Goal: Task Accomplishment & Management: Manage account settings

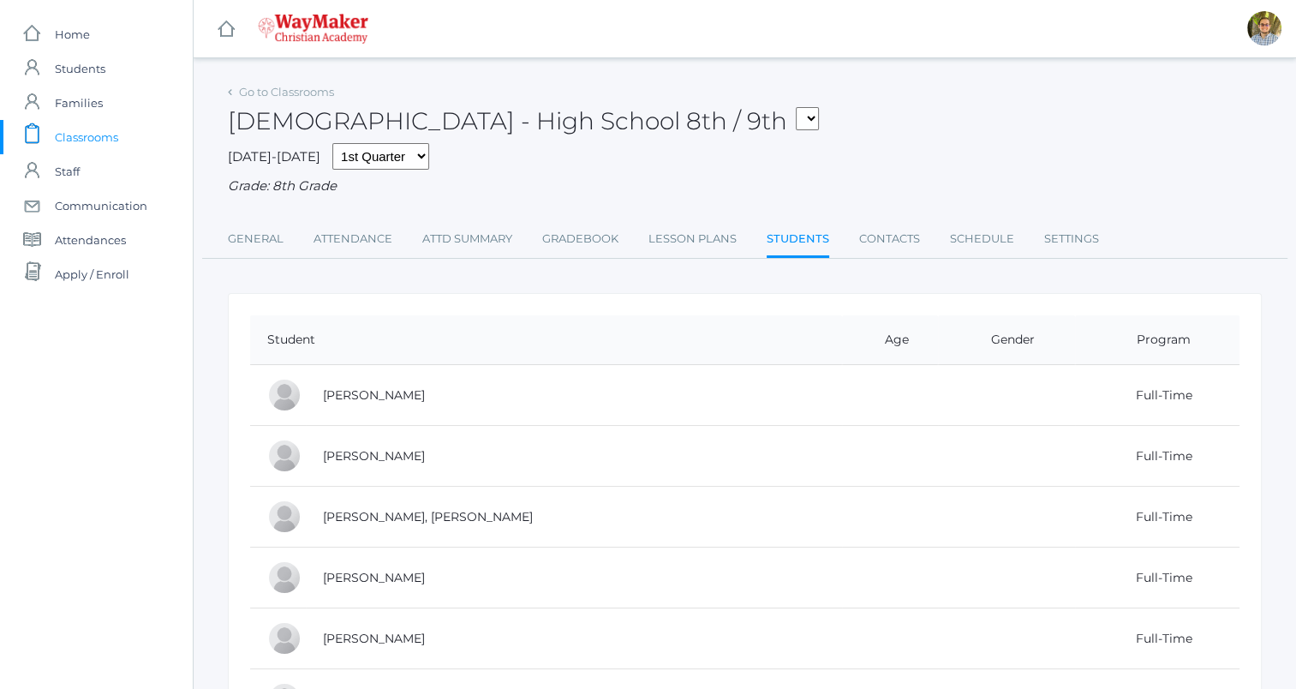
click at [99, 133] on span "Classrooms" at bounding box center [86, 137] width 63 height 34
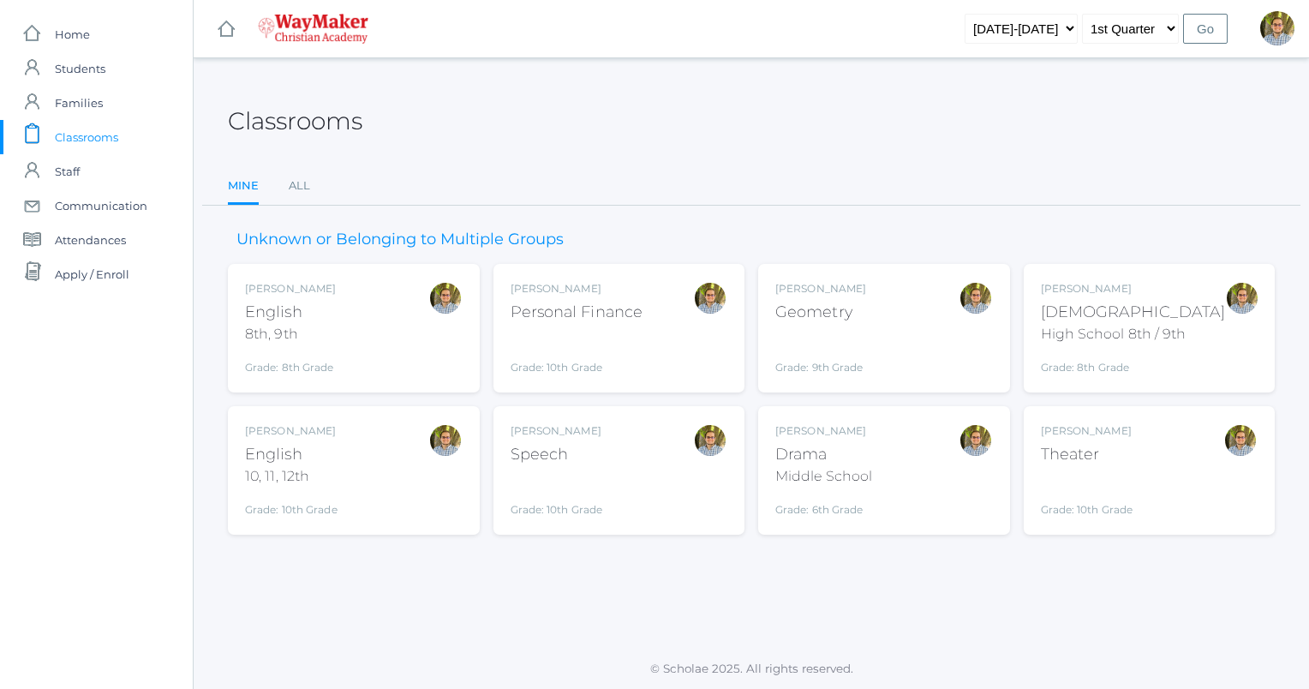
click at [367, 326] on div "Kylen Braileanu English 8th, 9th Grade: 8th Grade 08ENGLISH" at bounding box center [354, 328] width 218 height 94
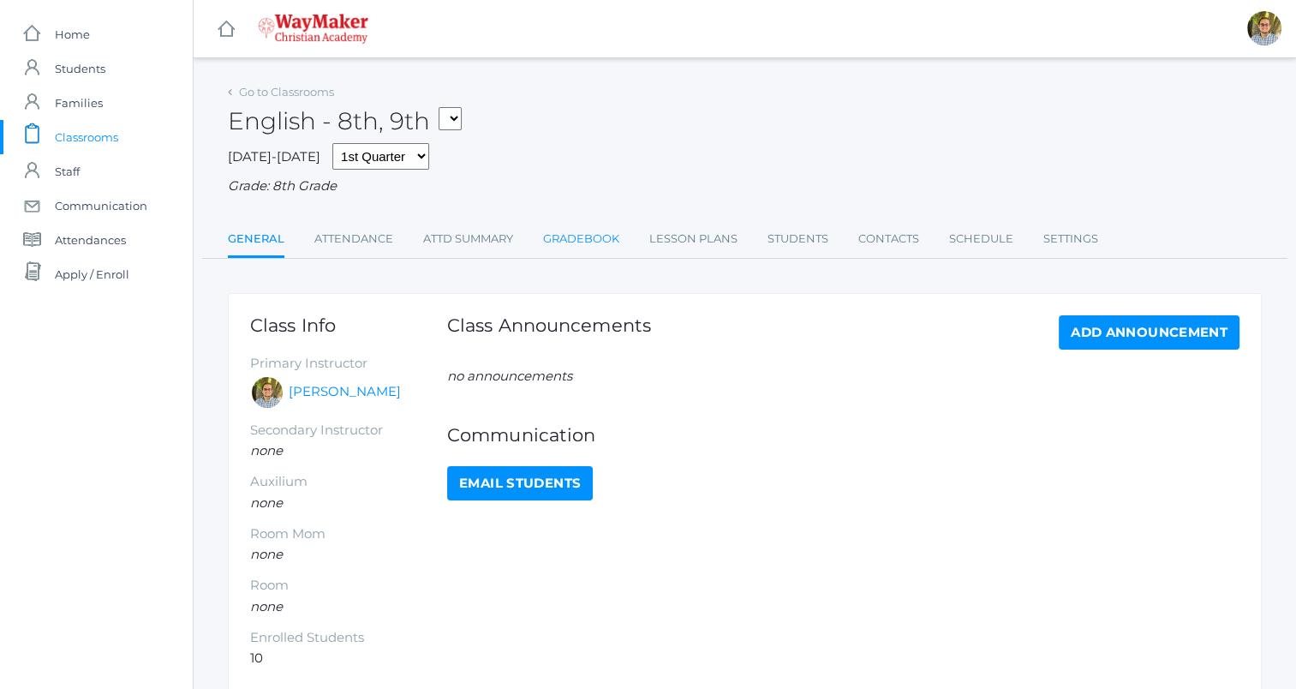
click at [595, 237] on link "Gradebook" at bounding box center [581, 239] width 76 height 34
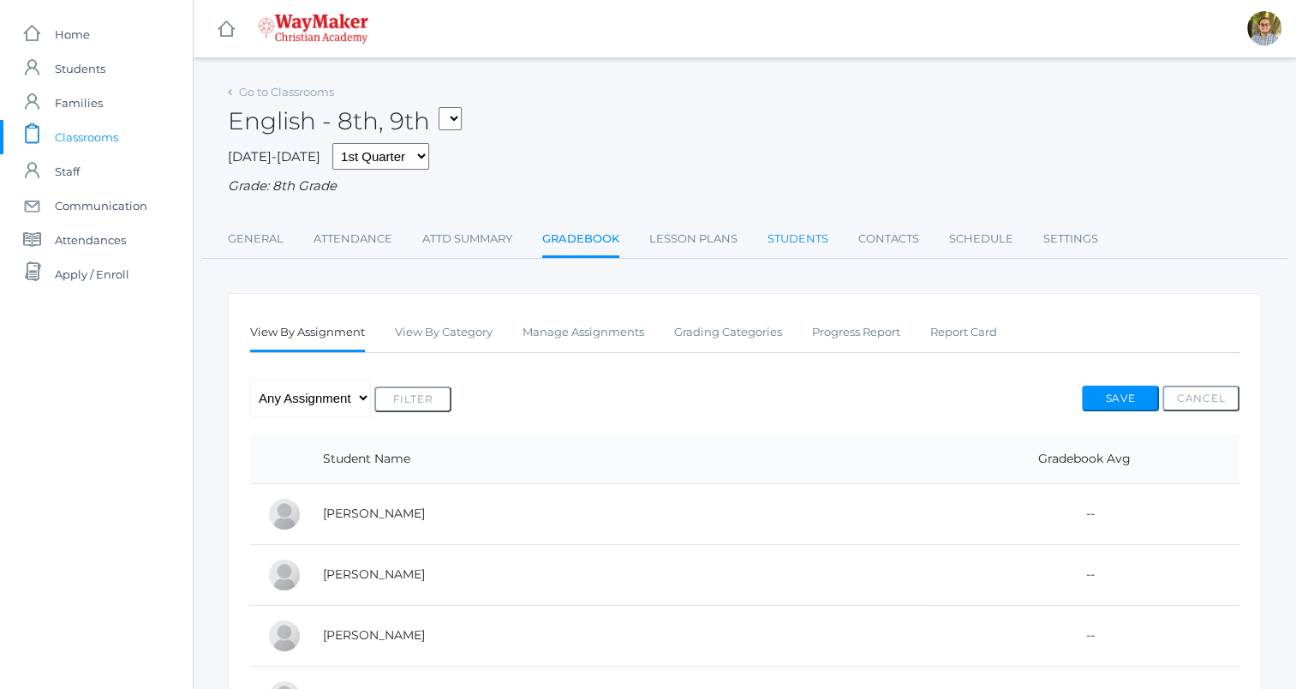
click at [802, 224] on link "Students" at bounding box center [798, 239] width 61 height 34
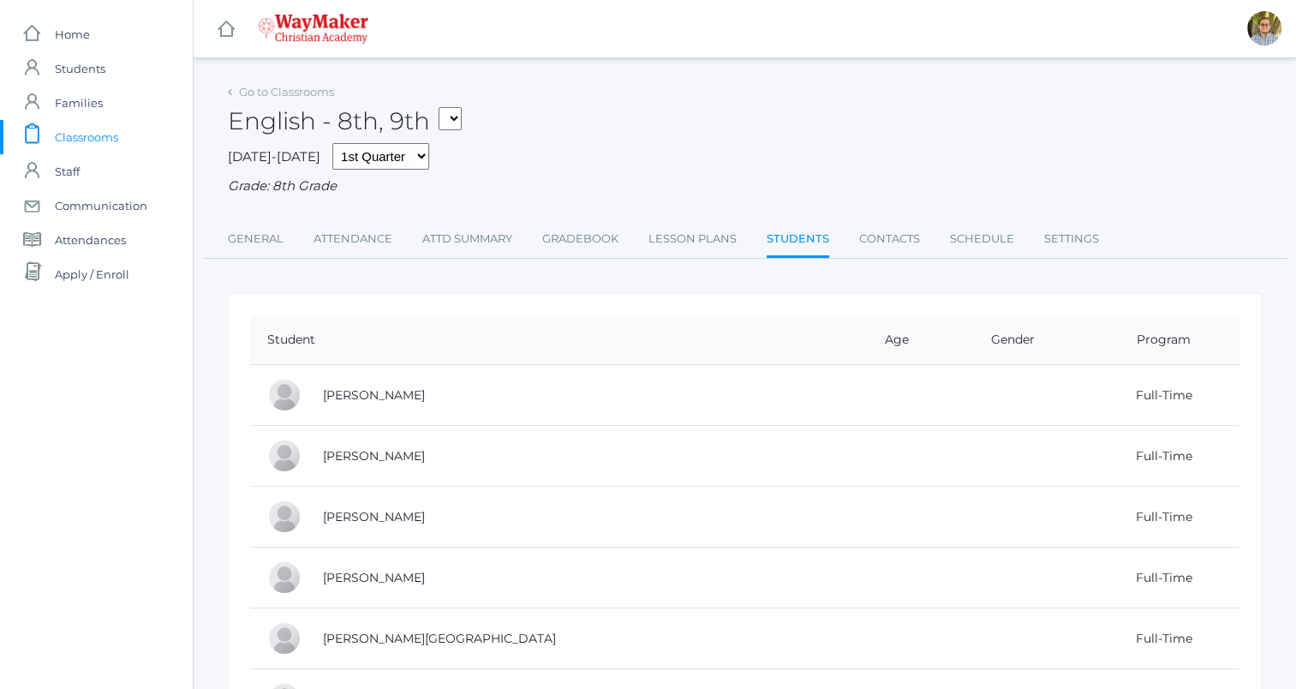
click at [87, 135] on span "Classrooms" at bounding box center [86, 137] width 63 height 34
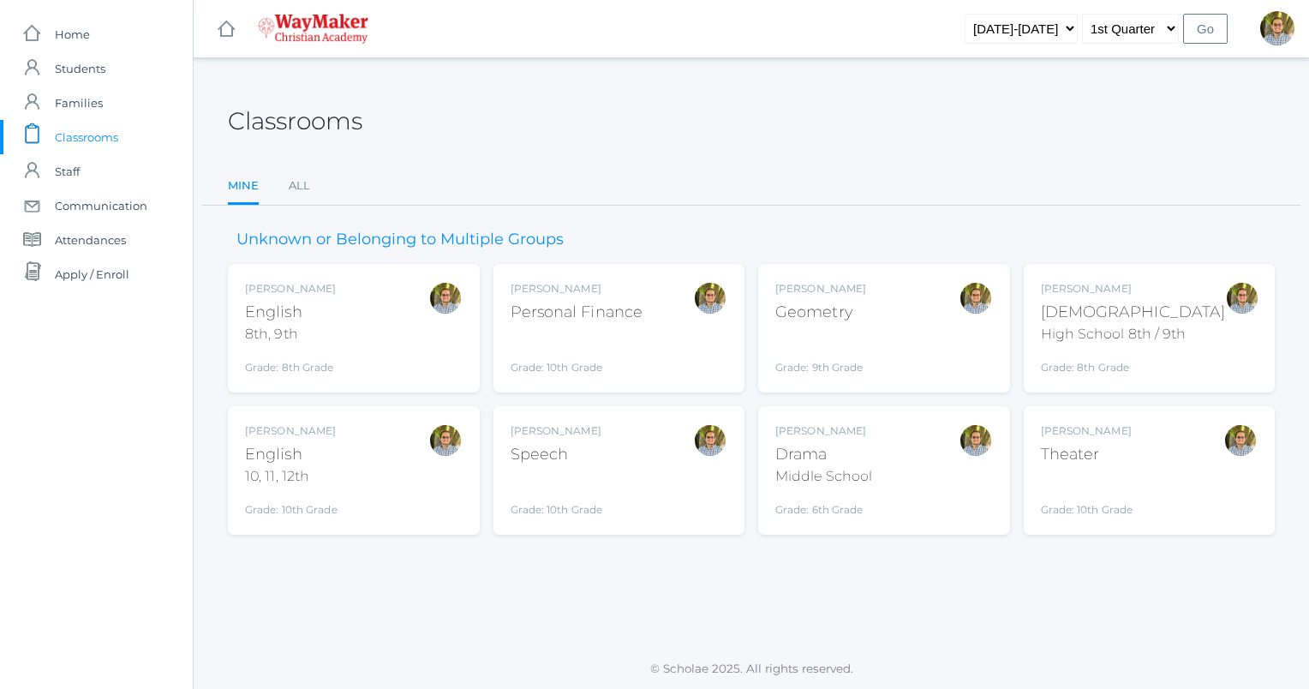
click at [363, 480] on div "Kylen Braileanu English 10, 11, 12th Grade: 10th Grade HSENGLISH" at bounding box center [354, 470] width 218 height 94
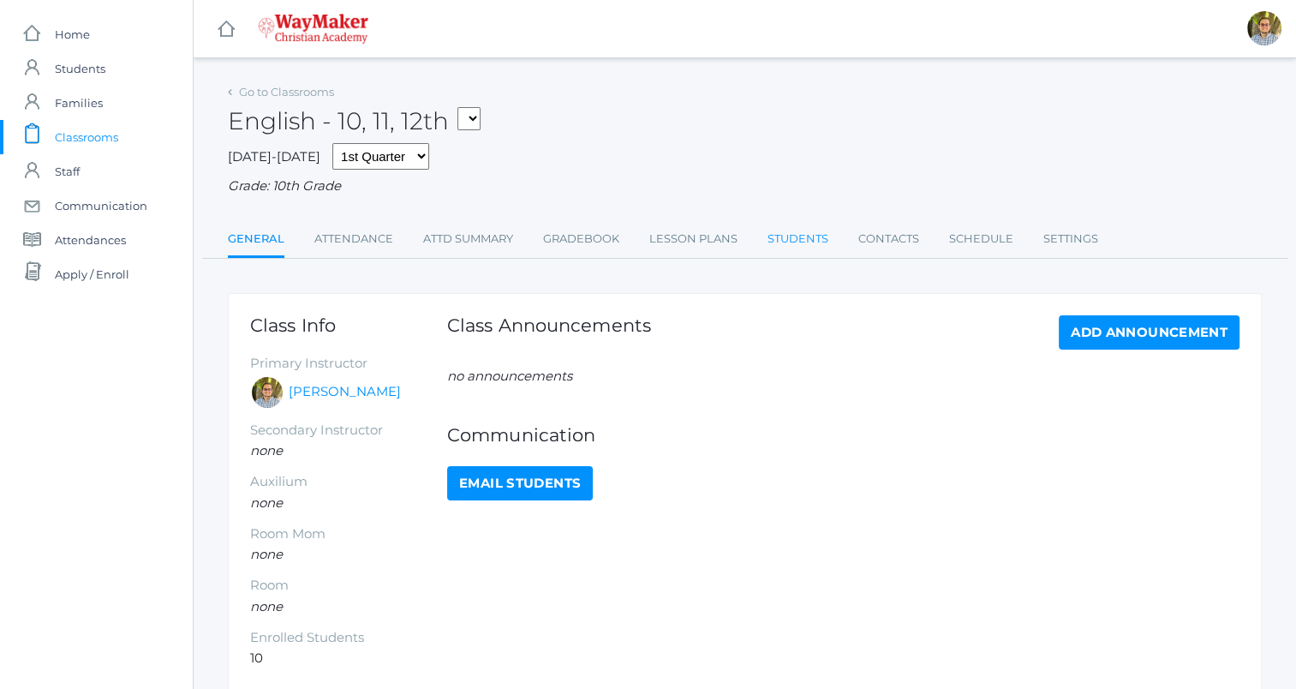
click at [792, 242] on link "Students" at bounding box center [798, 239] width 61 height 34
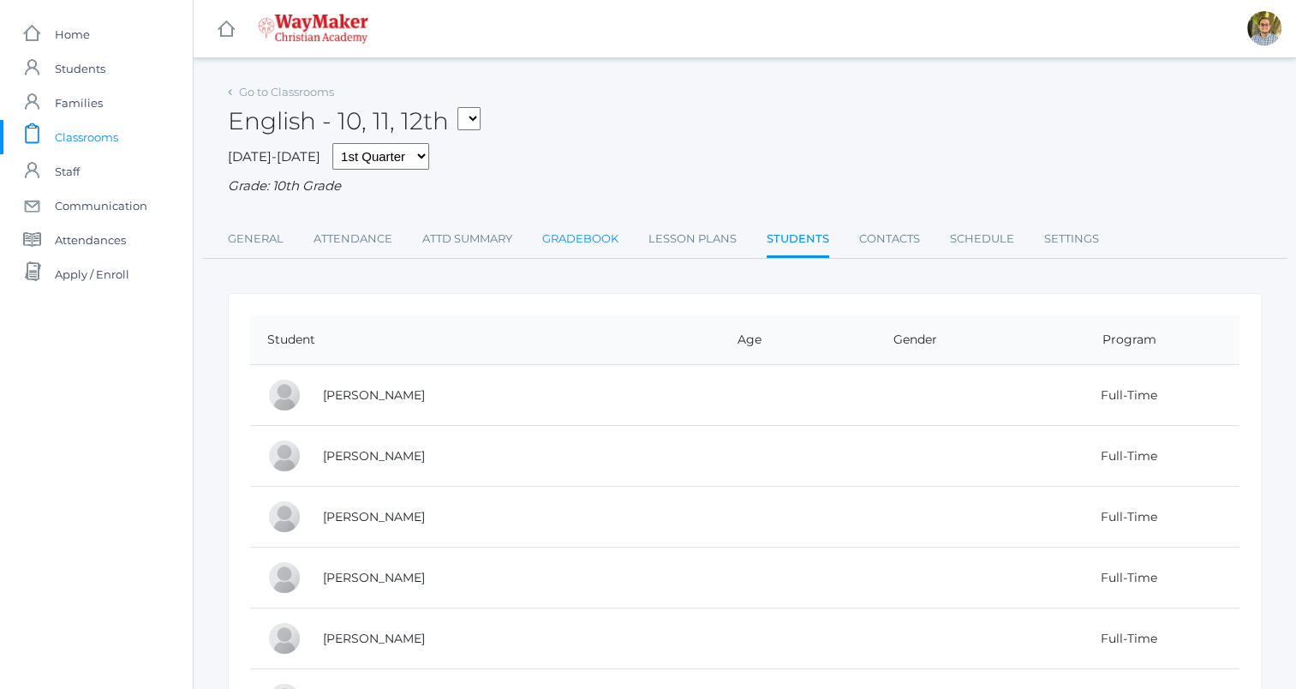
click at [583, 238] on link "Gradebook" at bounding box center [580, 239] width 76 height 34
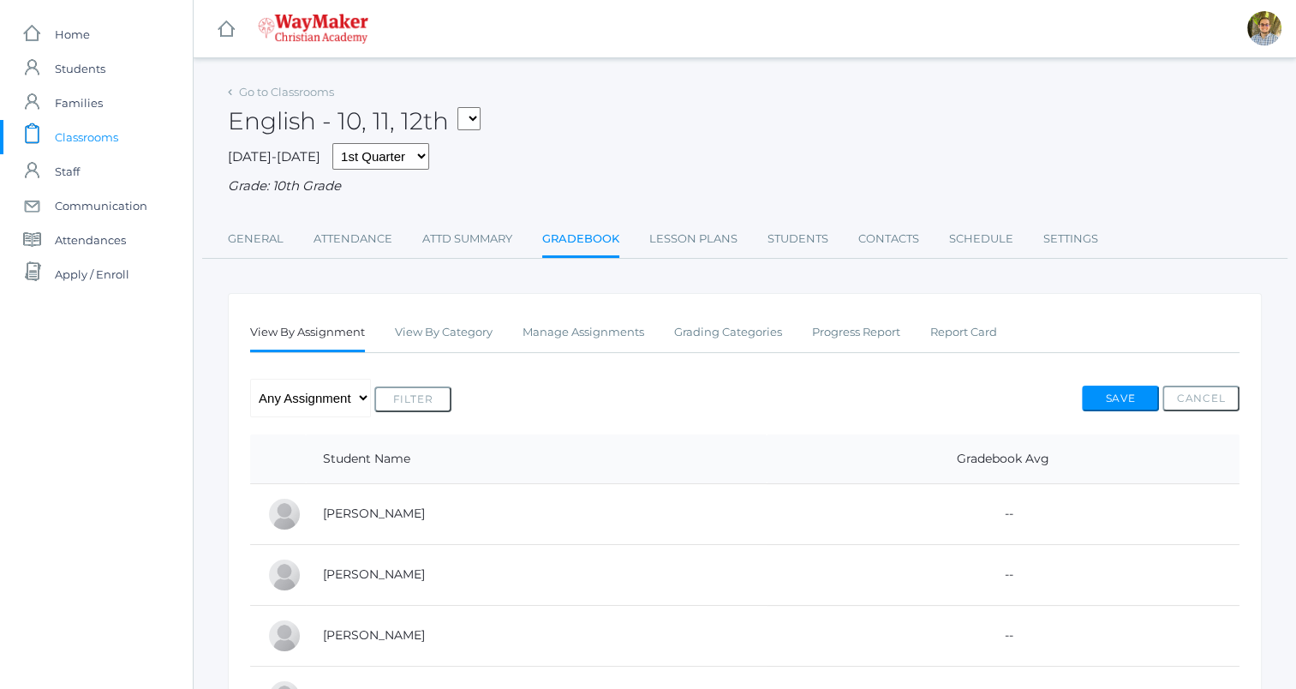
click at [668, 233] on link "Lesson Plans" at bounding box center [693, 239] width 88 height 34
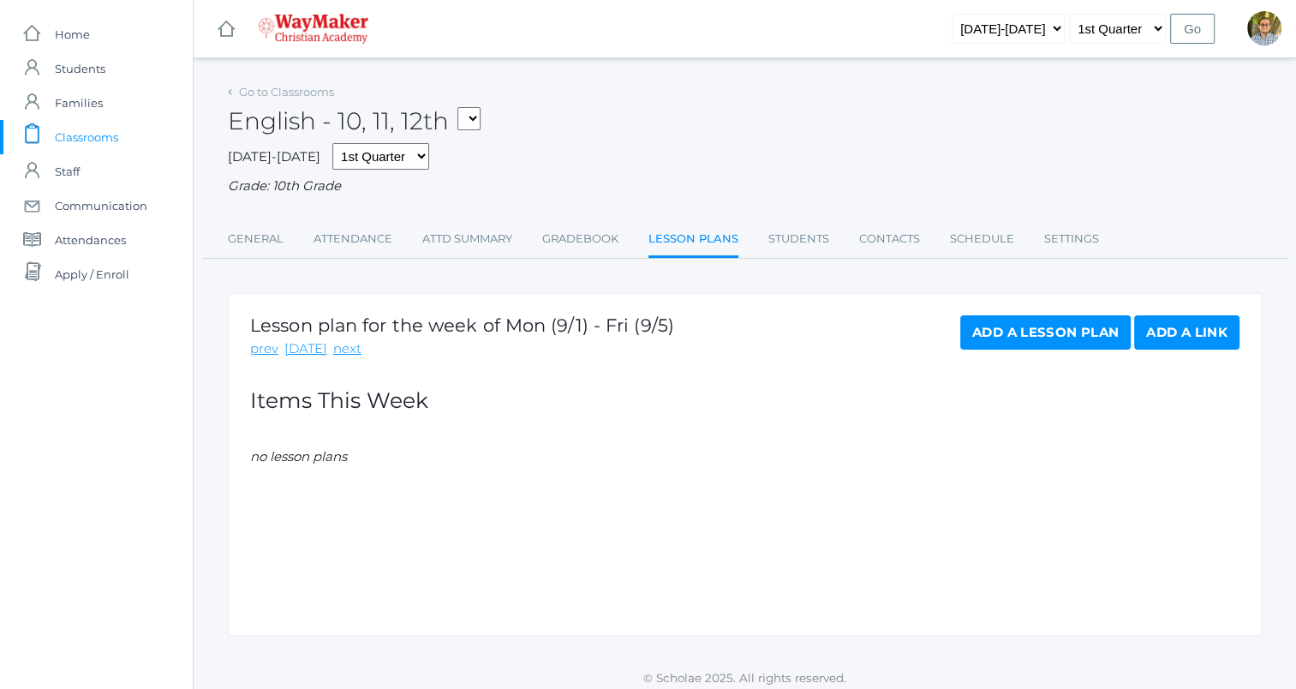
scroll to position [9, 0]
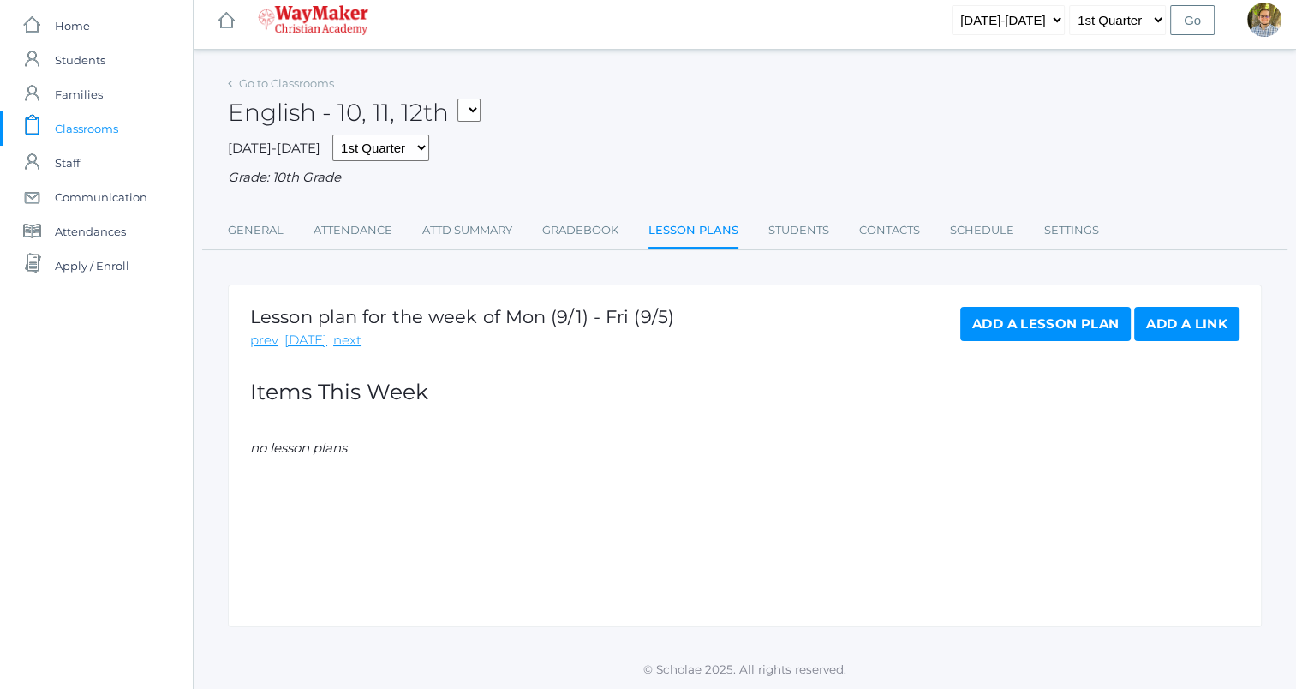
click at [93, 126] on span "Classrooms" at bounding box center [86, 128] width 63 height 34
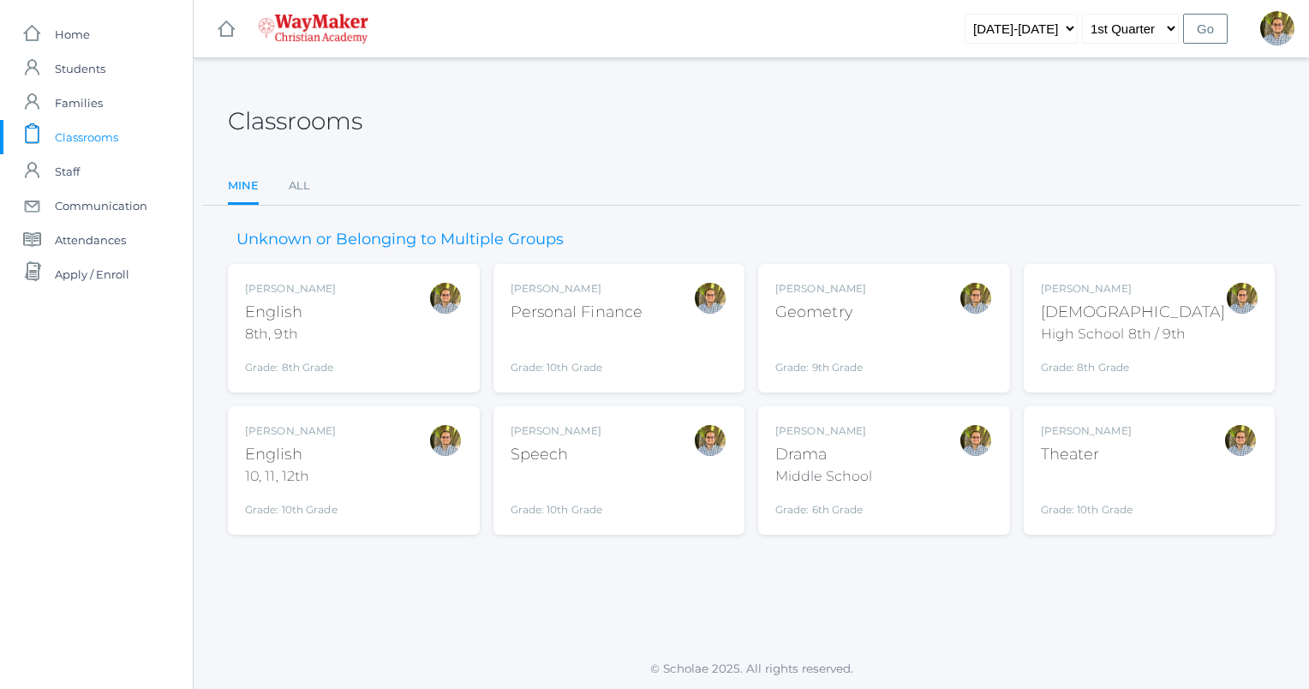
click at [366, 327] on div "Kylen Braileanu English 8th, 9th Grade: 8th Grade 08ENGLISH" at bounding box center [354, 328] width 218 height 94
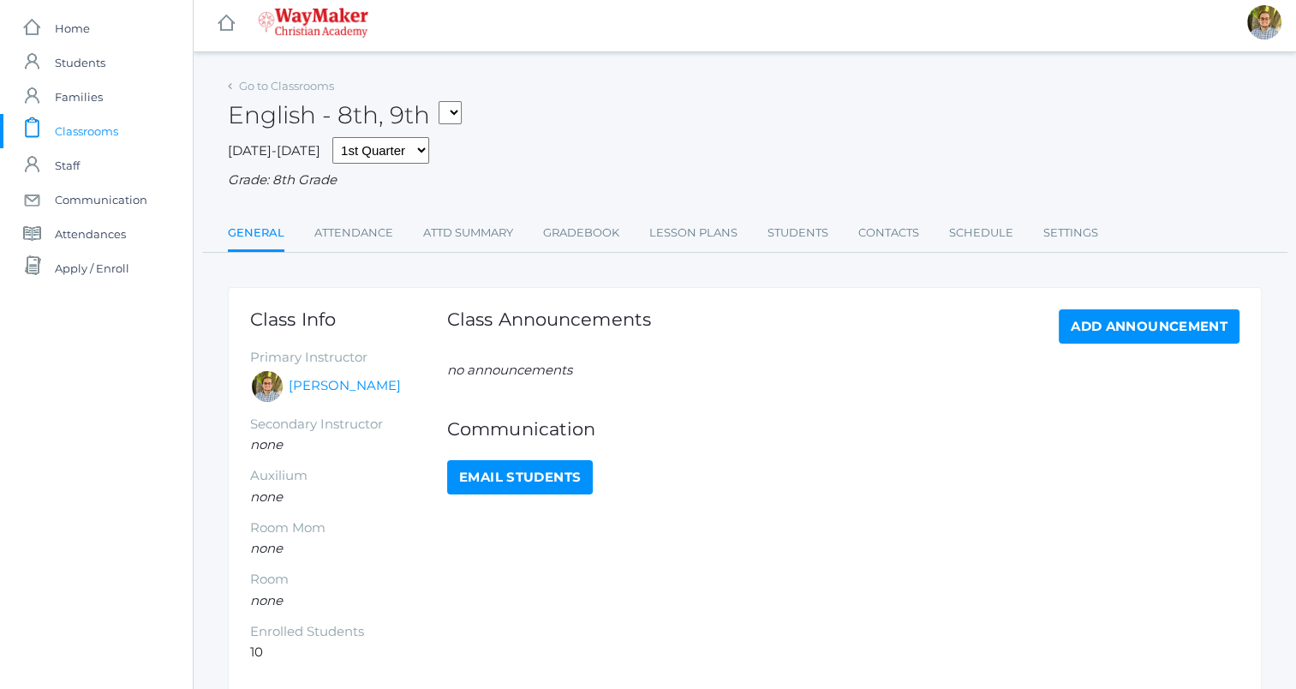
scroll to position [81, 0]
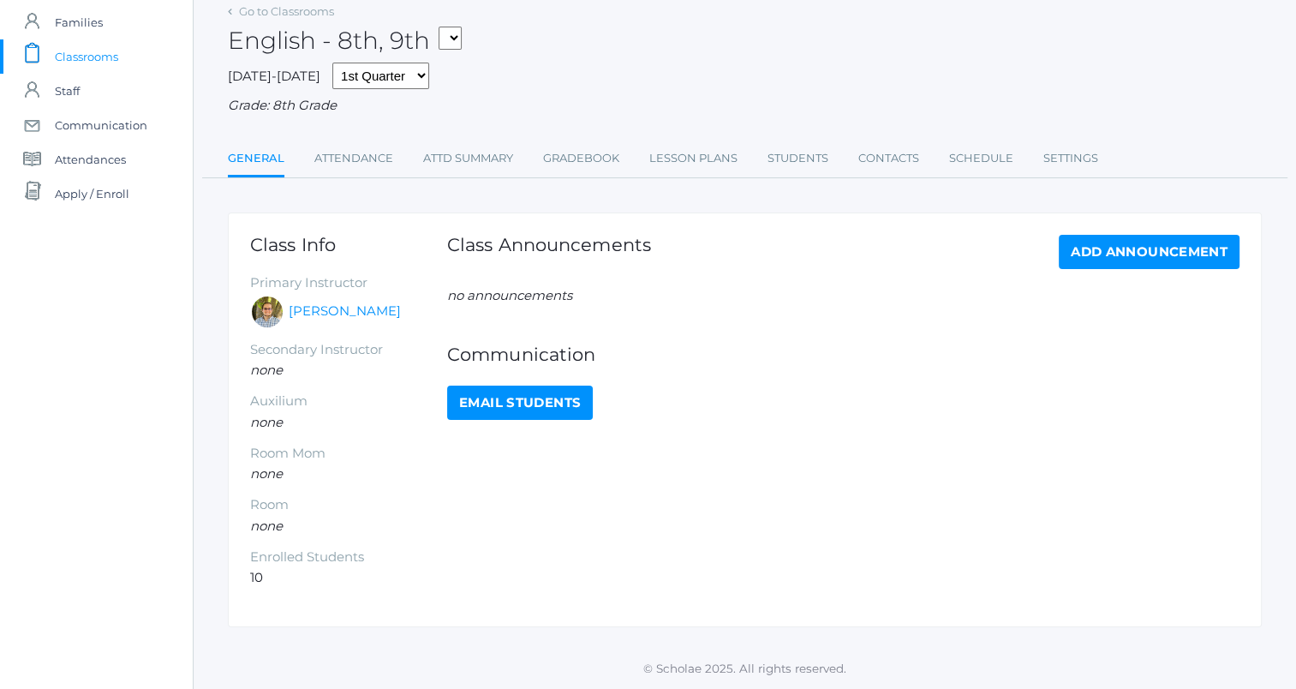
click at [750, 458] on div "Class Announcements Add Announcement no announcements Communication Email Stude…" at bounding box center [843, 411] width 792 height 353
click at [696, 164] on link "Lesson Plans" at bounding box center [693, 158] width 88 height 34
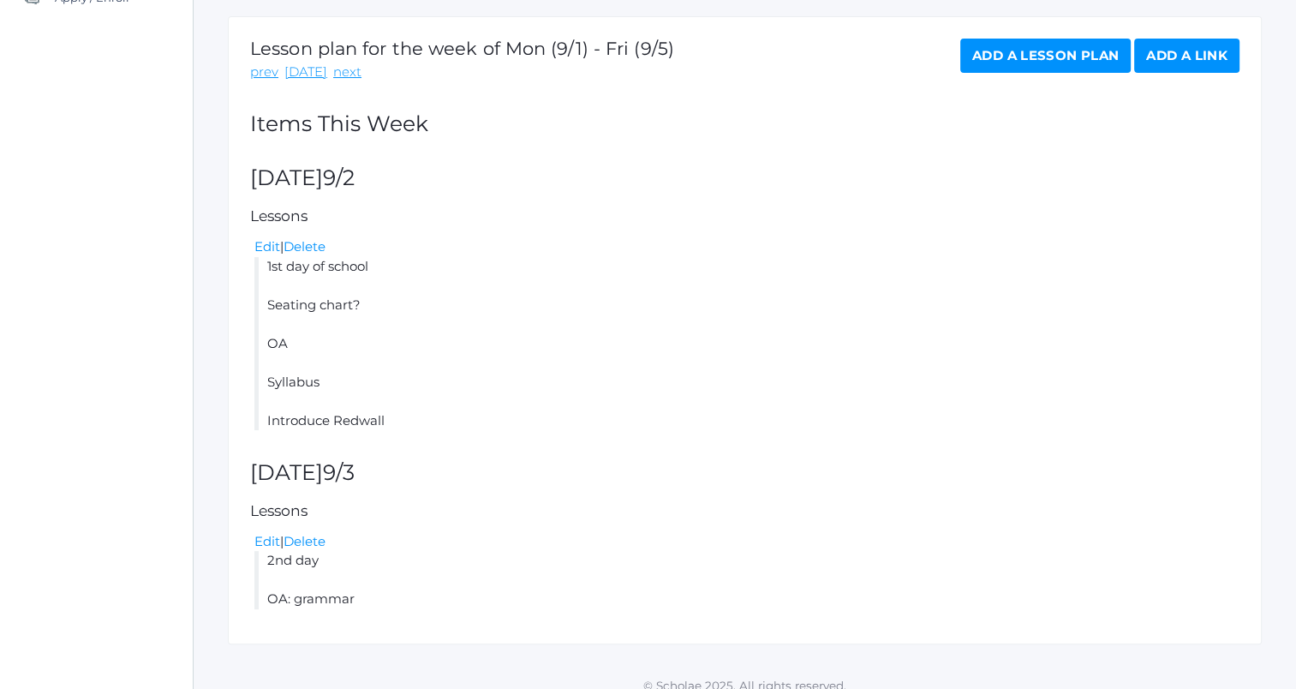
scroll to position [295, 0]
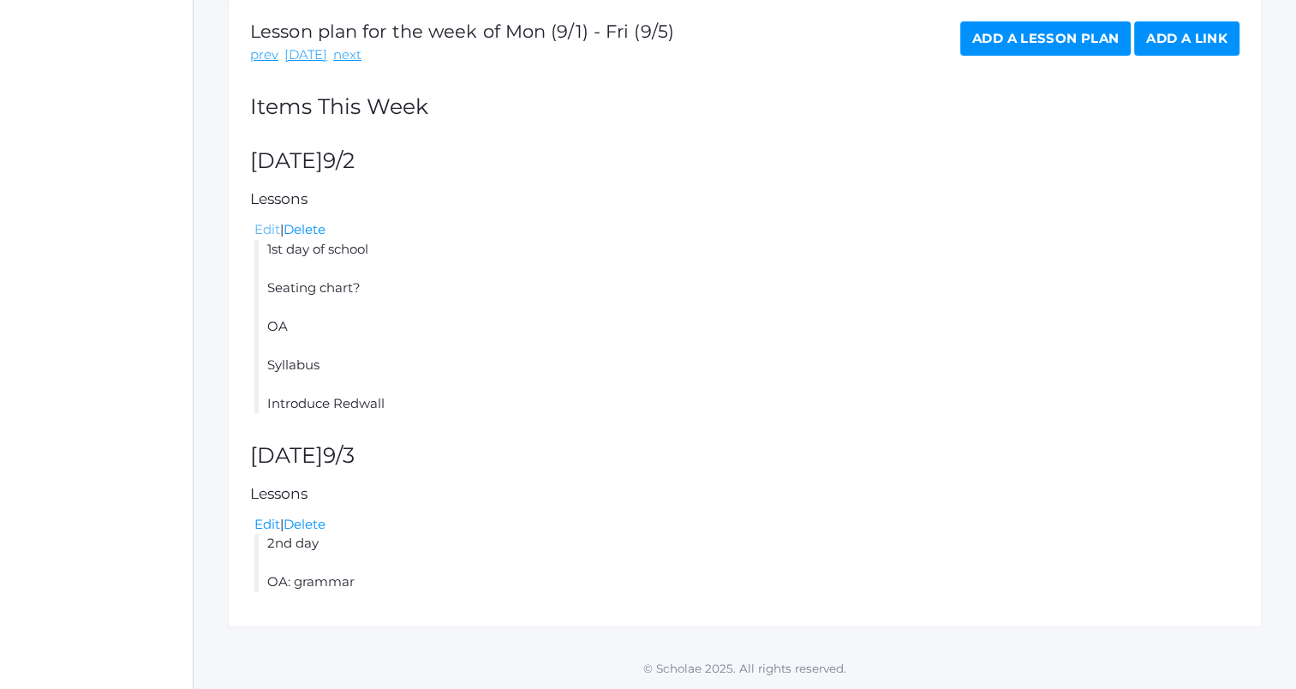
click at [271, 229] on link "Edit" at bounding box center [267, 229] width 26 height 16
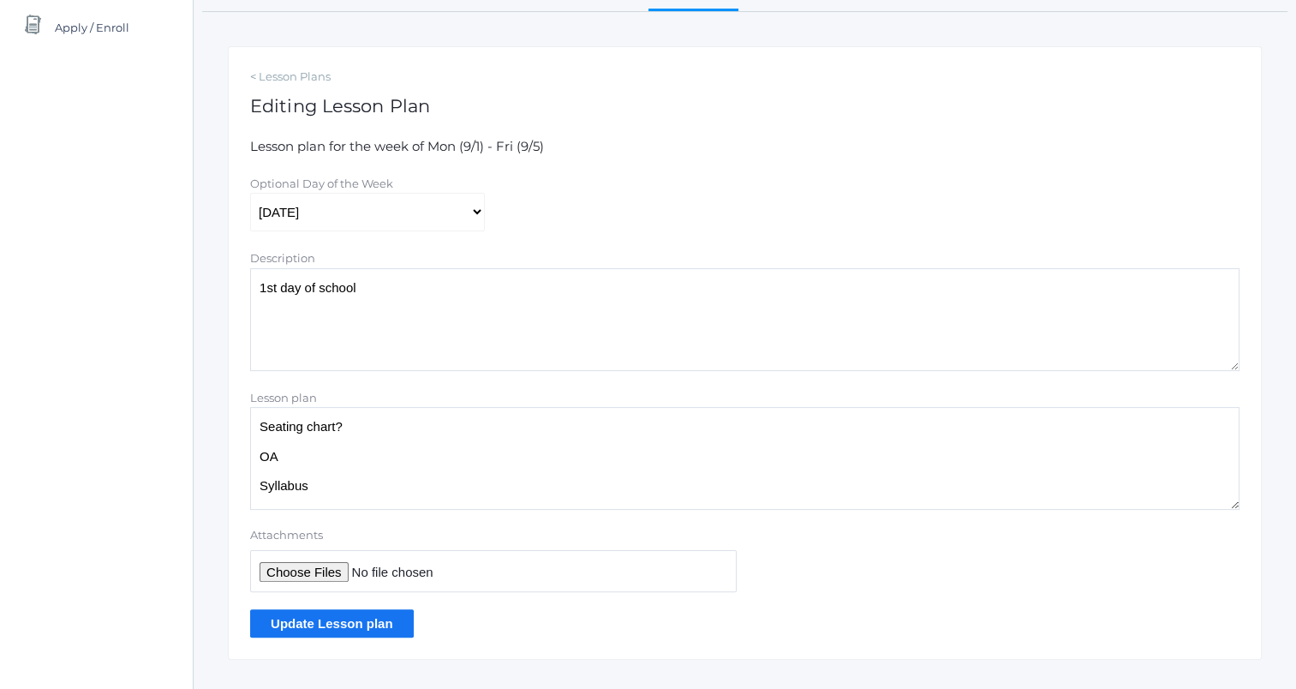
scroll to position [279, 0]
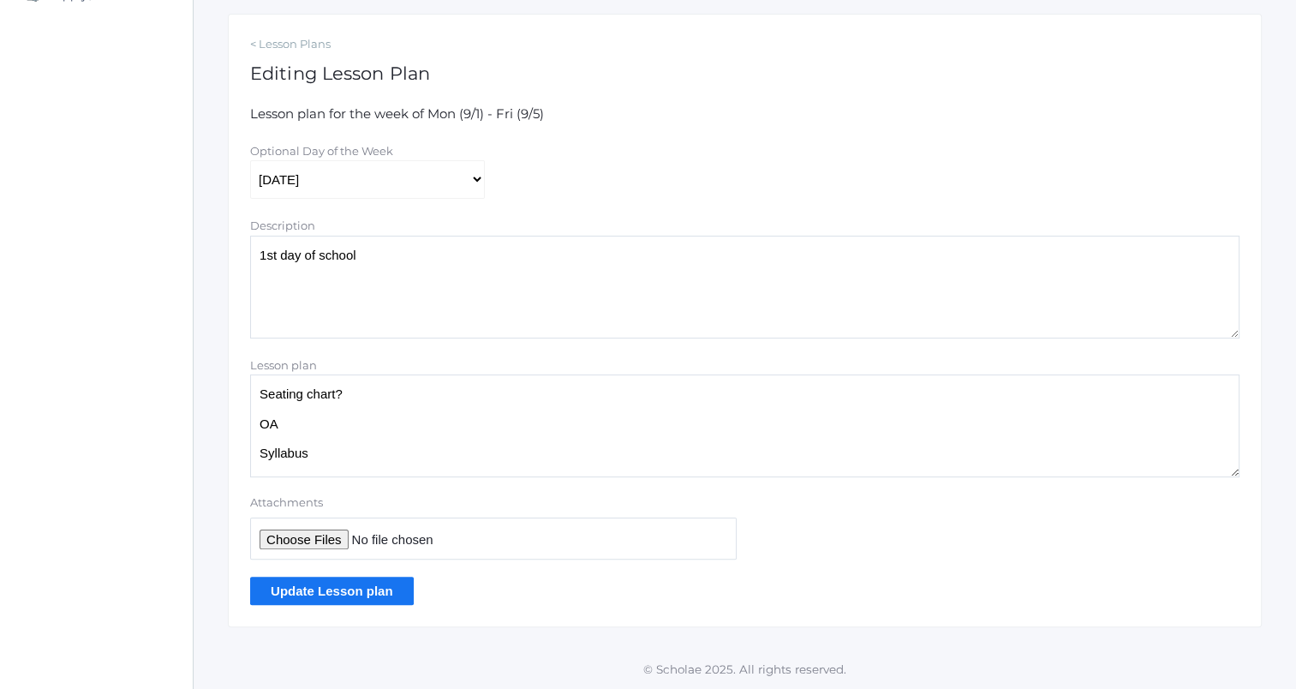
click at [394, 452] on textarea "Seating chart? OA Syllabus Introduce Redwall" at bounding box center [744, 425] width 989 height 103
click at [411, 406] on textarea "Seating chart? OA Syllabus Introduce Redwall" at bounding box center [744, 425] width 989 height 103
type textarea "Seating chart? OA: What are you hoping to get from English this year? Syllabus …"
click at [343, 594] on input "Update Lesson plan" at bounding box center [332, 591] width 164 height 28
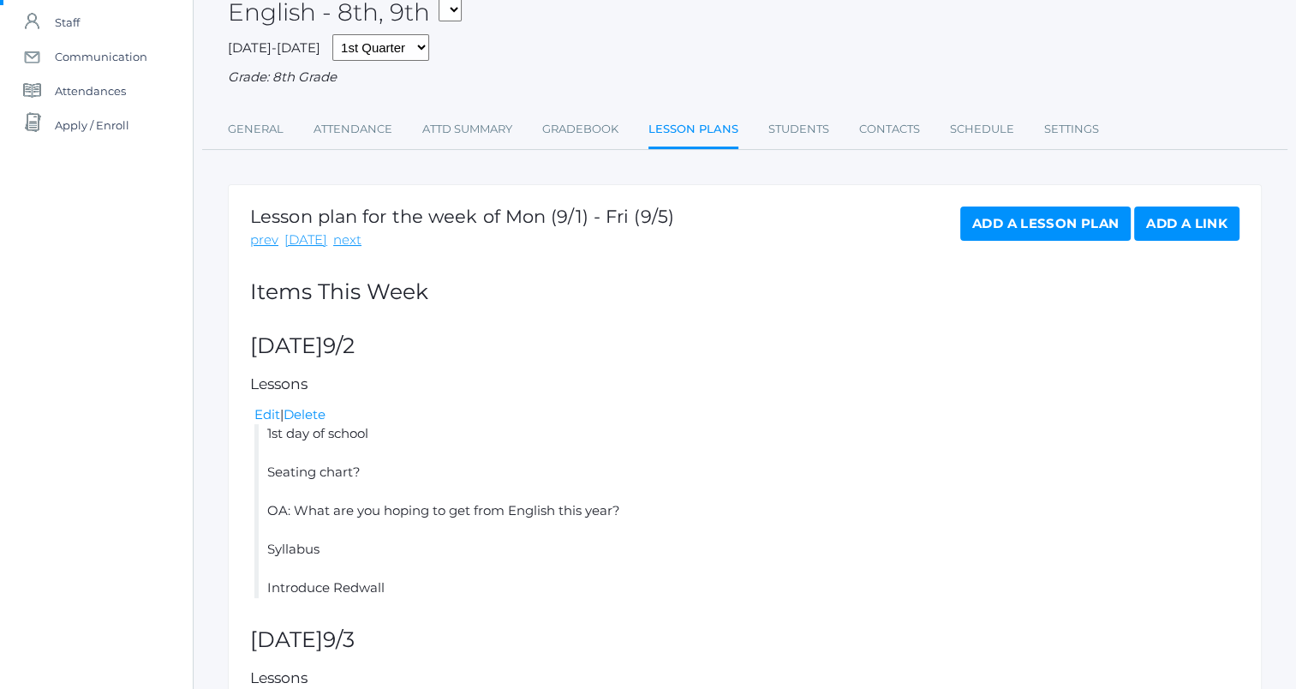
scroll to position [334, 0]
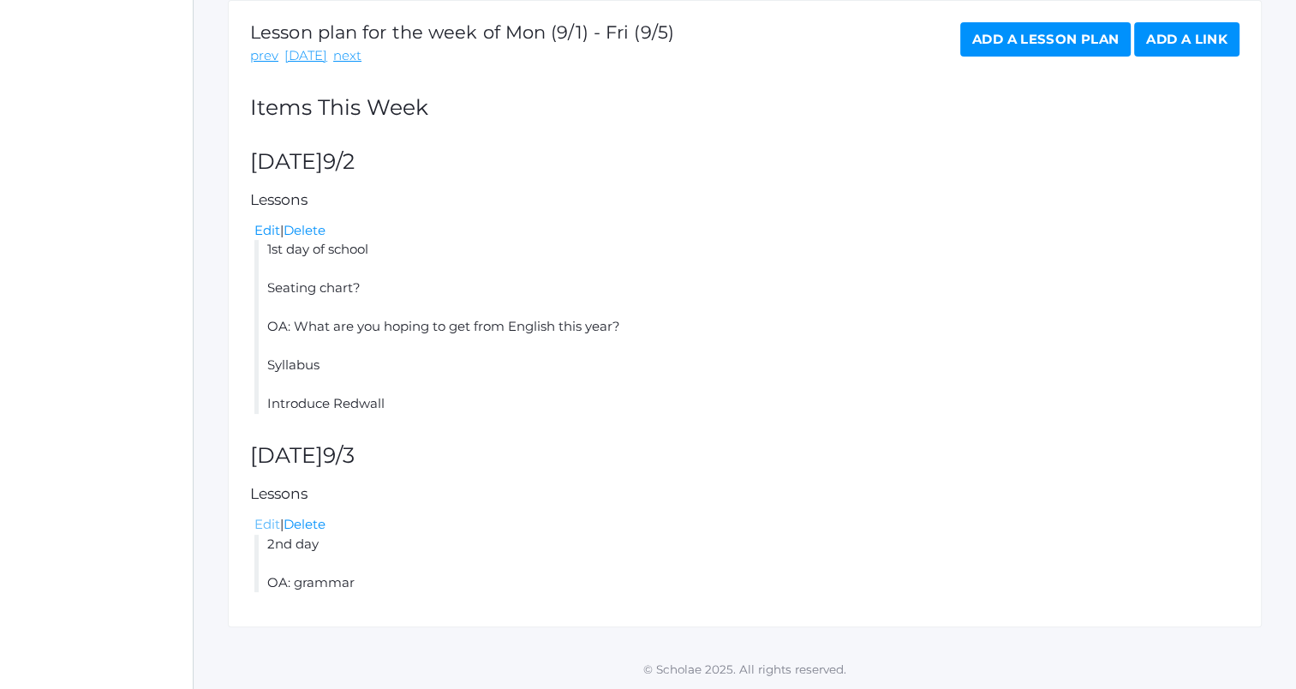
click at [265, 524] on link "Edit" at bounding box center [267, 524] width 26 height 16
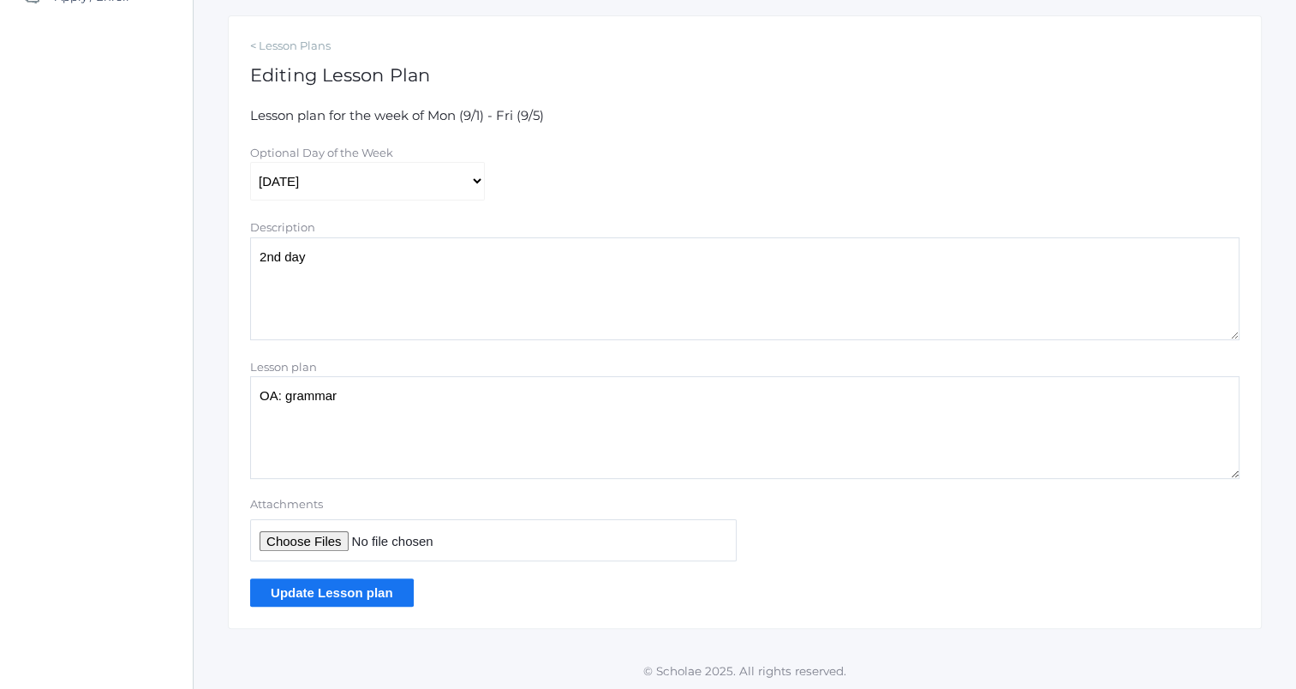
scroll to position [279, 0]
click at [483, 397] on textarea "OA: grammar" at bounding box center [744, 425] width 989 height 103
click at [459, 282] on textarea "2nd day" at bounding box center [744, 287] width 989 height 103
type textarea "2"
click at [463, 403] on textarea "OA: grammar" at bounding box center [744, 425] width 989 height 103
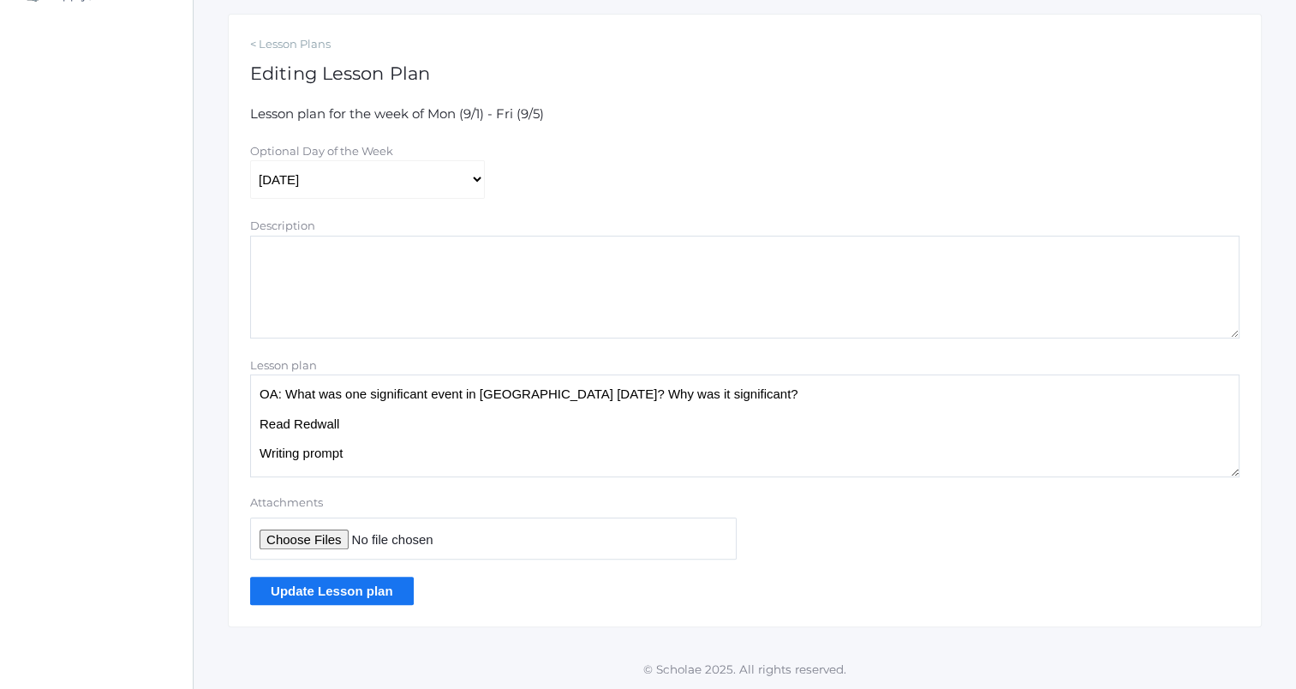
type textarea "OA: What was one significant event in [GEOGRAPHIC_DATA] [DATE]? Why was it sign…"
click at [384, 598] on input "Update Lesson plan" at bounding box center [332, 591] width 164 height 28
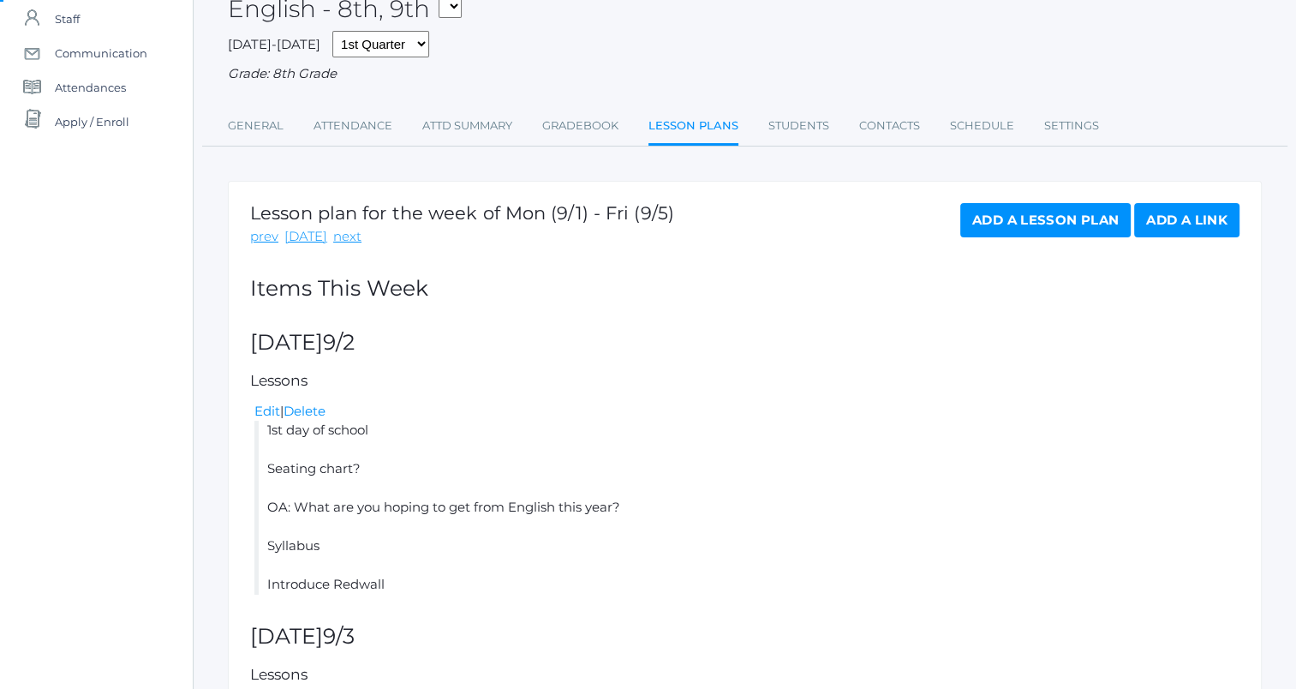
scroll to position [373, 0]
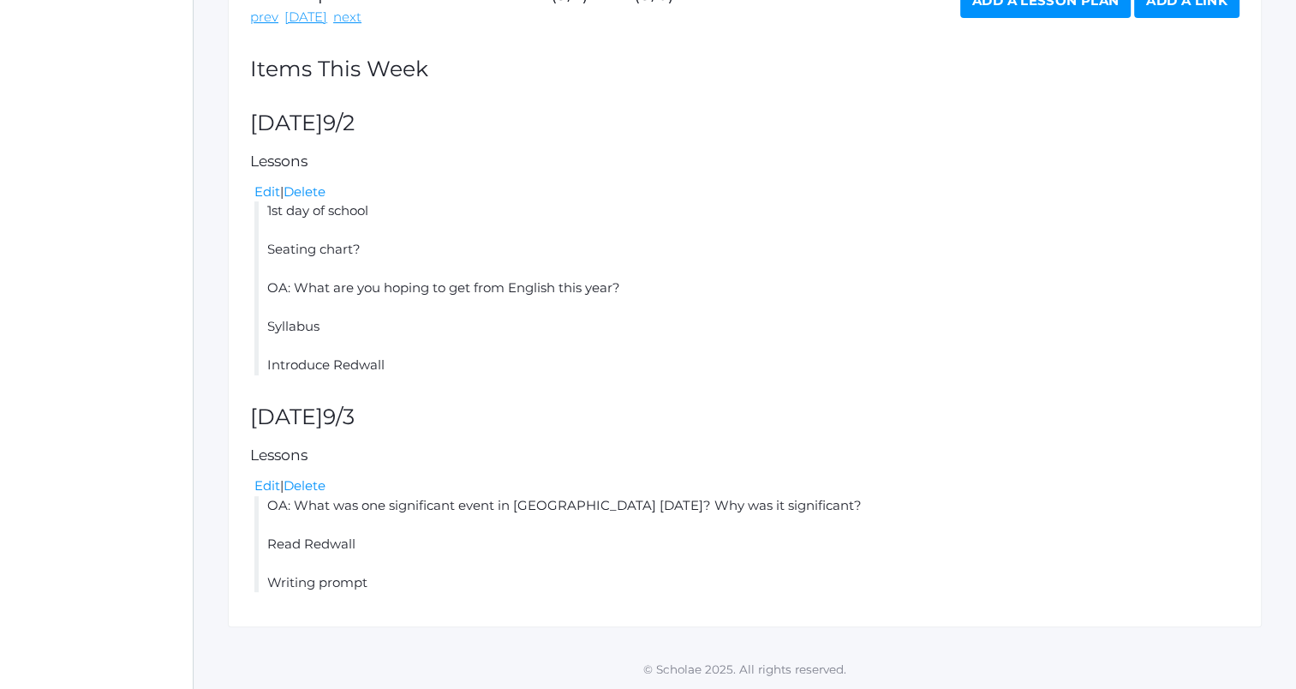
click at [1039, 15] on link "Add a Lesson Plan" at bounding box center [1045, 1] width 170 height 34
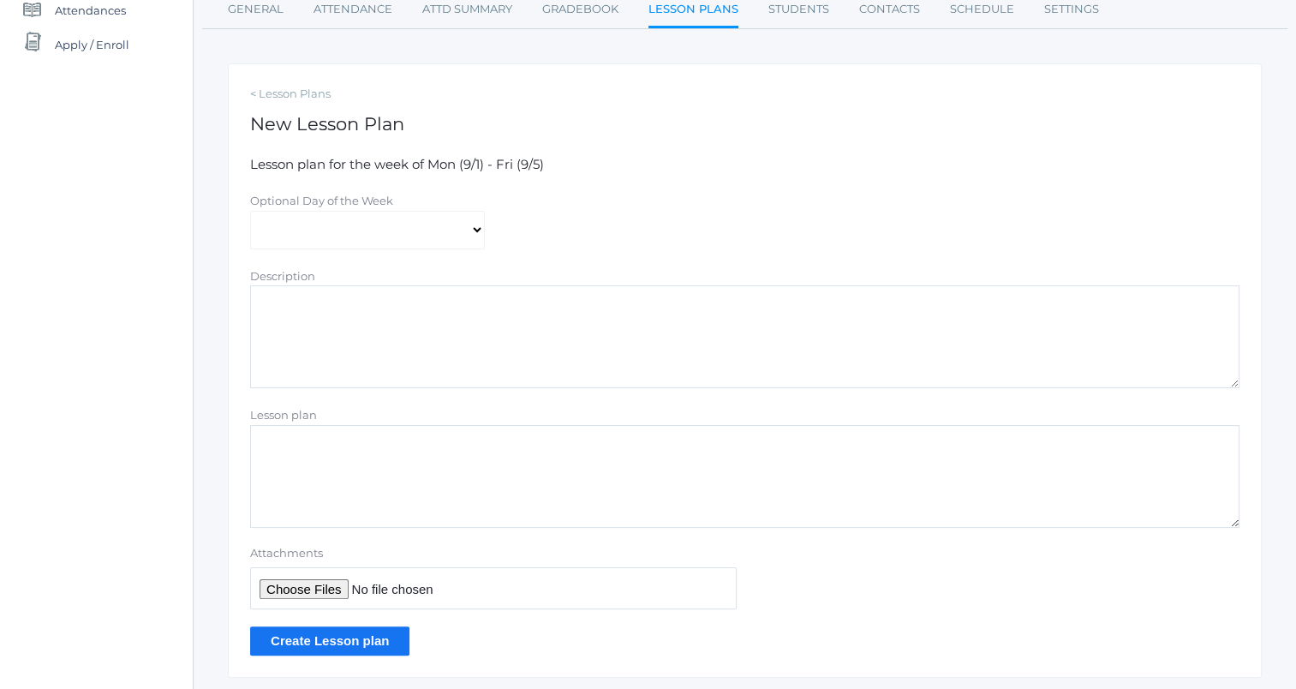
scroll to position [230, 0]
click at [443, 227] on select "Monday Tuesday Wednesday Thursday Friday" at bounding box center [367, 230] width 235 height 39
select select "2025-09-04"
click at [250, 211] on select "Monday Tuesday Wednesday Thursday Friday" at bounding box center [367, 230] width 235 height 39
click at [371, 457] on textarea "Lesson plan" at bounding box center [744, 476] width 989 height 103
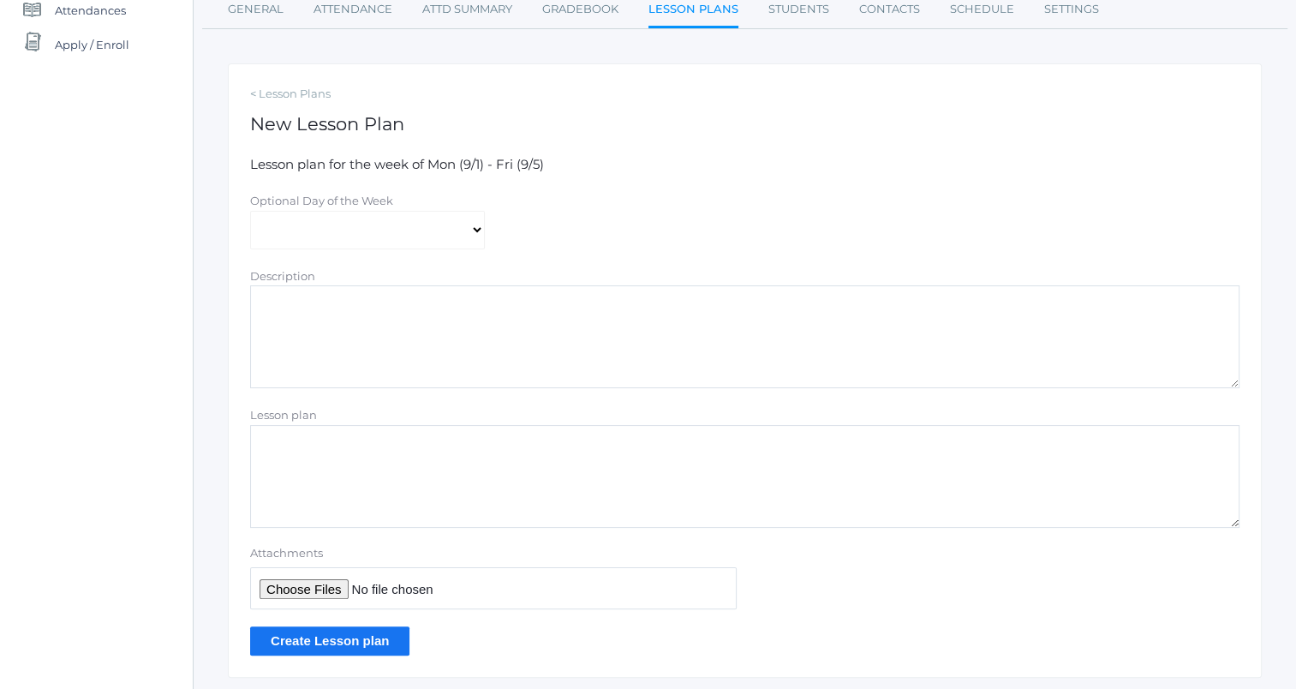
paste textarea "OA: What was one significant event in [GEOGRAPHIC_DATA] [DATE]? Why was it sign…"
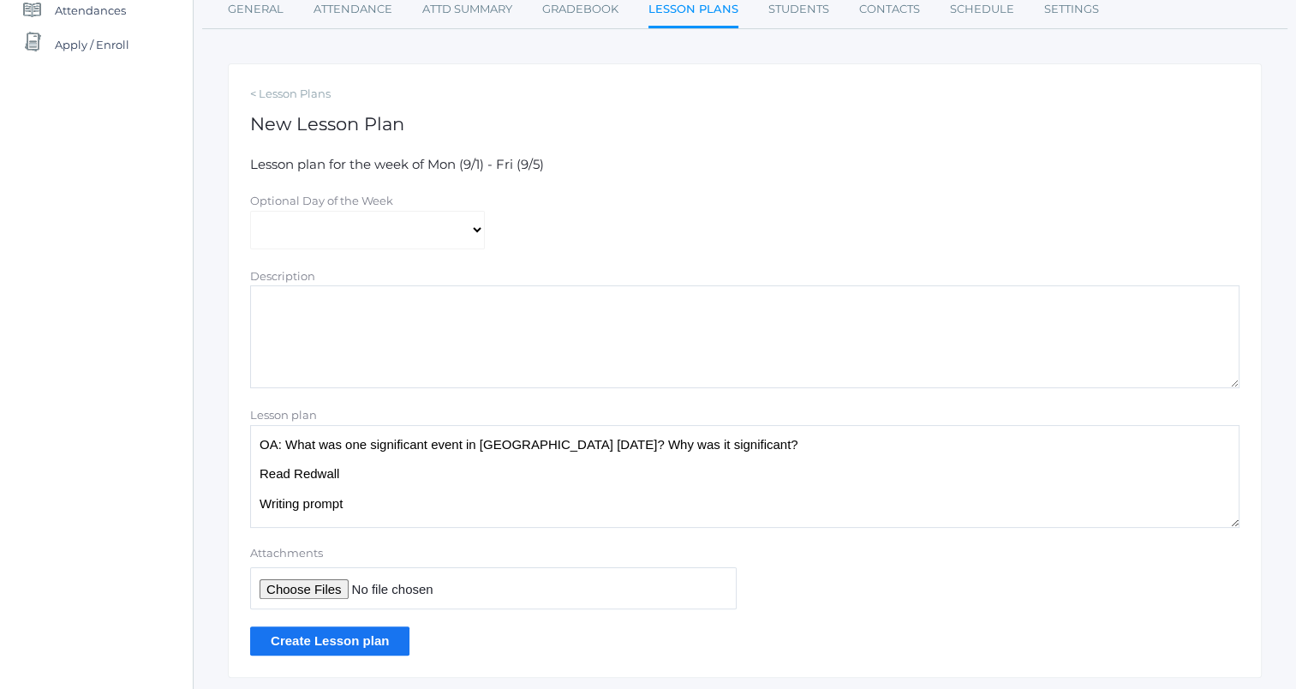
type textarea "OA: What was one significant event in [GEOGRAPHIC_DATA] [DATE]? Why was it sign…"
click at [360, 638] on input "Create Lesson plan" at bounding box center [329, 640] width 159 height 28
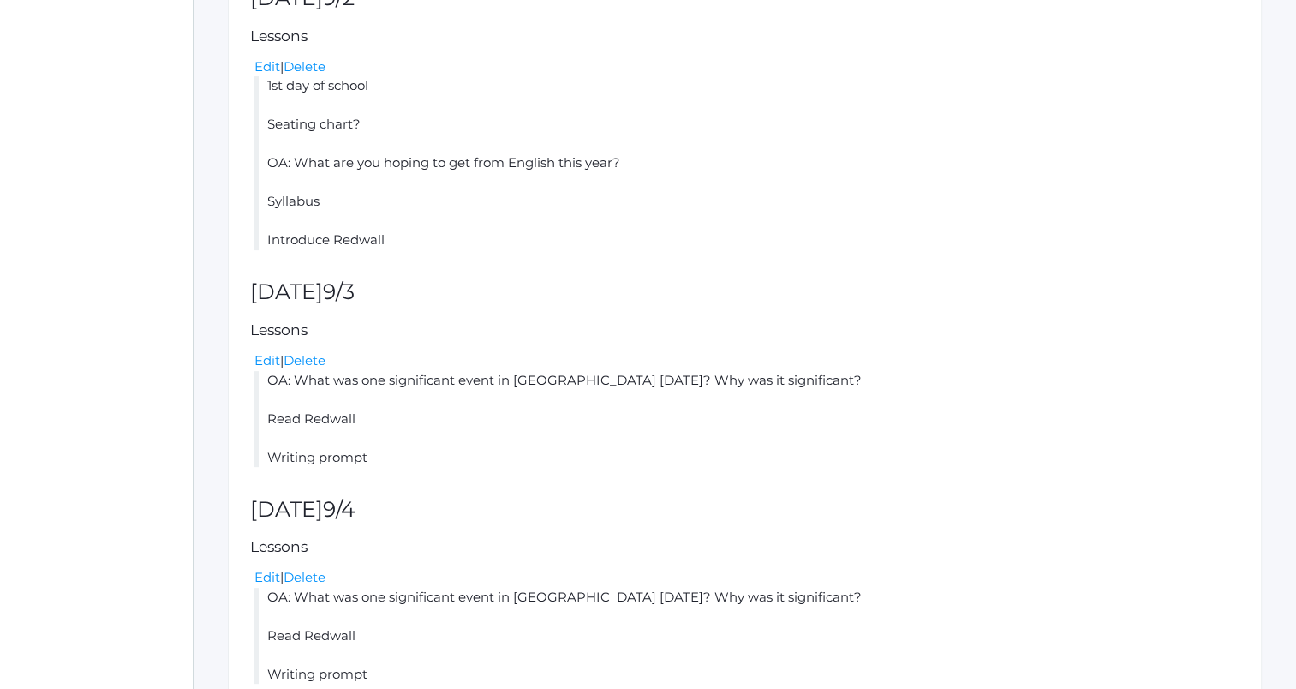
scroll to position [589, 0]
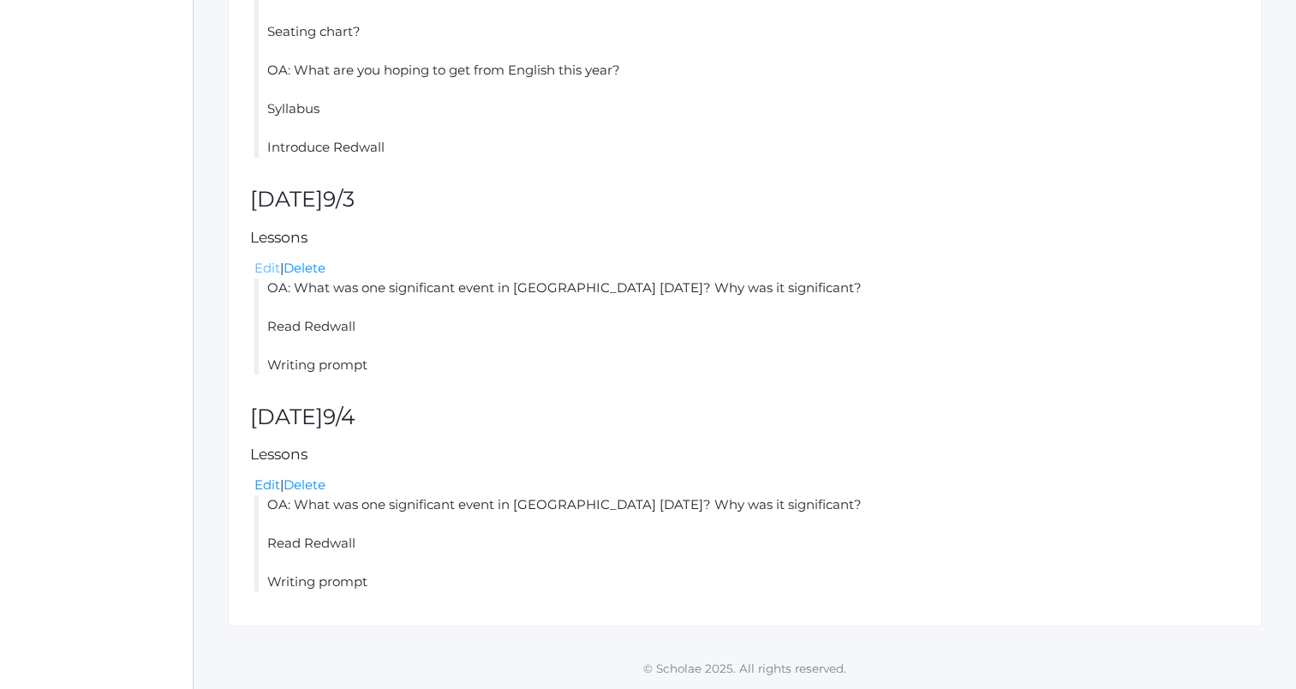
click at [268, 265] on link "Edit" at bounding box center [267, 268] width 26 height 16
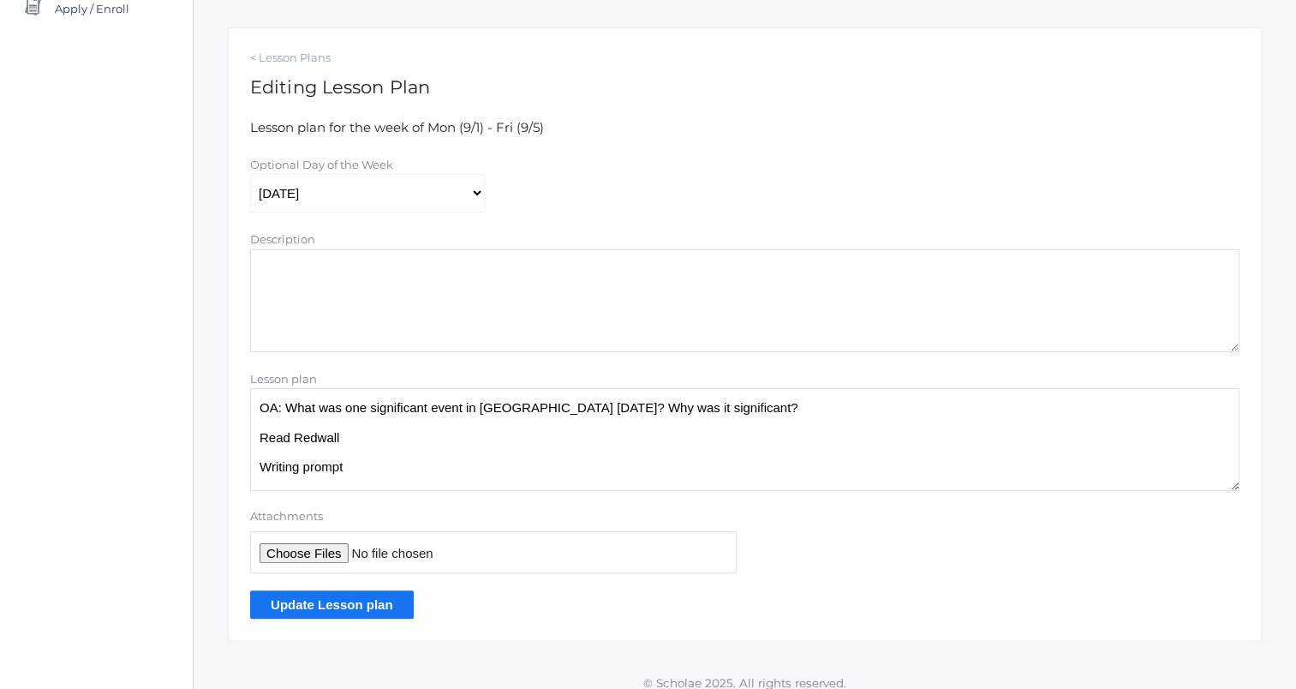
scroll to position [271, 0]
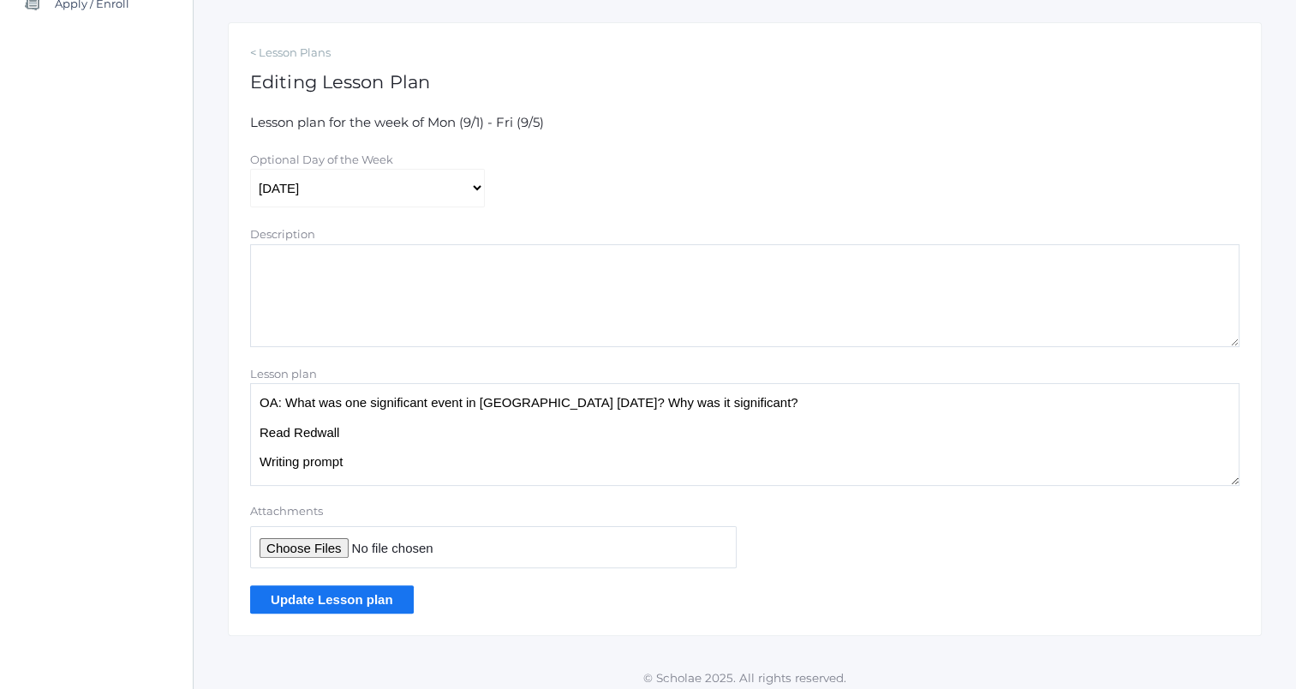
click at [367, 432] on textarea "OA: What was one significant event in [GEOGRAPHIC_DATA] [DATE]? Why was it sign…" at bounding box center [744, 434] width 989 height 103
type textarea "OA: What was one significant event in [GEOGRAPHIC_DATA] [DATE]? Why was it sign…"
click at [360, 593] on input "Update Lesson plan" at bounding box center [332, 599] width 164 height 28
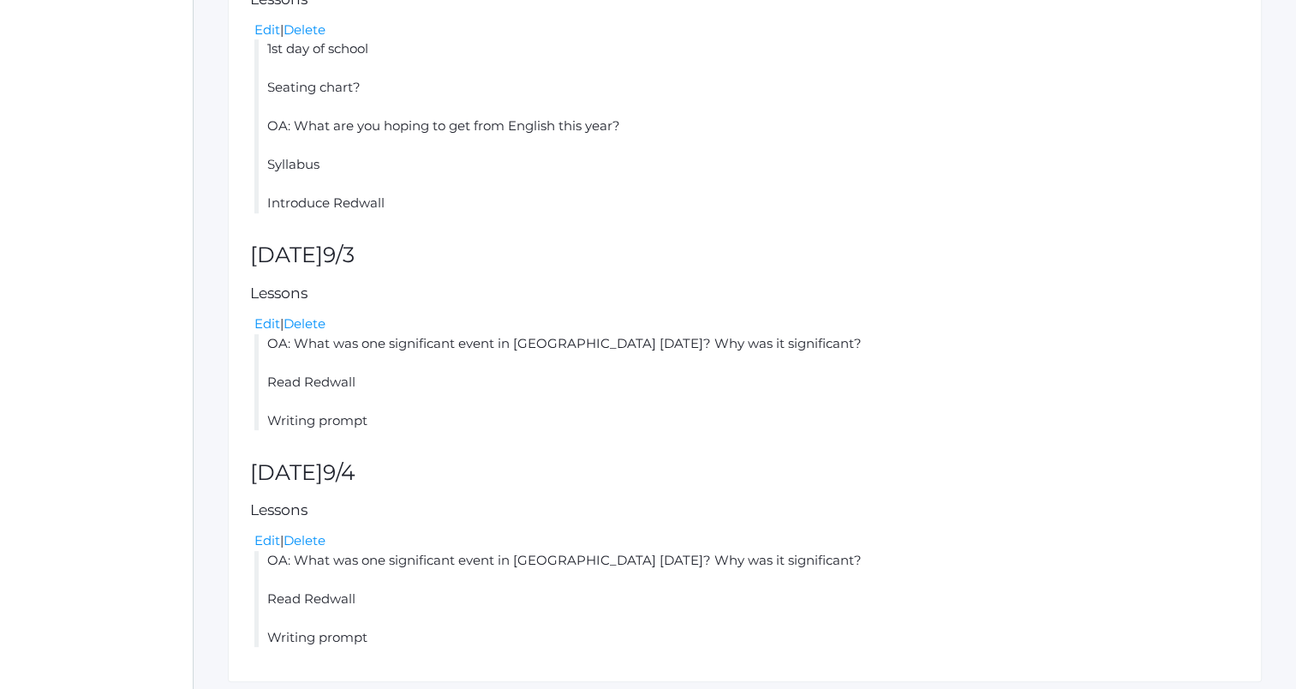
scroll to position [589, 0]
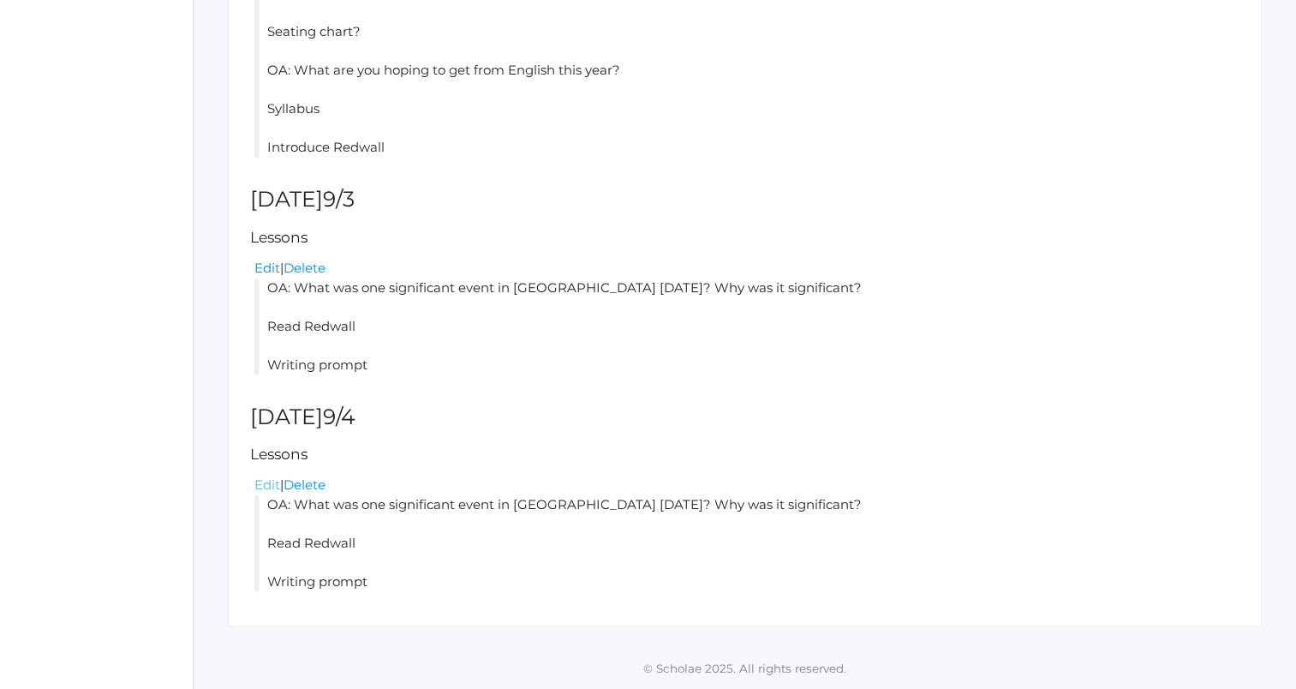
click at [274, 486] on link "Edit" at bounding box center [267, 484] width 26 height 16
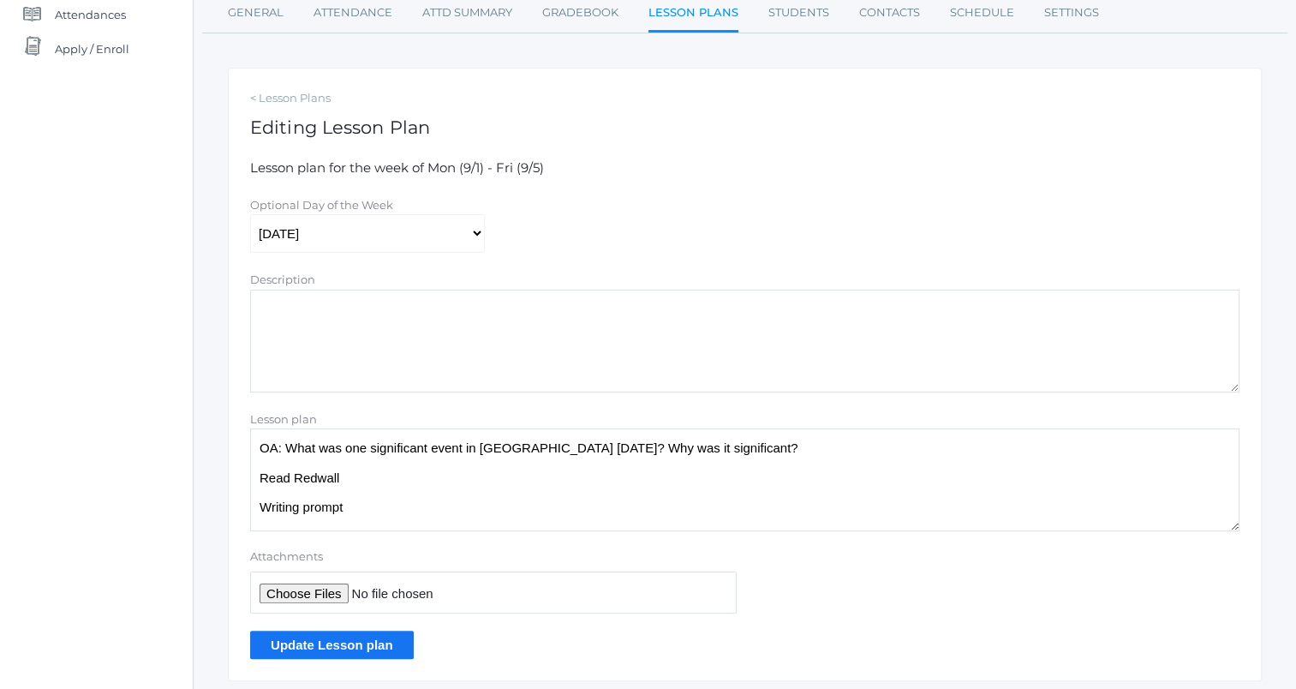
scroll to position [279, 0]
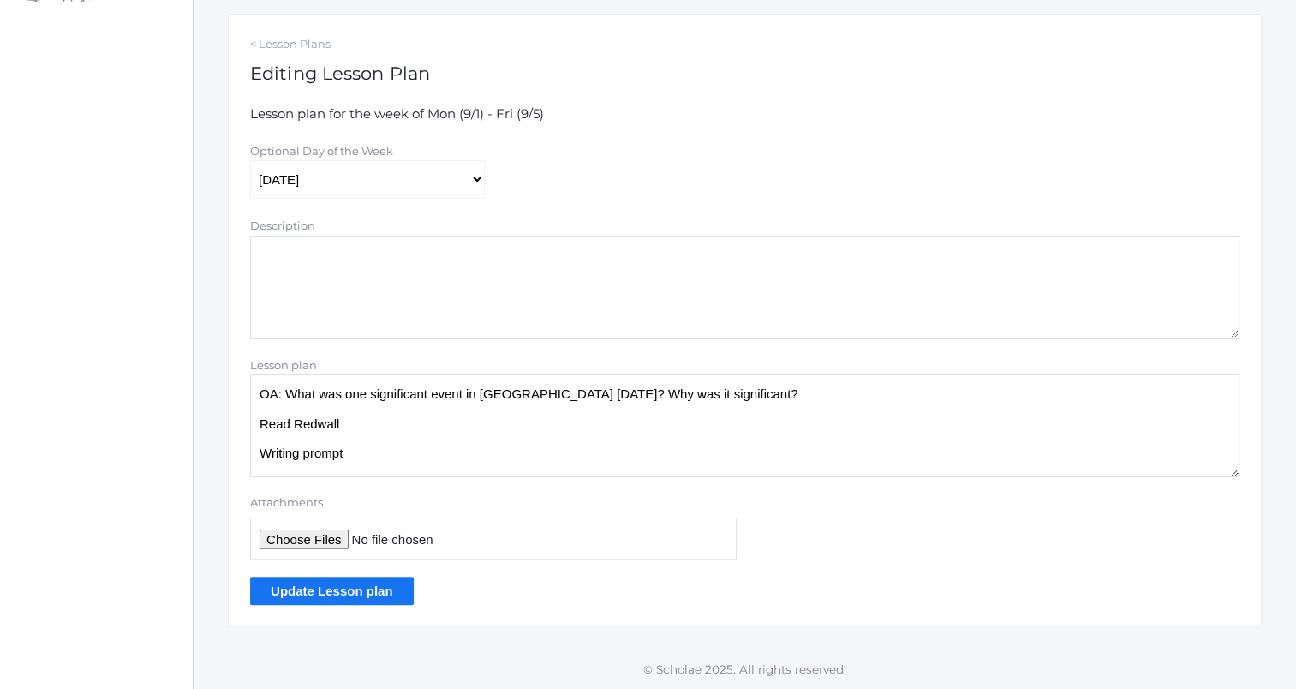
click at [369, 431] on textarea "OA: What was one significant event in [GEOGRAPHIC_DATA] [DATE]? Why was it sign…" at bounding box center [744, 425] width 989 height 103
click at [775, 579] on div "Update Lesson plan" at bounding box center [744, 591] width 989 height 28
click at [550, 419] on textarea "OA: What was one significant event in Redwall yesterday? Why was it significant…" at bounding box center [744, 425] width 989 height 103
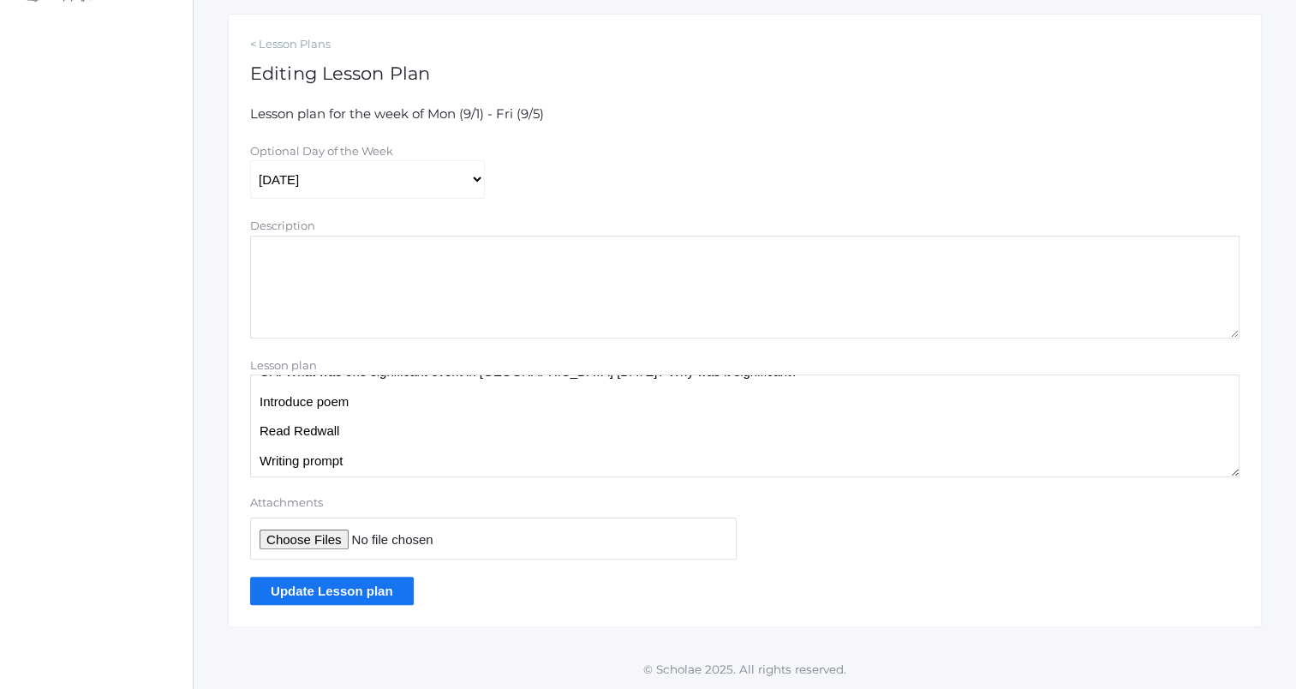
click at [439, 464] on textarea "OA: What was one significant event in Redwall yesterday? Why was it significant…" at bounding box center [744, 425] width 989 height 103
type textarea "OA: What was one significant event in Redwall yesterday? Why was it significant…"
click at [333, 592] on input "Update Lesson plan" at bounding box center [332, 591] width 164 height 28
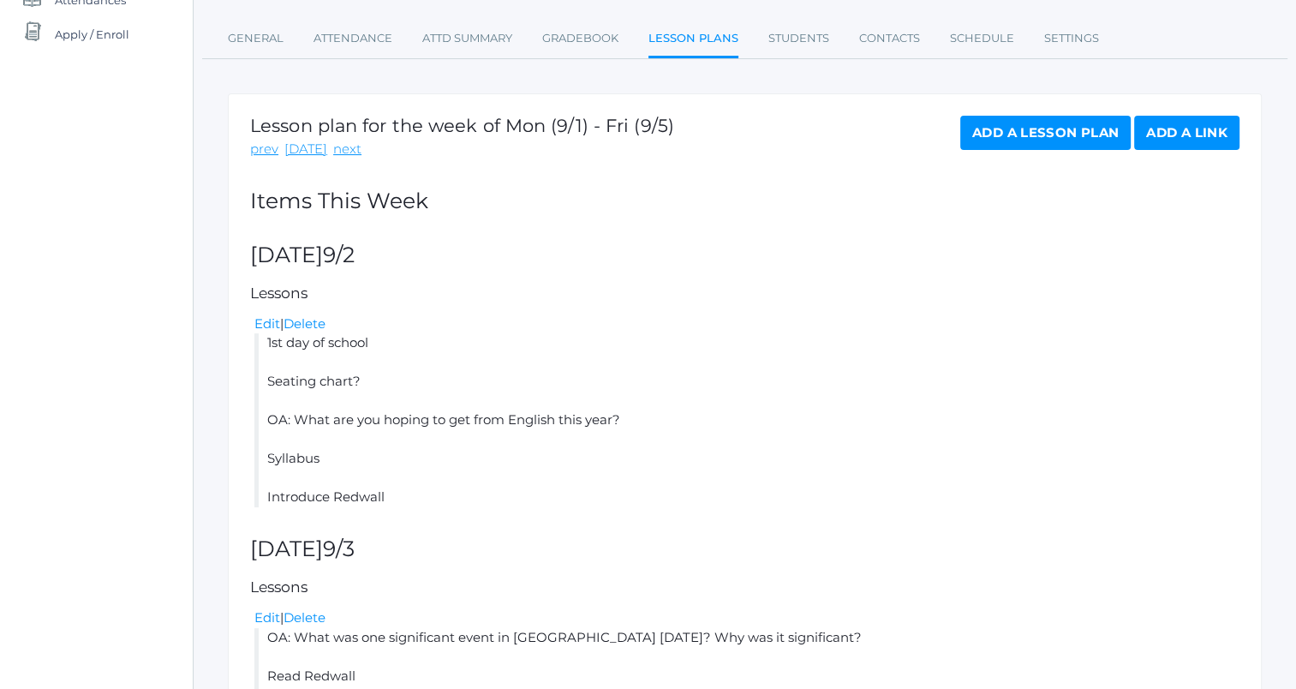
scroll to position [196, 0]
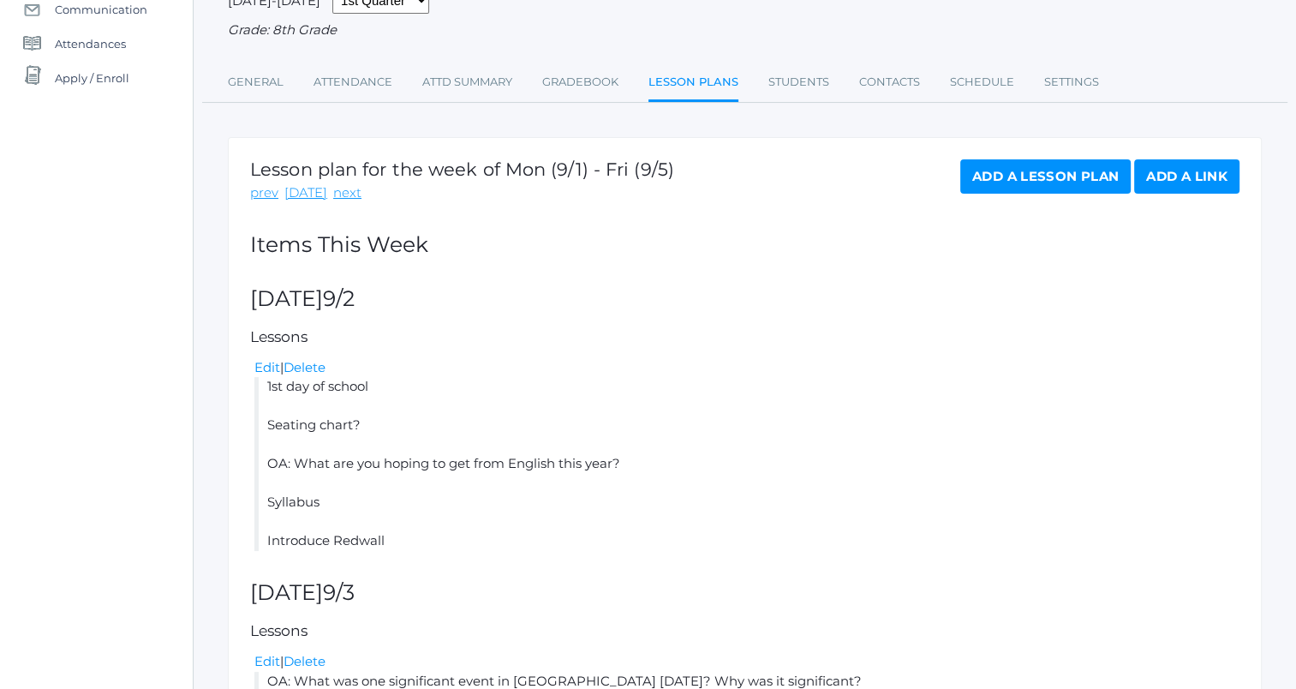
click at [1065, 174] on link "Add a Lesson Plan" at bounding box center [1045, 176] width 170 height 34
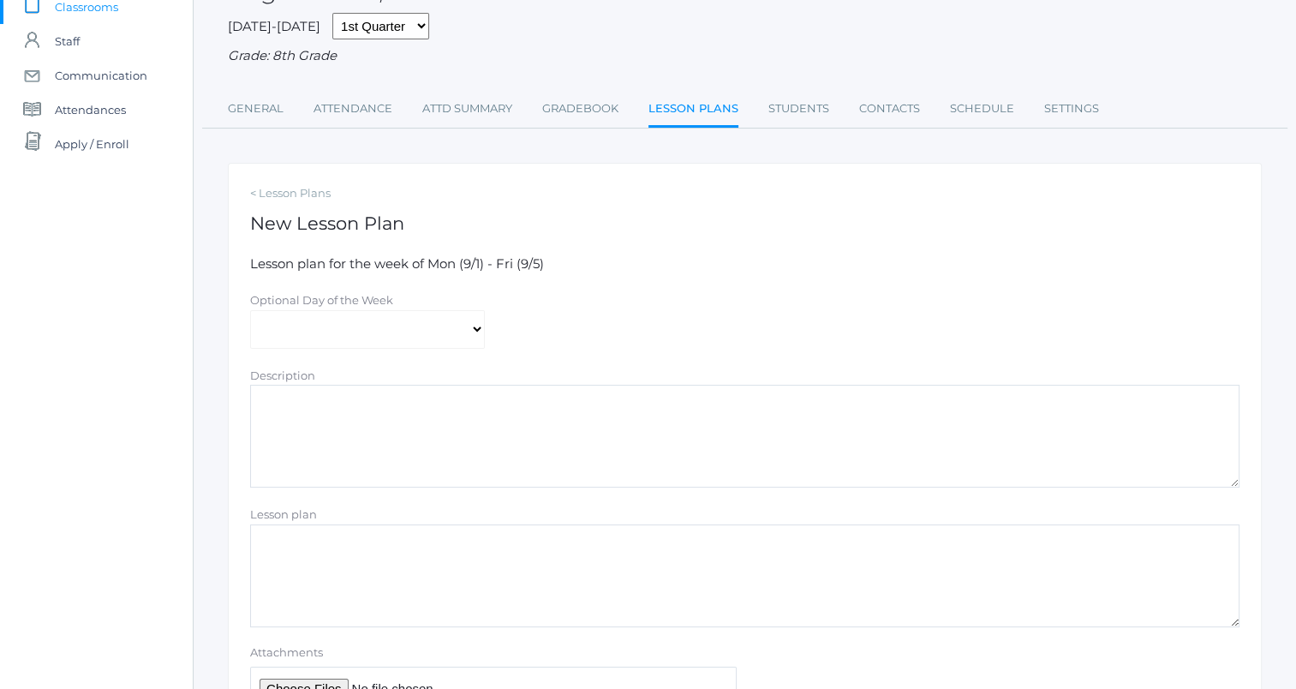
scroll to position [133, 0]
click at [401, 312] on select "Monday Tuesday Wednesday Thursday Friday" at bounding box center [367, 327] width 235 height 39
select select "2025-09-05"
click at [250, 308] on select "Monday Tuesday Wednesday Thursday Friday" at bounding box center [367, 327] width 235 height 39
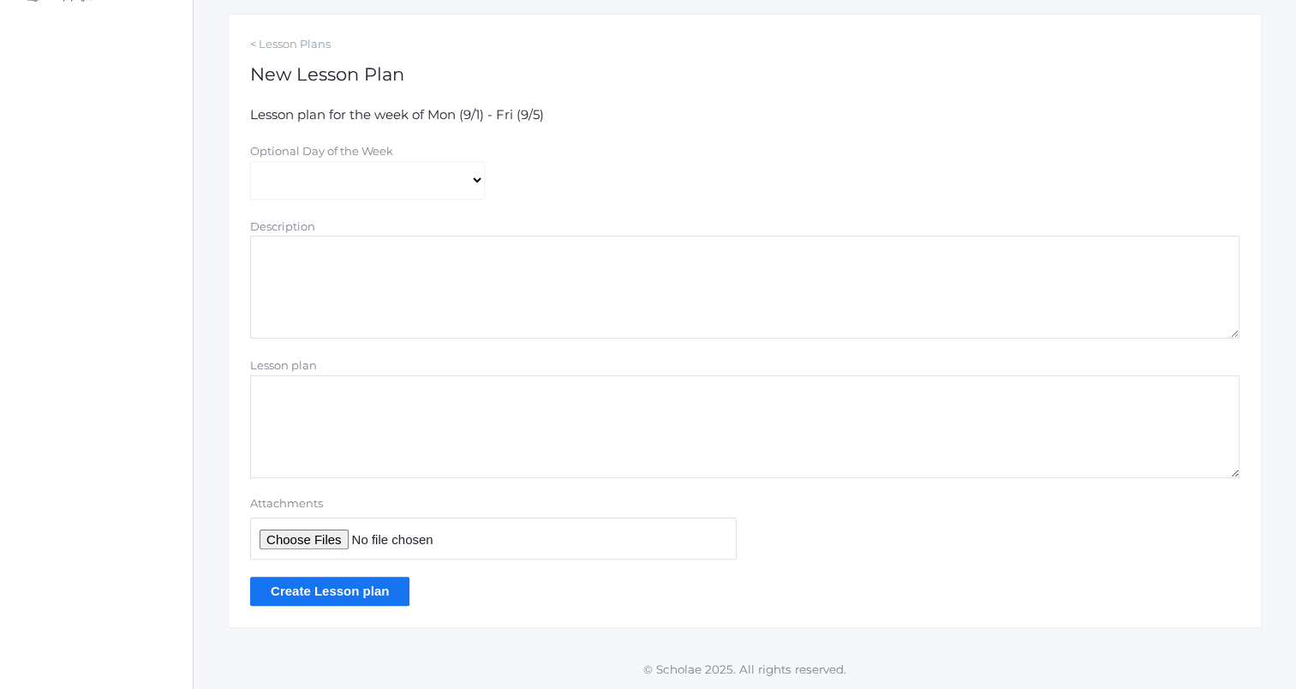
click at [441, 396] on textarea "Lesson plan" at bounding box center [744, 426] width 989 height 103
type textarea "O"
paste textarea "OA: What was one significant event in Redwall yesterday? Why was it significant…"
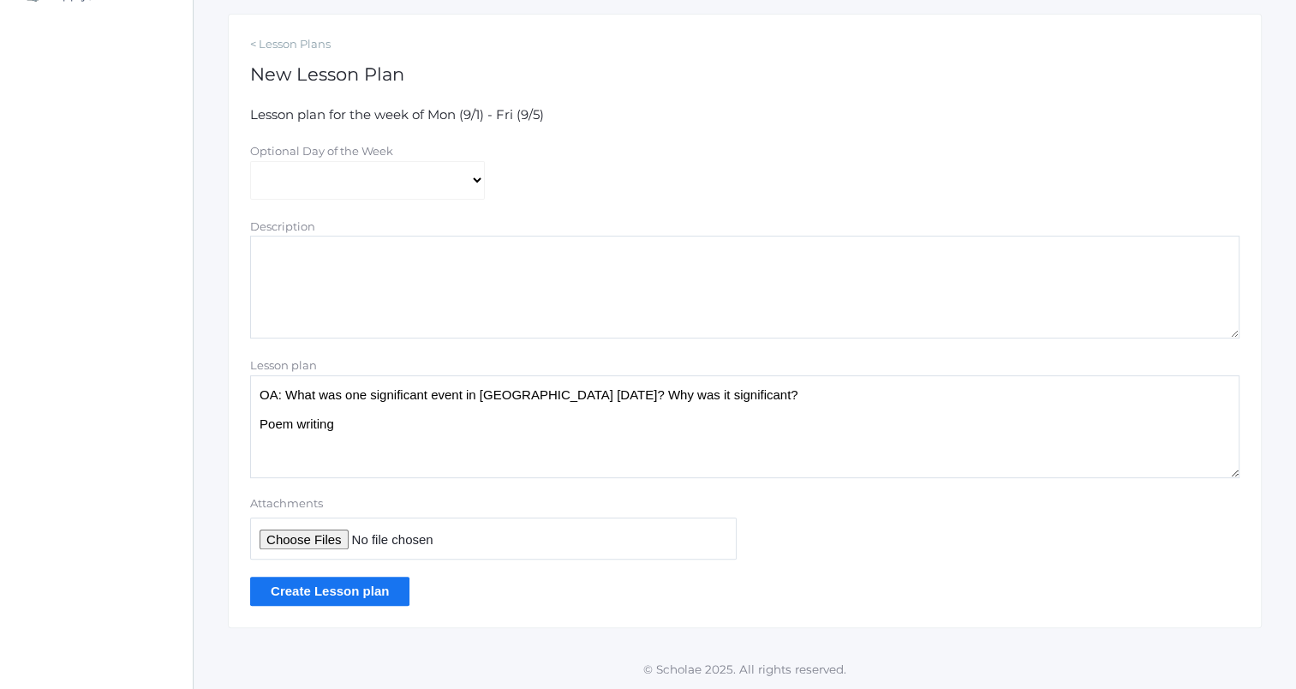
type textarea "OA: What was one significant event in Redwall yesterday? Why was it significant…"
click at [373, 597] on input "Create Lesson plan" at bounding box center [329, 591] width 159 height 28
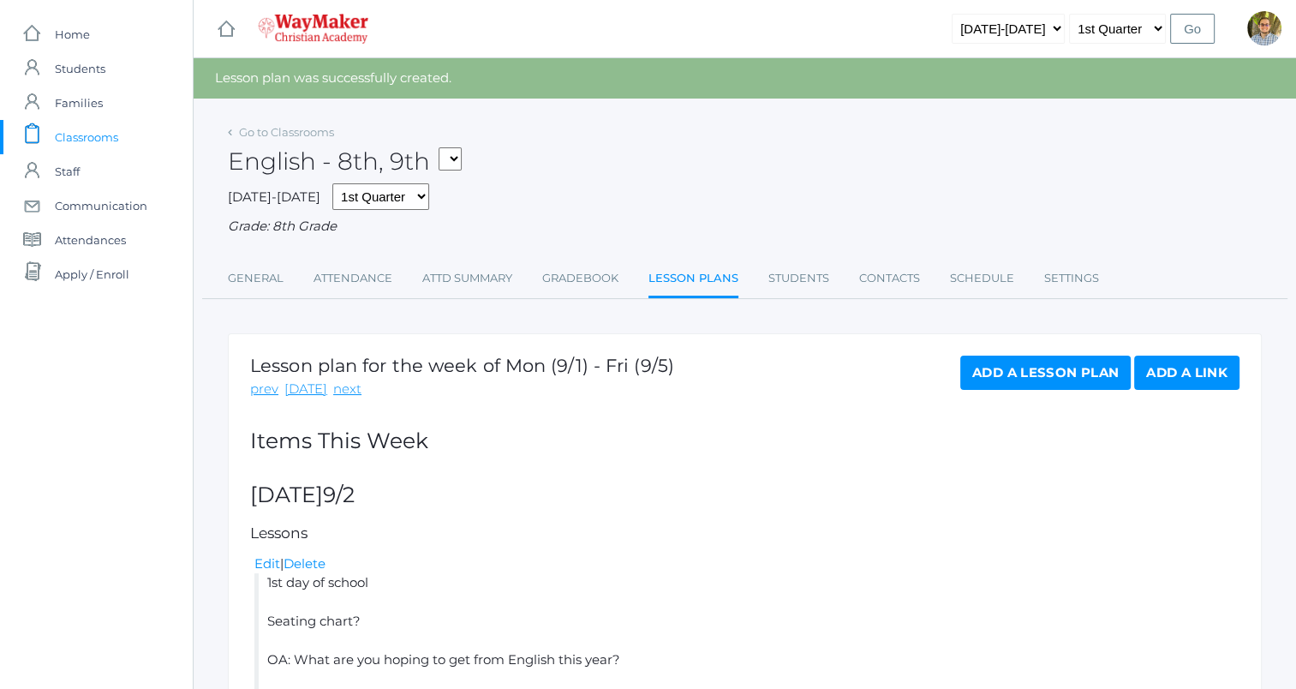
click at [103, 138] on span "Classrooms" at bounding box center [86, 137] width 63 height 34
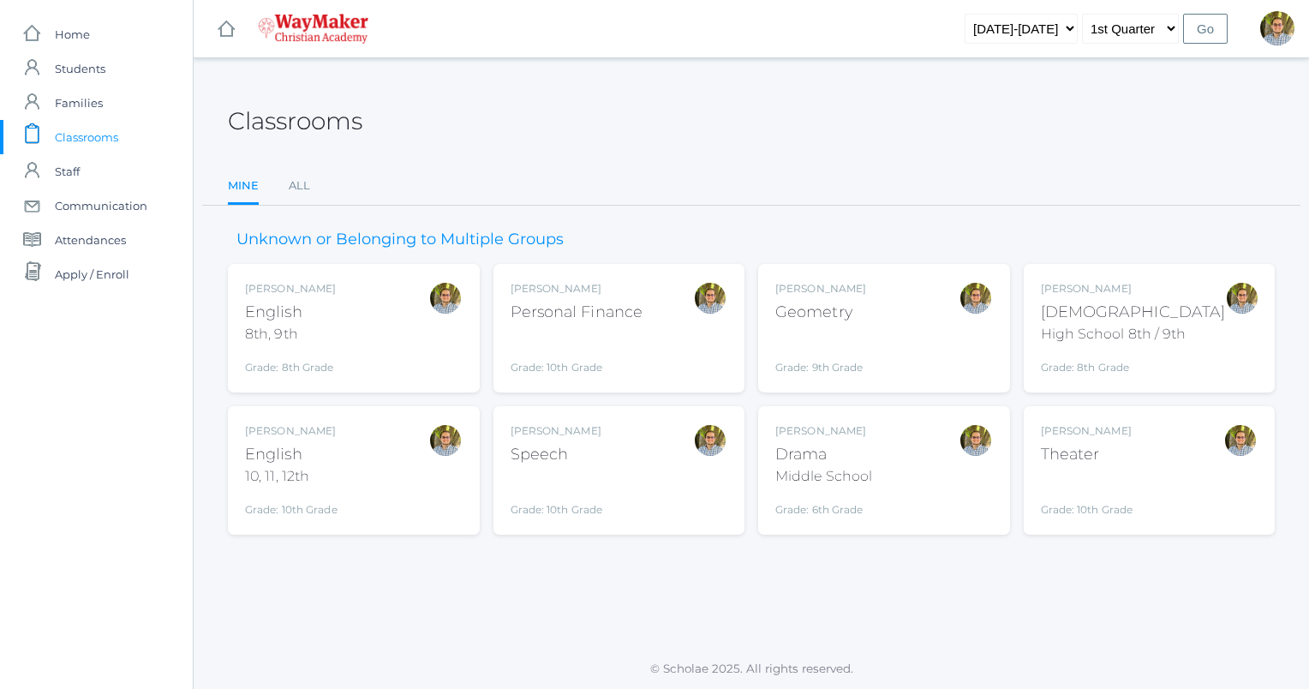
click at [870, 336] on div "Kylen Braileanu Geometry Grade: 9th Grade GEOM" at bounding box center [884, 328] width 218 height 94
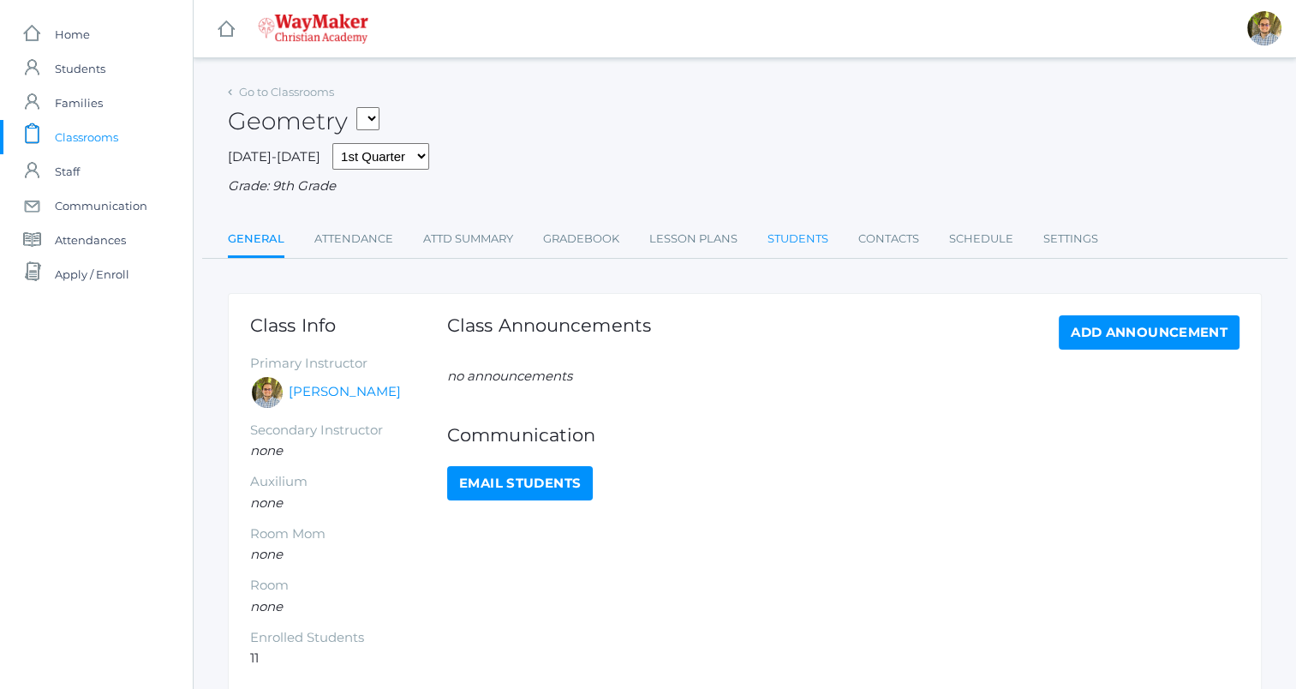
click at [804, 233] on link "Students" at bounding box center [798, 239] width 61 height 34
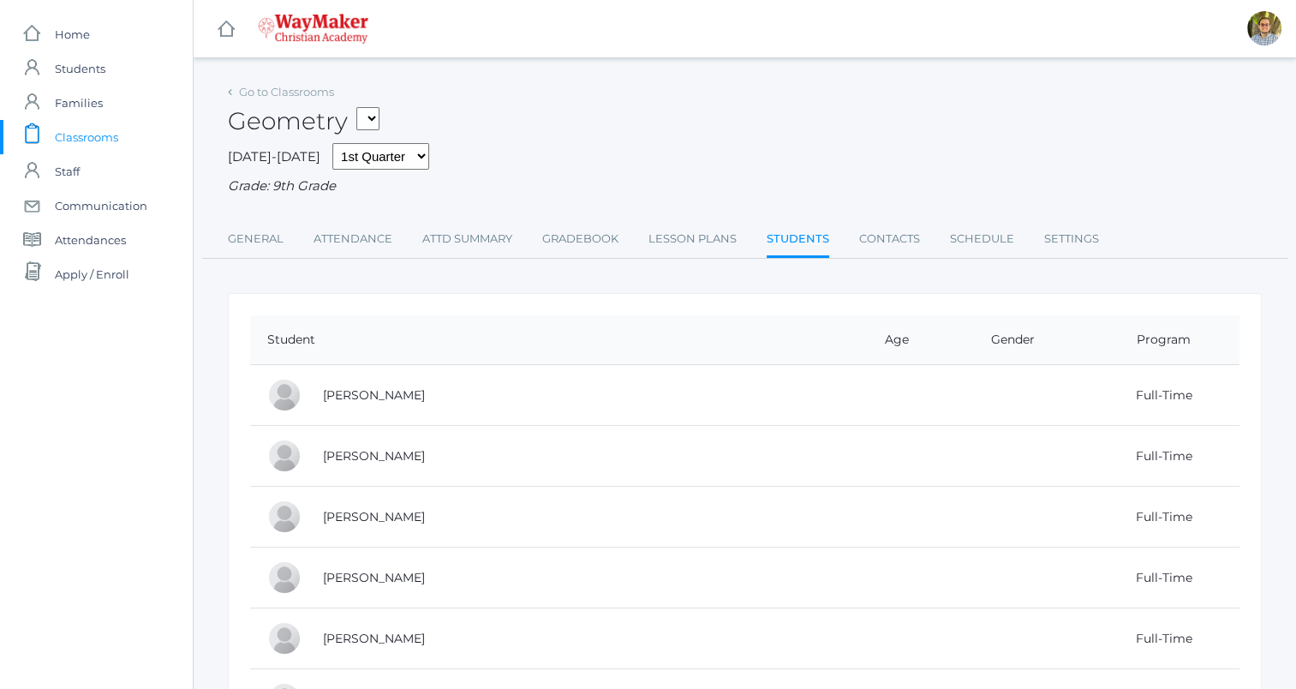
click at [96, 130] on span "Classrooms" at bounding box center [86, 137] width 63 height 34
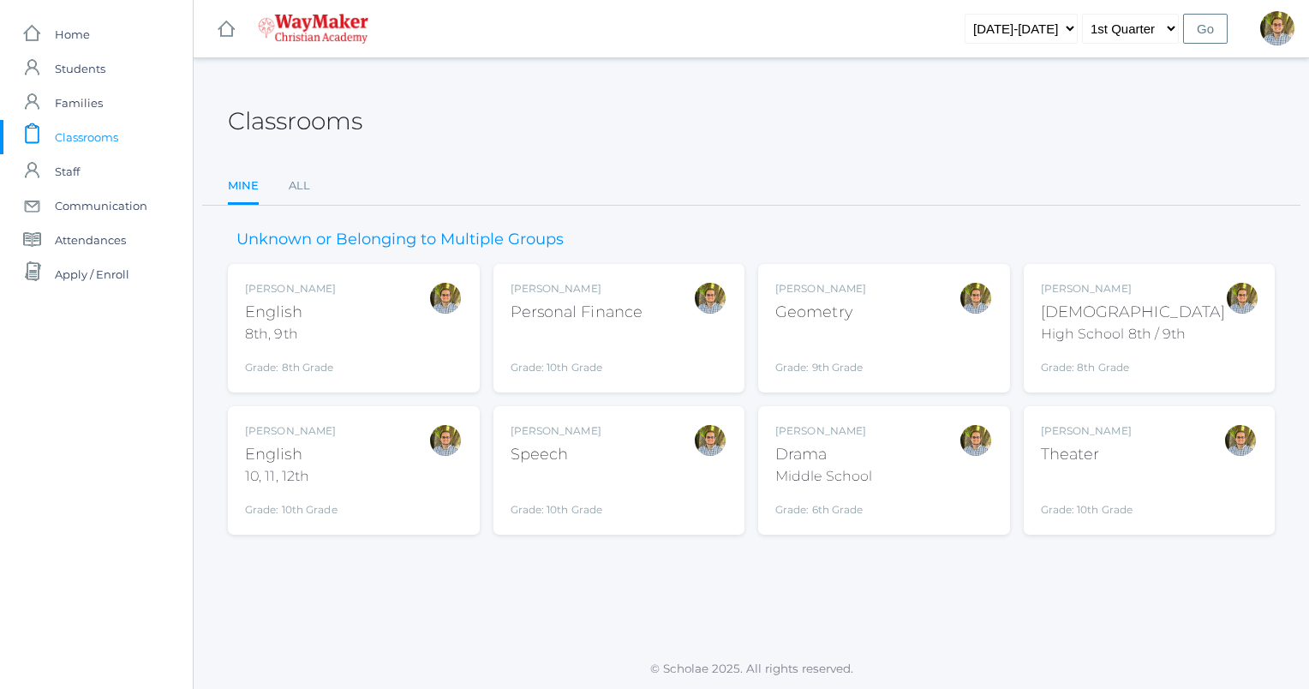
click at [381, 332] on div "Kylen Braileanu English 8th, 9th Grade: 8th Grade 08ENGLISH" at bounding box center [354, 328] width 218 height 94
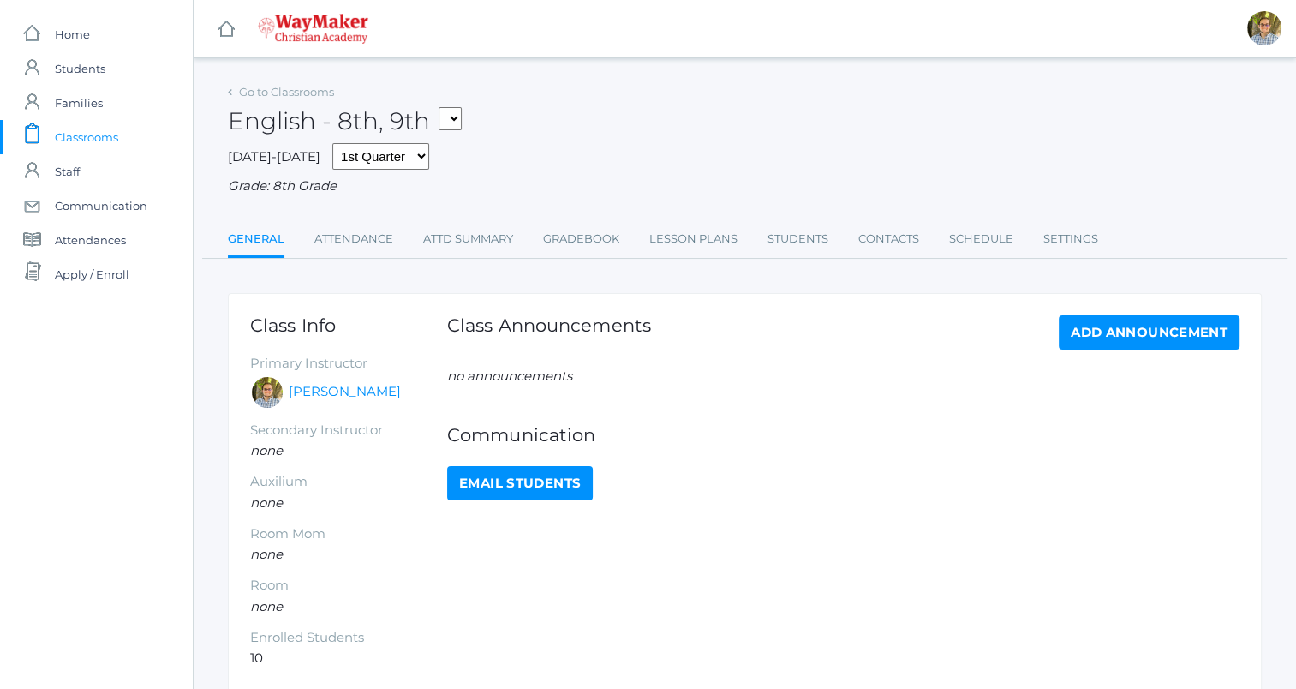
scroll to position [81, 0]
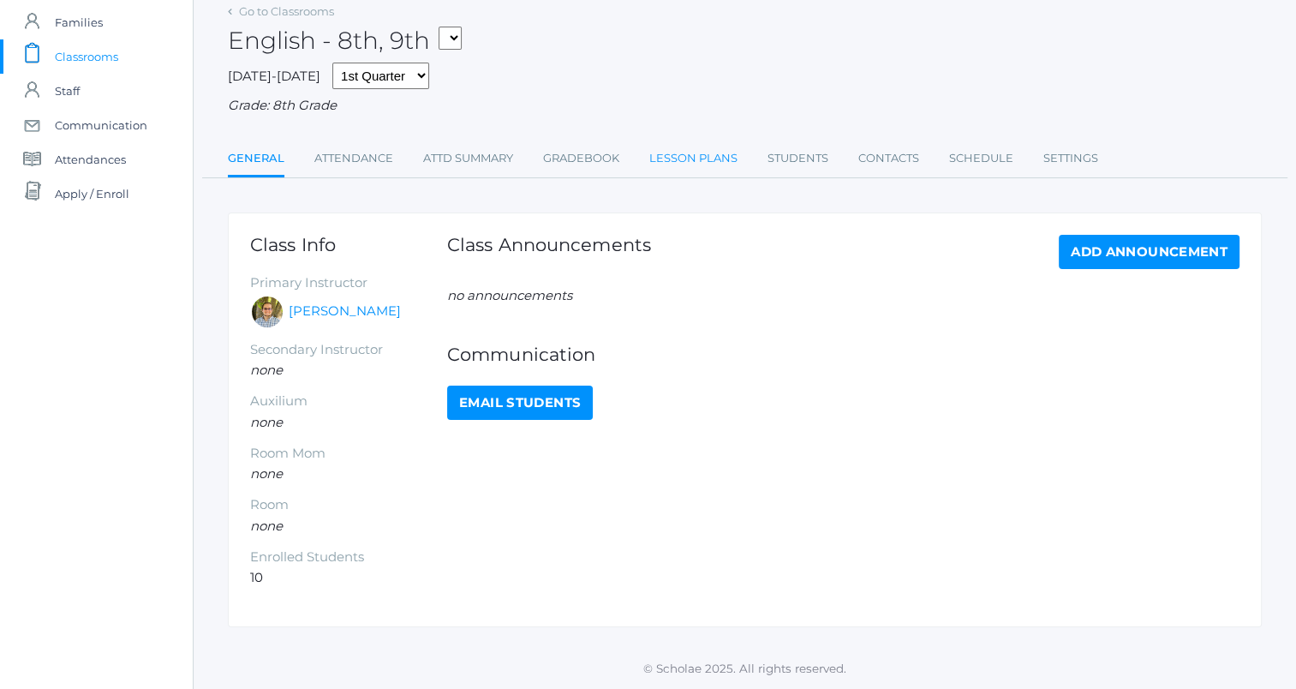
click at [705, 153] on link "Lesson Plans" at bounding box center [693, 158] width 88 height 34
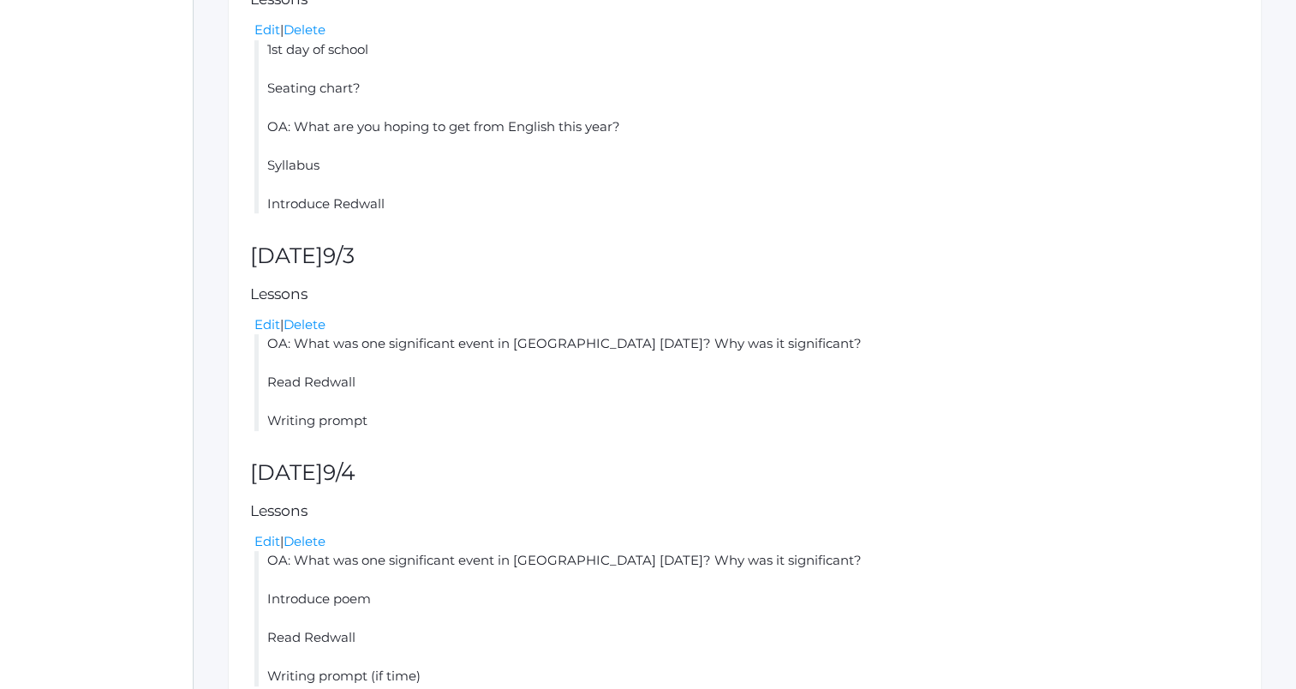
scroll to position [786, 0]
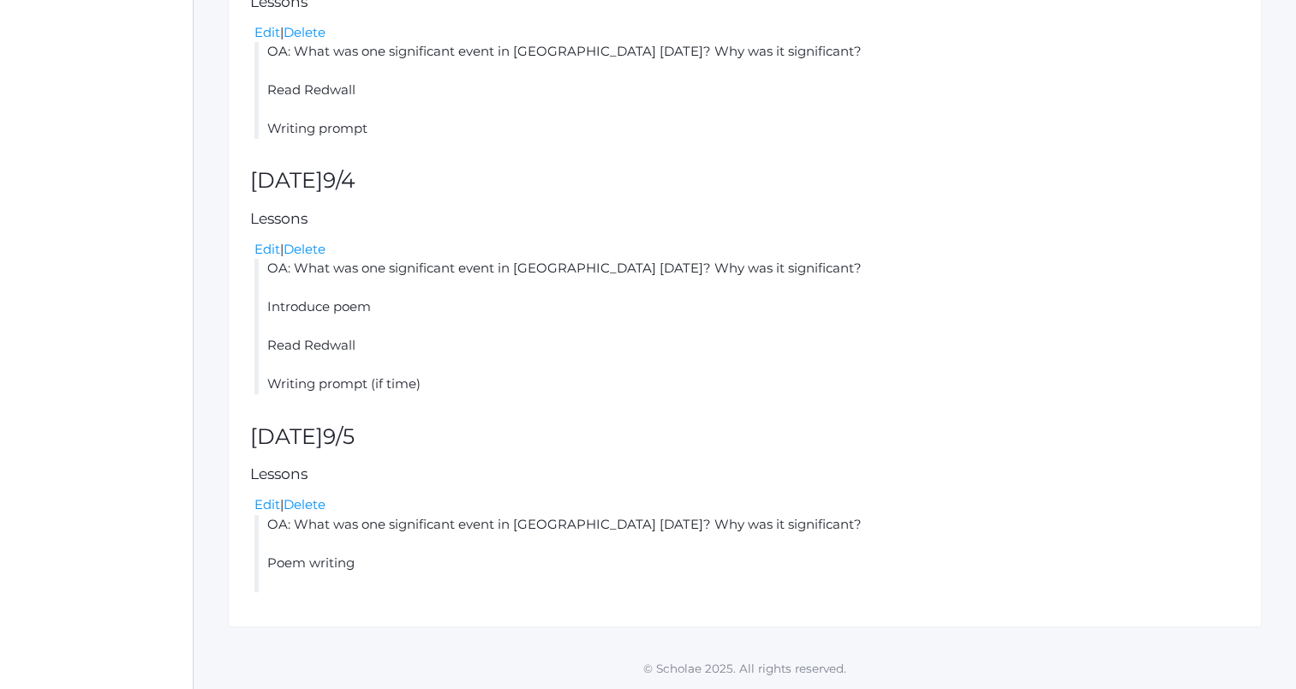
click at [271, 516] on li "OA: What was one significant event in Redwall yesterday? Why was it significant…" at bounding box center [746, 553] width 985 height 77
click at [268, 509] on link "Edit" at bounding box center [267, 504] width 26 height 16
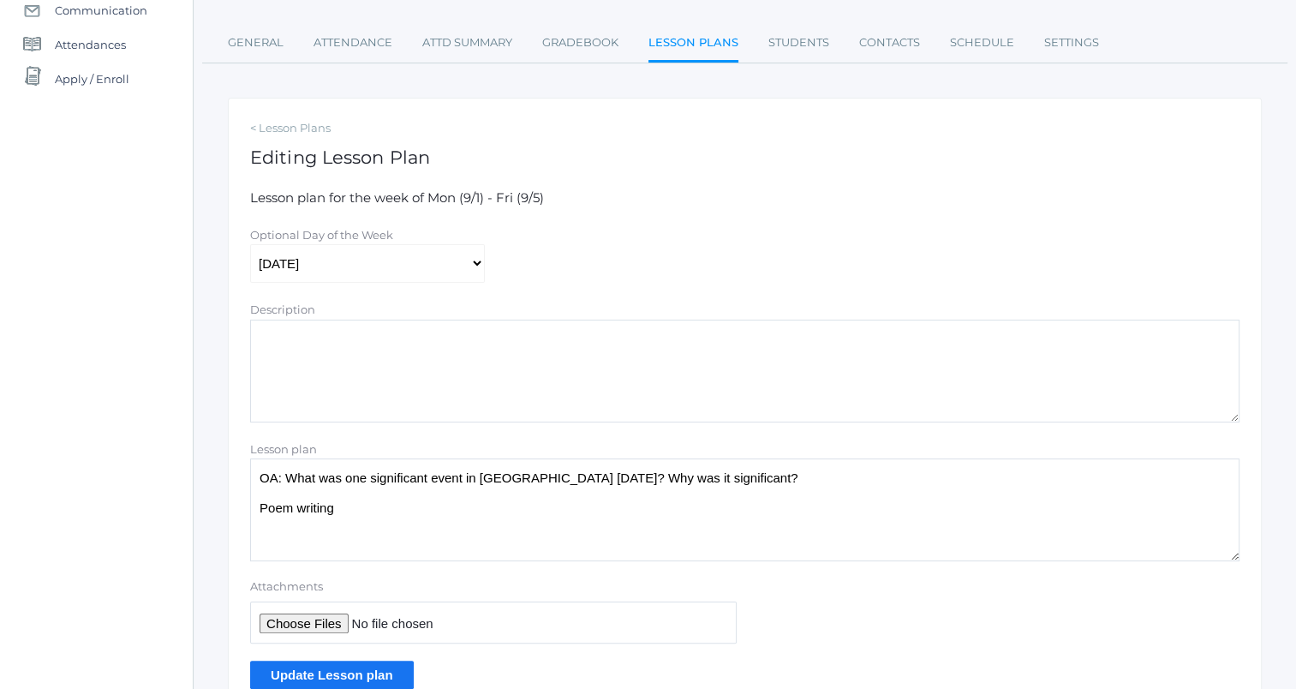
scroll to position [279, 0]
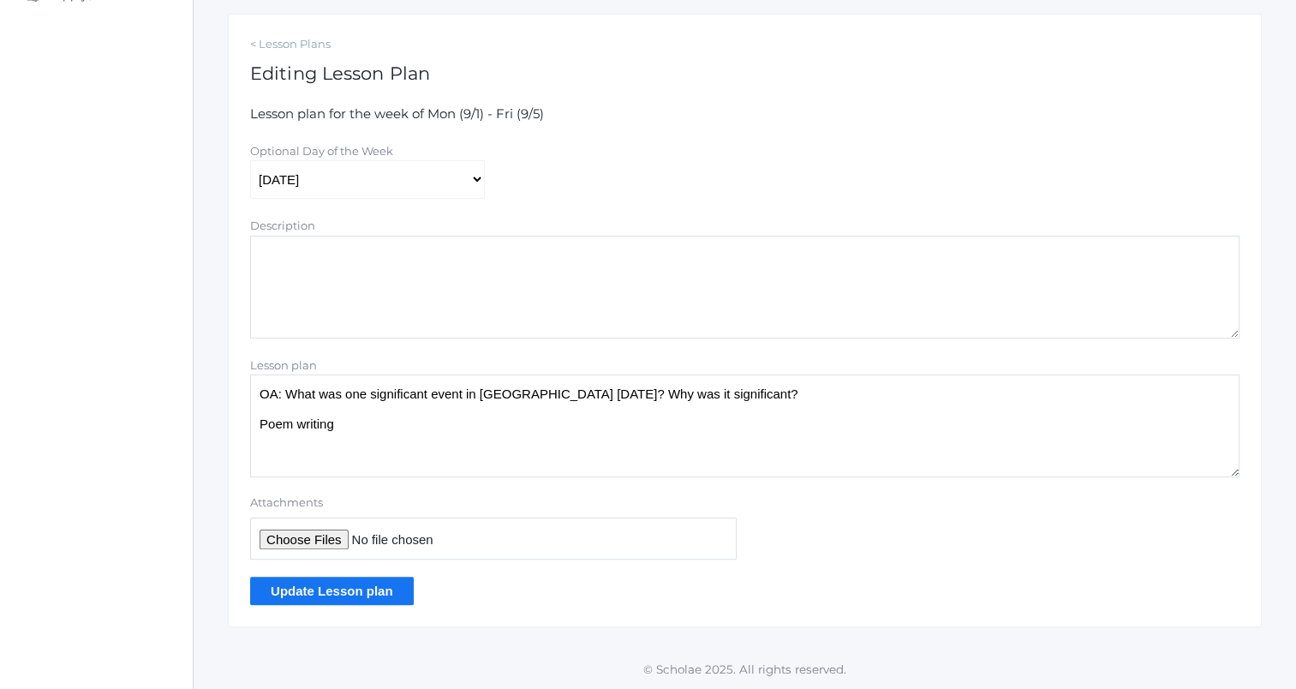
click at [436, 427] on textarea "OA: What was one significant event in Redwall yesterday? Why was it significant…" at bounding box center [744, 425] width 989 height 103
click at [775, 392] on textarea "OA: What was one significant event in Redwall yesterday? Why was it significant…" at bounding box center [744, 425] width 989 height 103
click at [559, 445] on textarea "OA: What was one significant event in Redwall yesterday? Why was it significant…" at bounding box center [744, 425] width 989 height 103
type textarea "OA: What stood out to you about the poem? Why? (Positive or negative impression…"
click at [328, 589] on input "Update Lesson plan" at bounding box center [332, 591] width 164 height 28
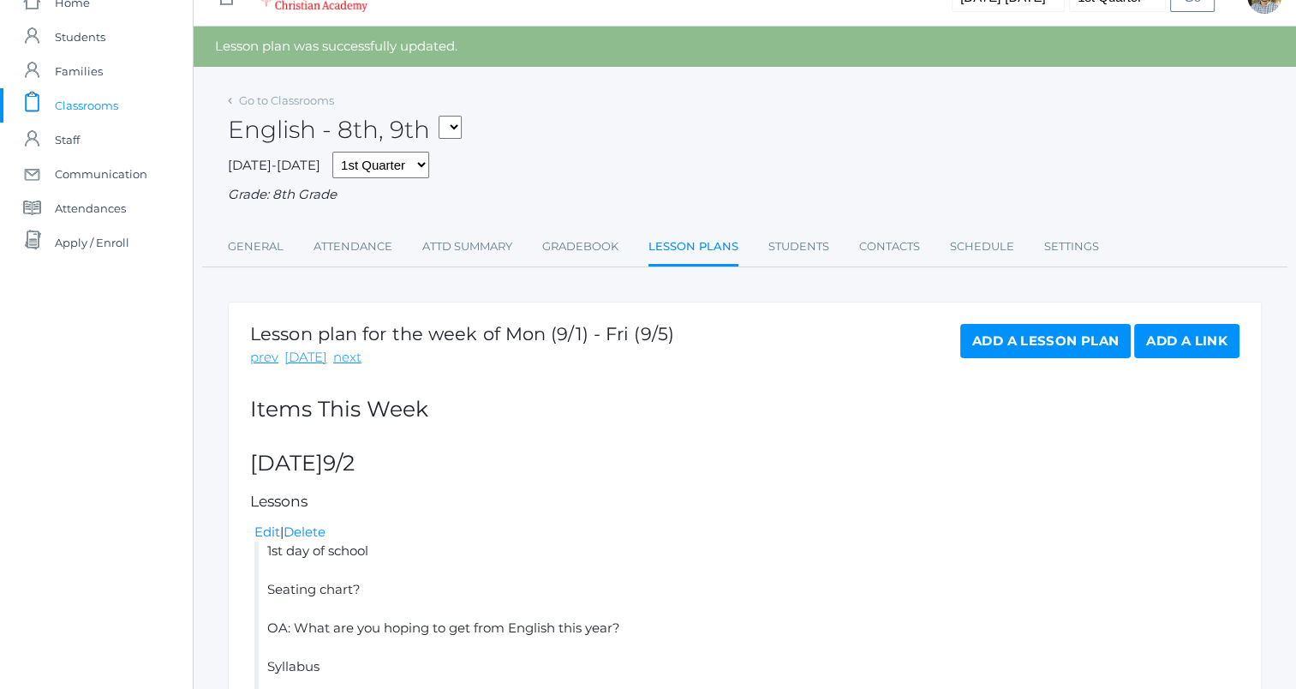
scroll to position [21, 0]
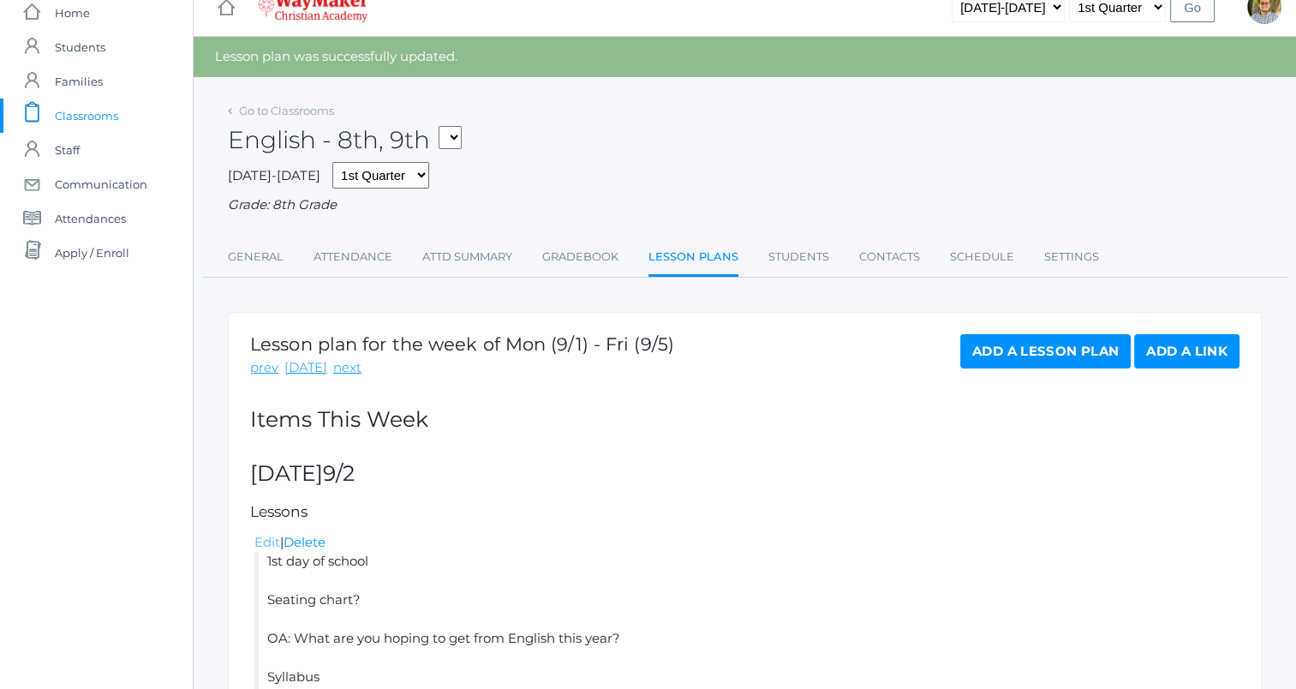
click at [275, 543] on link "Edit" at bounding box center [267, 542] width 26 height 16
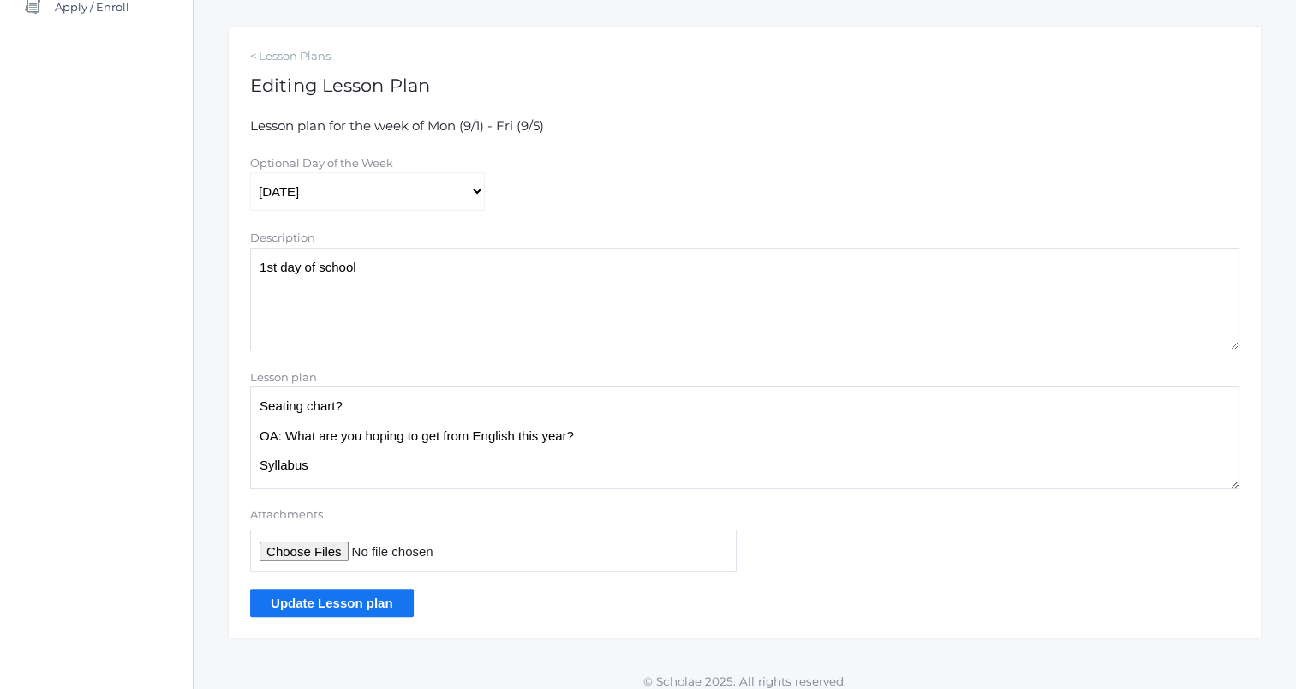
scroll to position [279, 0]
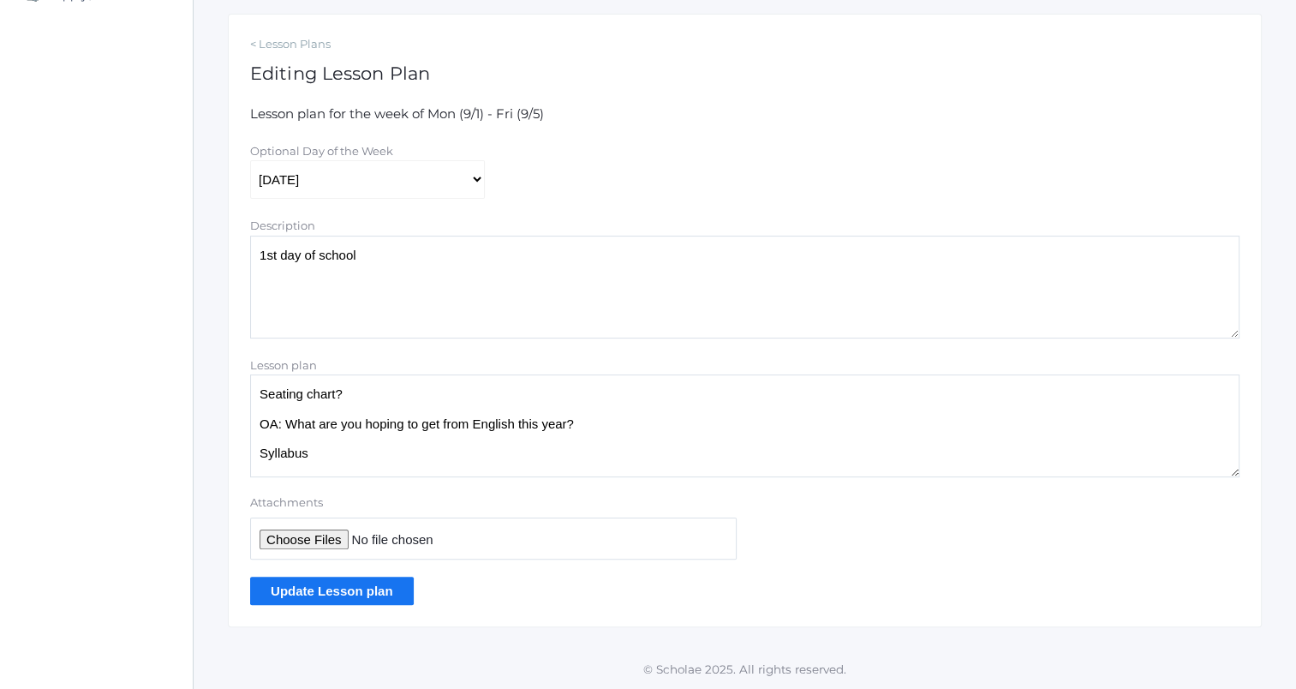
click at [473, 452] on textarea "Seating chart? OA: What are you hoping to get from English this year? Syllabus …" at bounding box center [744, 425] width 989 height 103
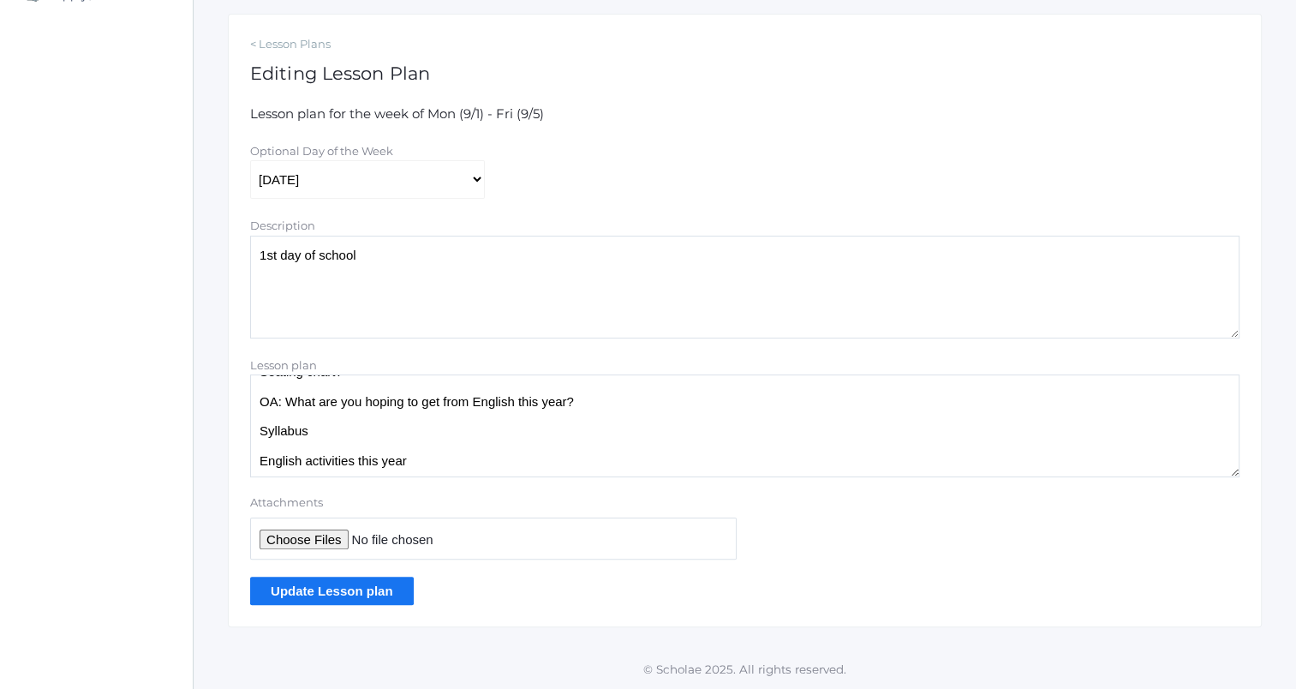
type textarea "Seating chart? OA: What are you hoping to get from English this year? Syllabus …"
click at [379, 583] on input "Update Lesson plan" at bounding box center [332, 591] width 164 height 28
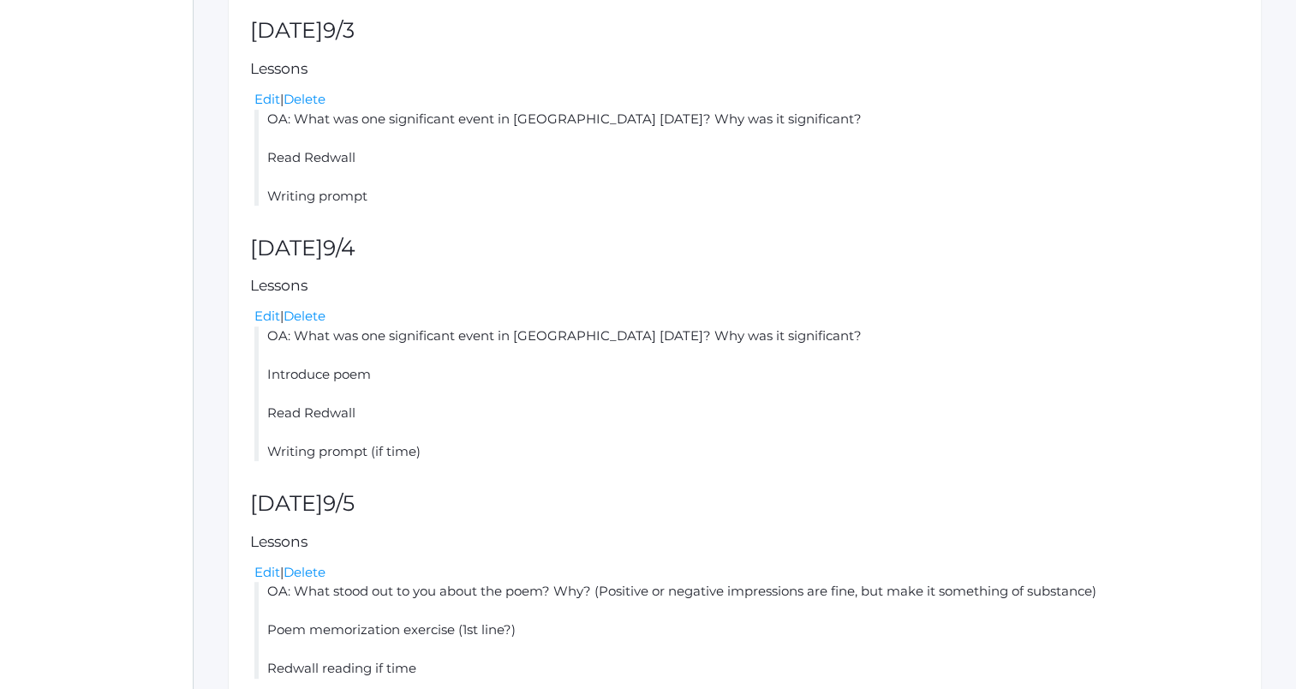
scroll to position [798, 0]
click at [263, 309] on link "Edit" at bounding box center [267, 314] width 26 height 16
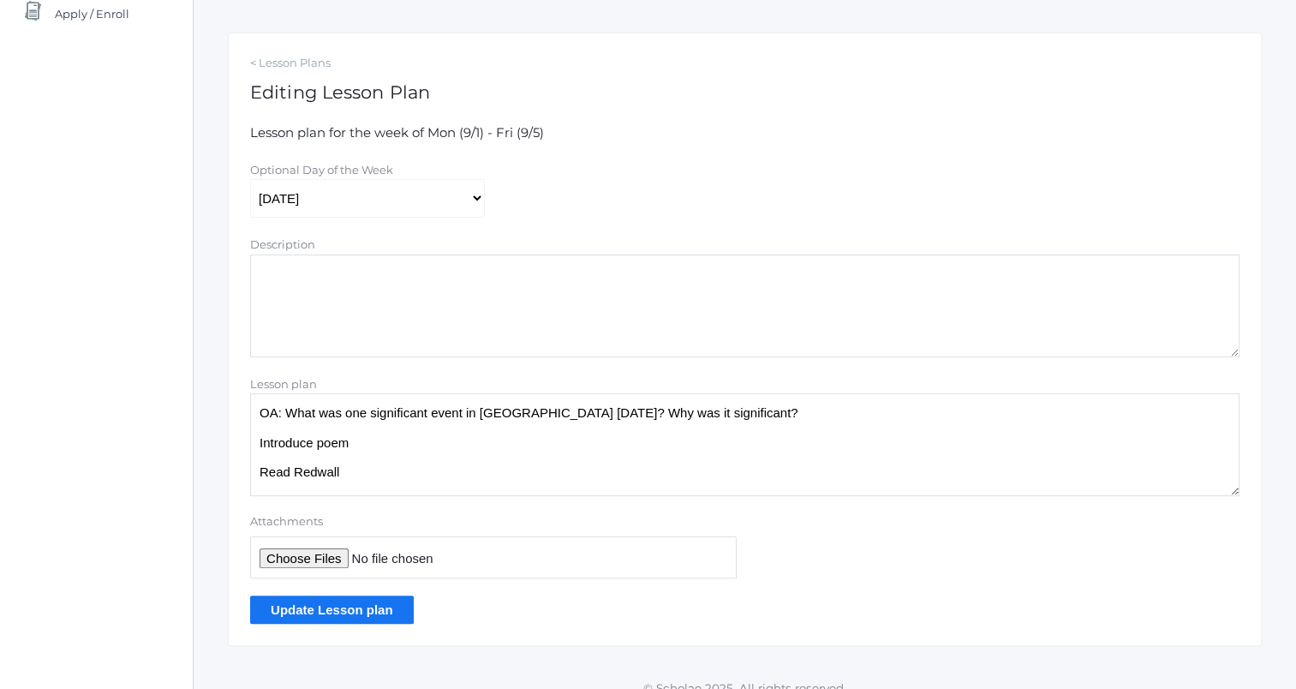
scroll to position [264, 0]
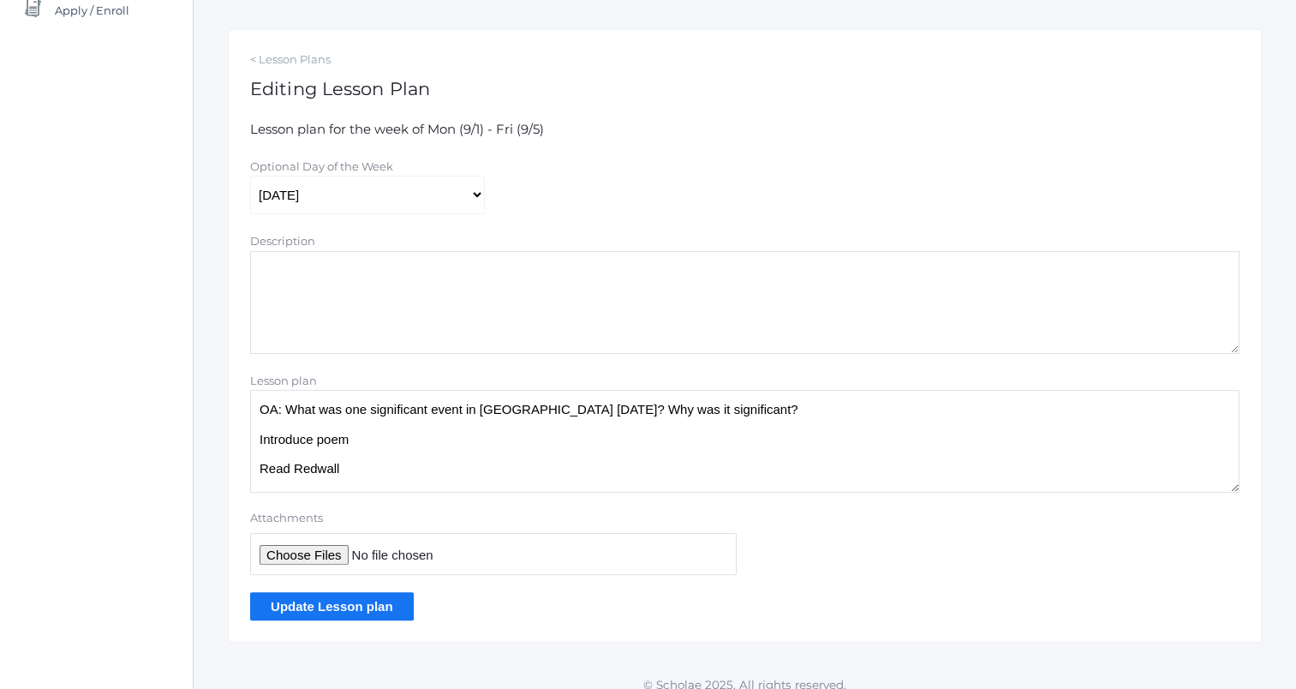
click at [744, 413] on textarea "OA: What was one significant event in [GEOGRAPHIC_DATA] [DATE]? Why was it sign…" at bounding box center [744, 441] width 989 height 103
click at [747, 415] on textarea "OA: What was one significant event in [GEOGRAPHIC_DATA] [DATE]? Why was it sign…" at bounding box center [744, 441] width 989 height 103
type textarea "OA: What was one significant event in Redwall yesterday? Why was it significant…"
click at [357, 601] on input "Update Lesson plan" at bounding box center [332, 606] width 164 height 28
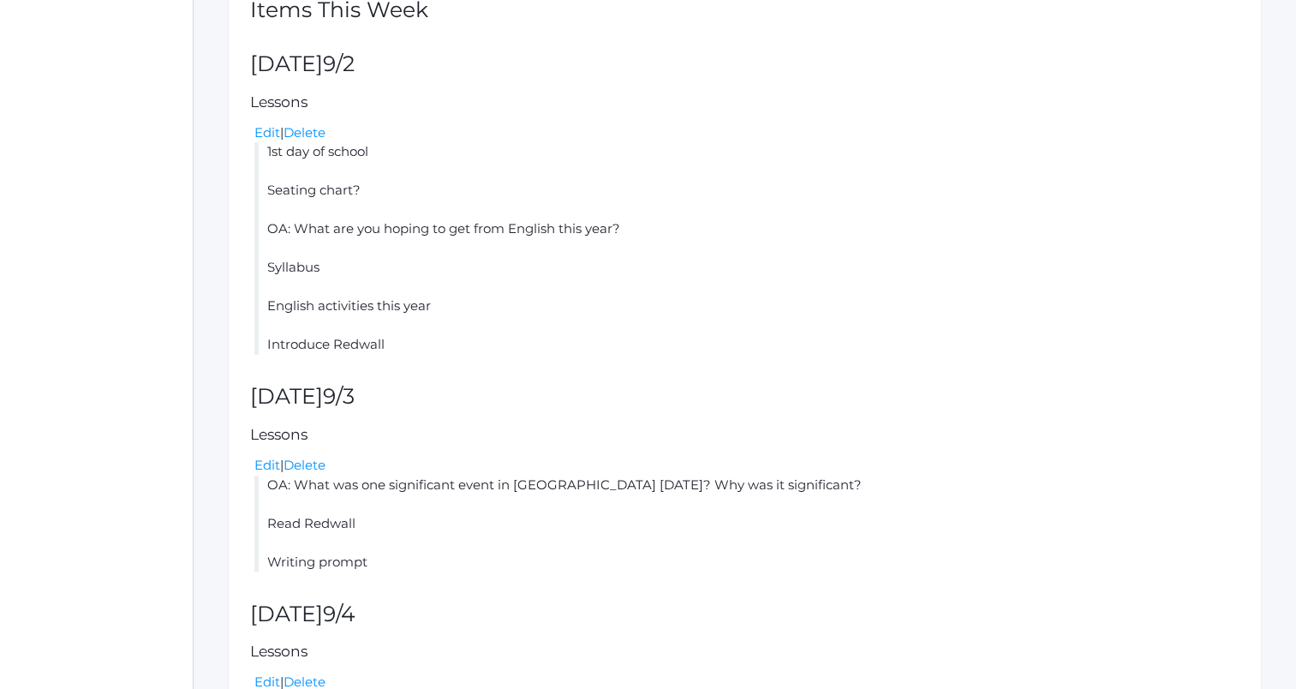
scroll to position [433, 0]
click at [273, 459] on link "Edit" at bounding box center [267, 462] width 26 height 16
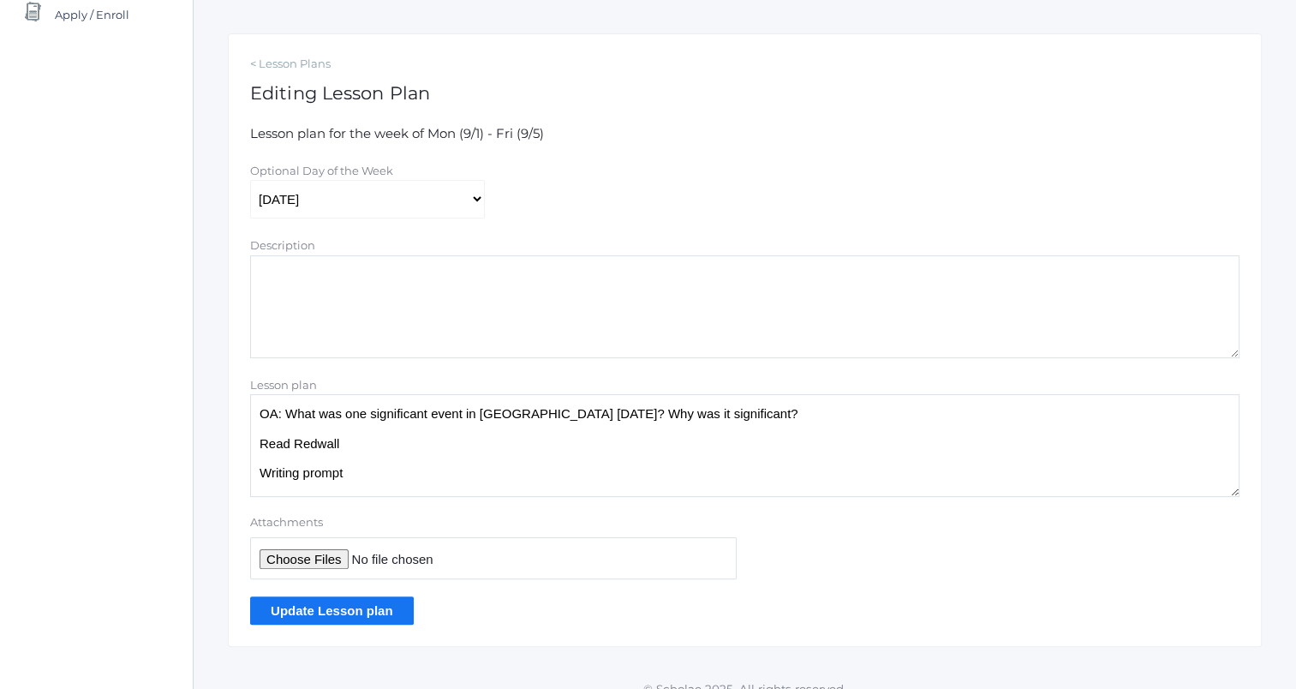
scroll to position [260, 0]
click at [747, 415] on textarea "OA: What was one significant event in Redwall yesterday? Why was it significant…" at bounding box center [744, 444] width 989 height 103
type textarea "OA: What was one significant event in Redwall yesterday? Why was it significant…"
click at [353, 618] on input "Update Lesson plan" at bounding box center [332, 609] width 164 height 28
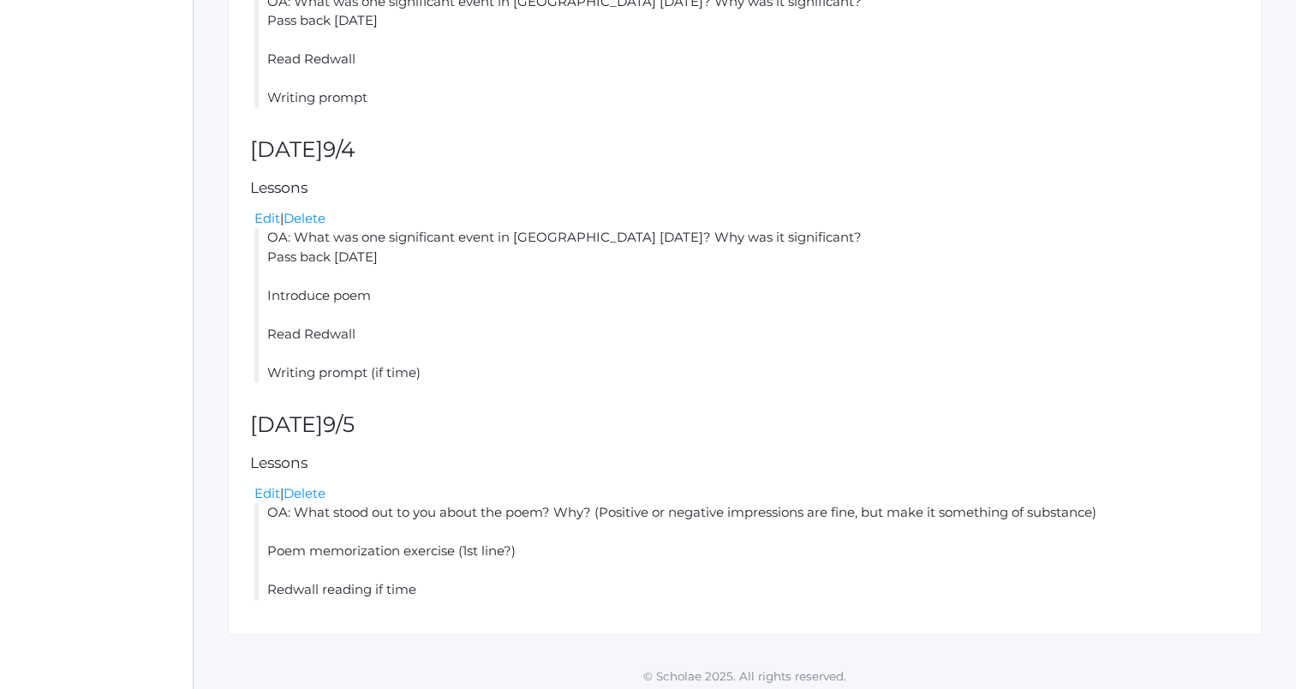
scroll to position [922, 0]
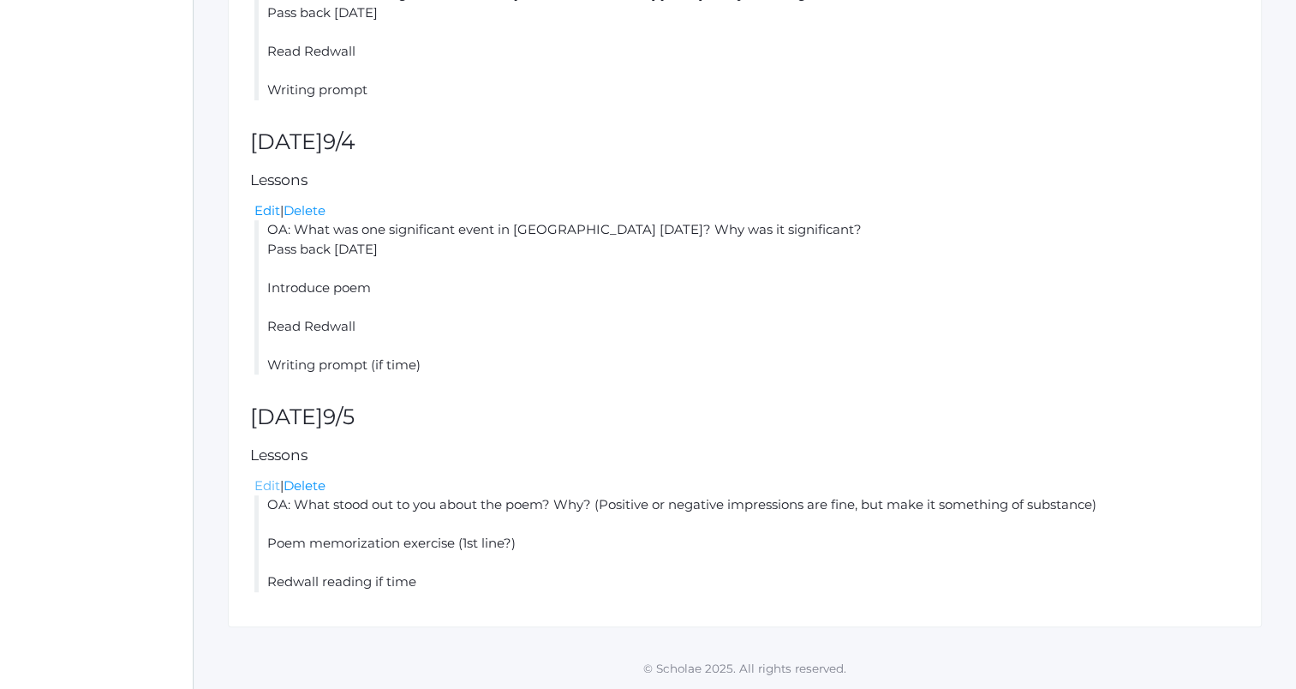
click at [264, 483] on link "Edit" at bounding box center [267, 485] width 26 height 16
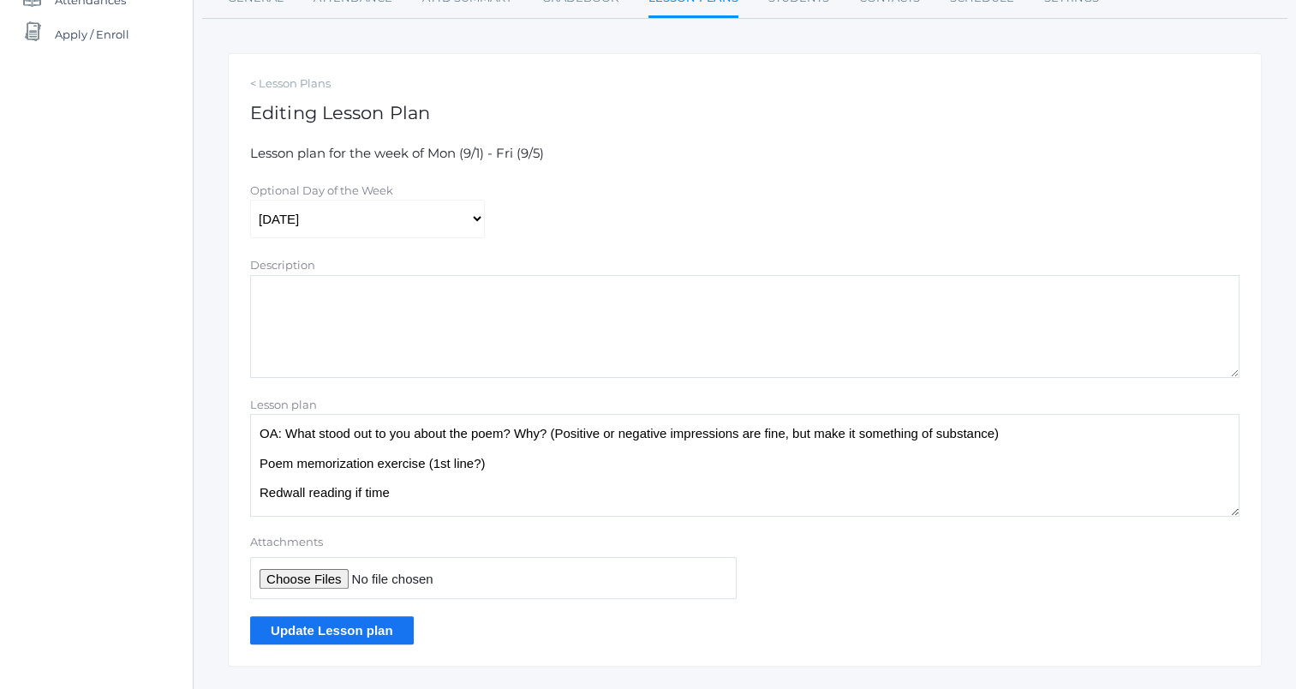
scroll to position [264, 0]
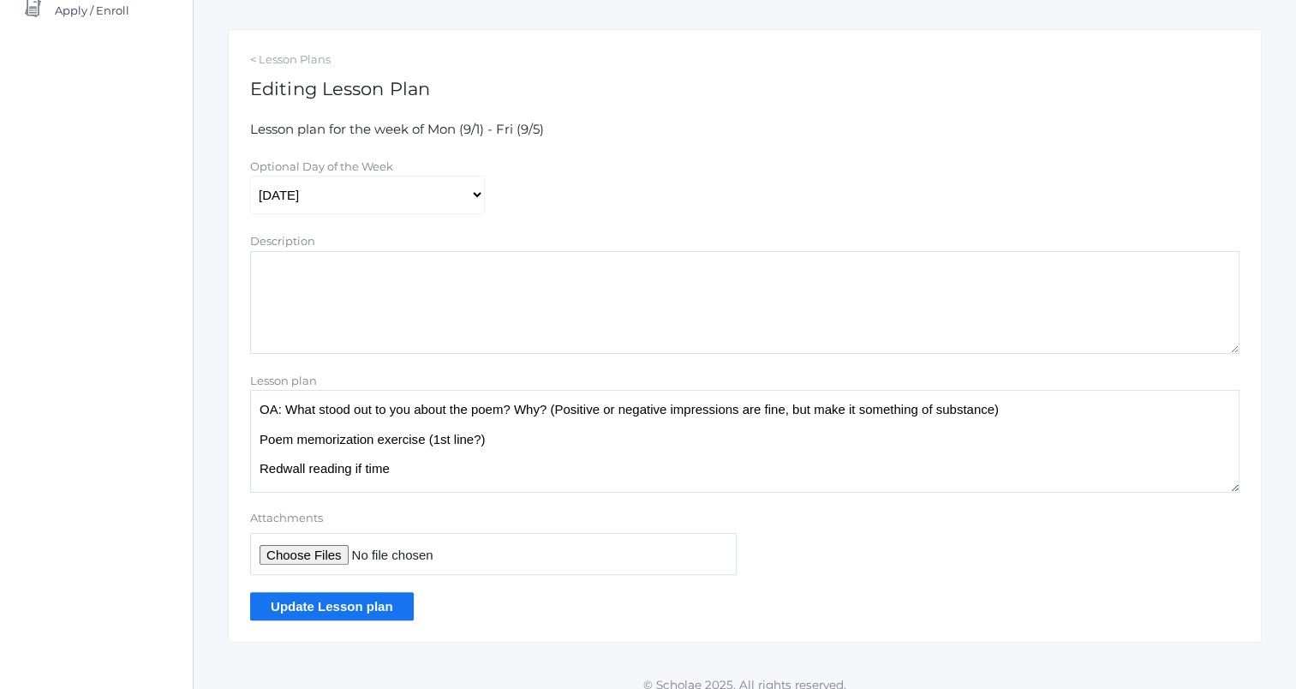
click at [1033, 411] on textarea "OA: What stood out to you about the poem? Why? (Positive or negative impression…" at bounding box center [744, 441] width 989 height 103
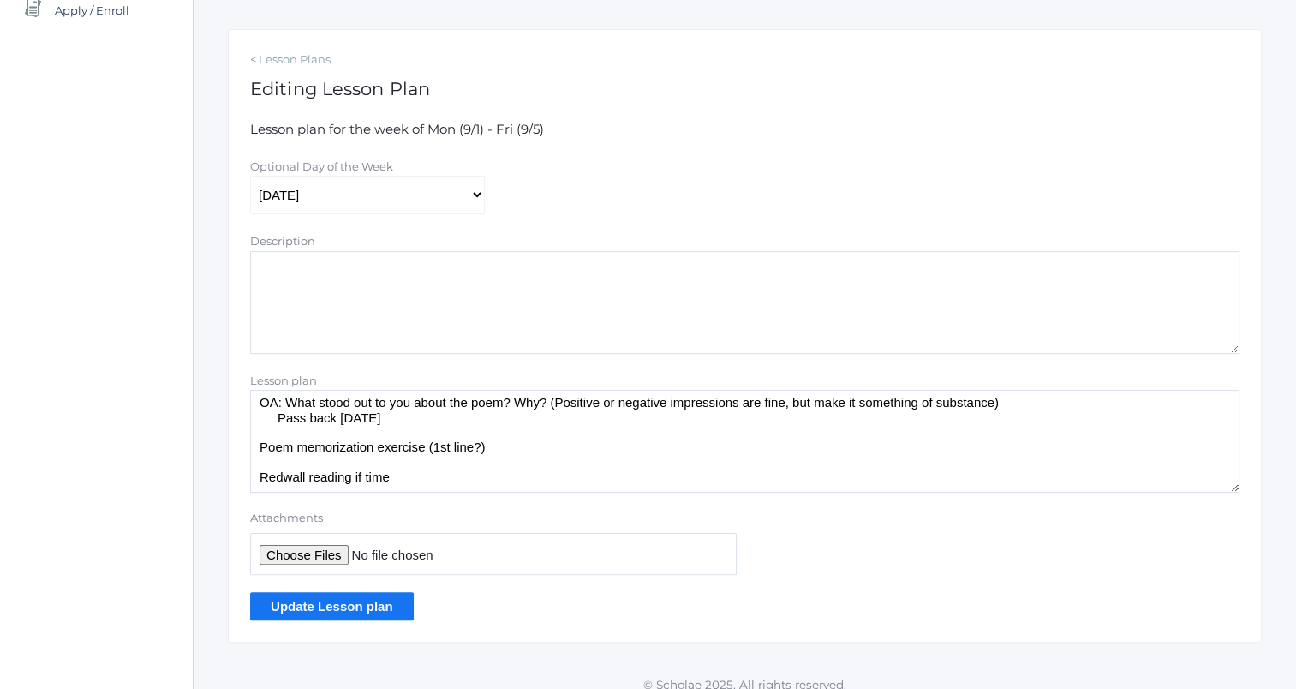
scroll to position [0, 0]
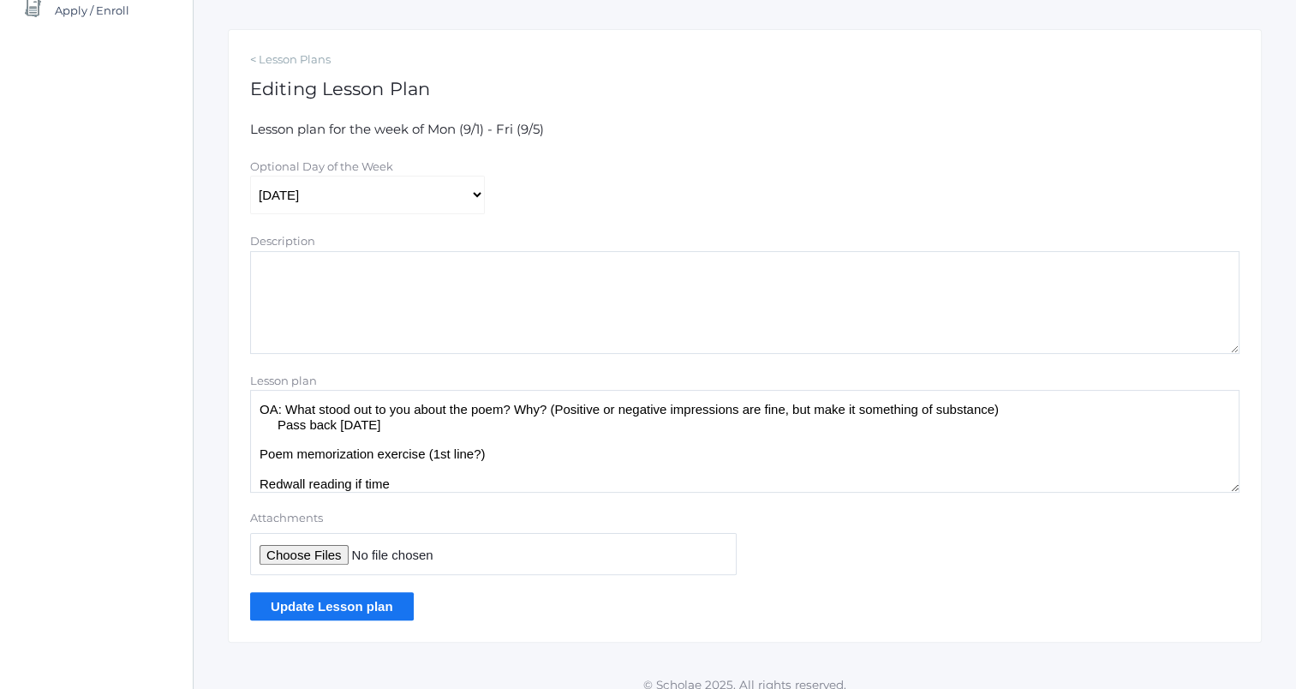
type textarea "OA: What stood out to you about the poem? Why? (Positive or negative impression…"
click at [377, 605] on input "Update Lesson plan" at bounding box center [332, 606] width 164 height 28
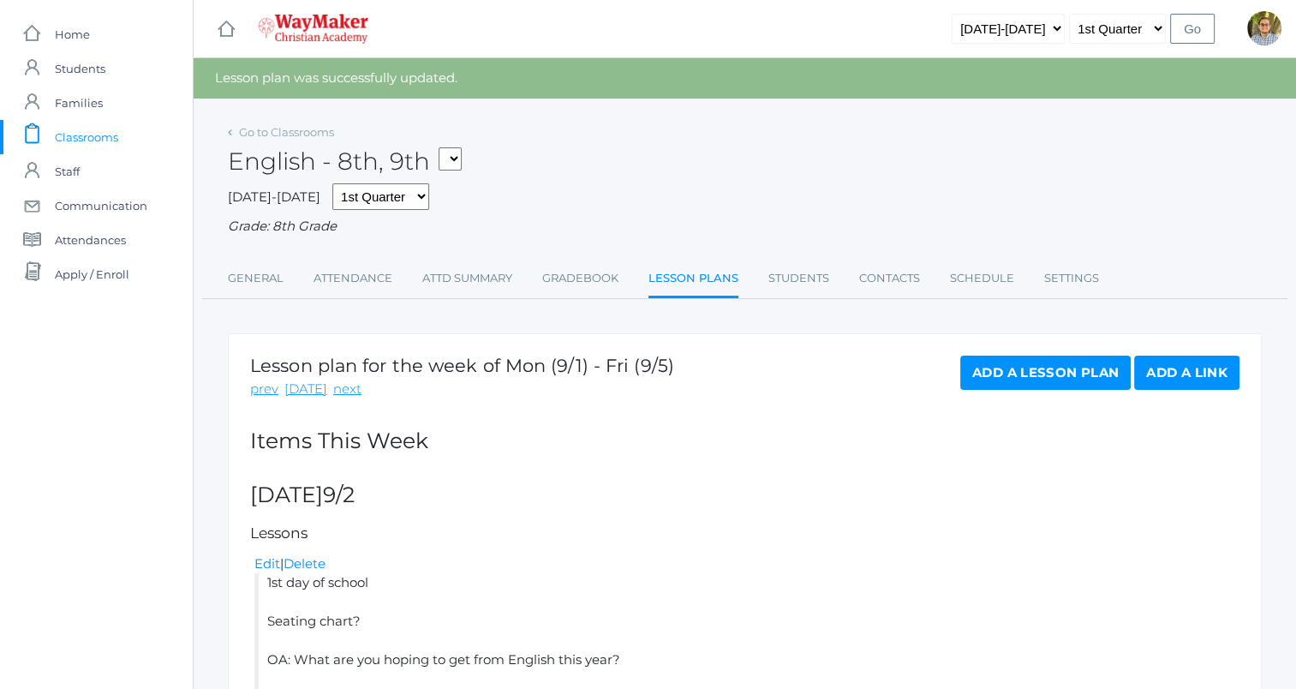
click at [87, 134] on span "Classrooms" at bounding box center [86, 137] width 63 height 34
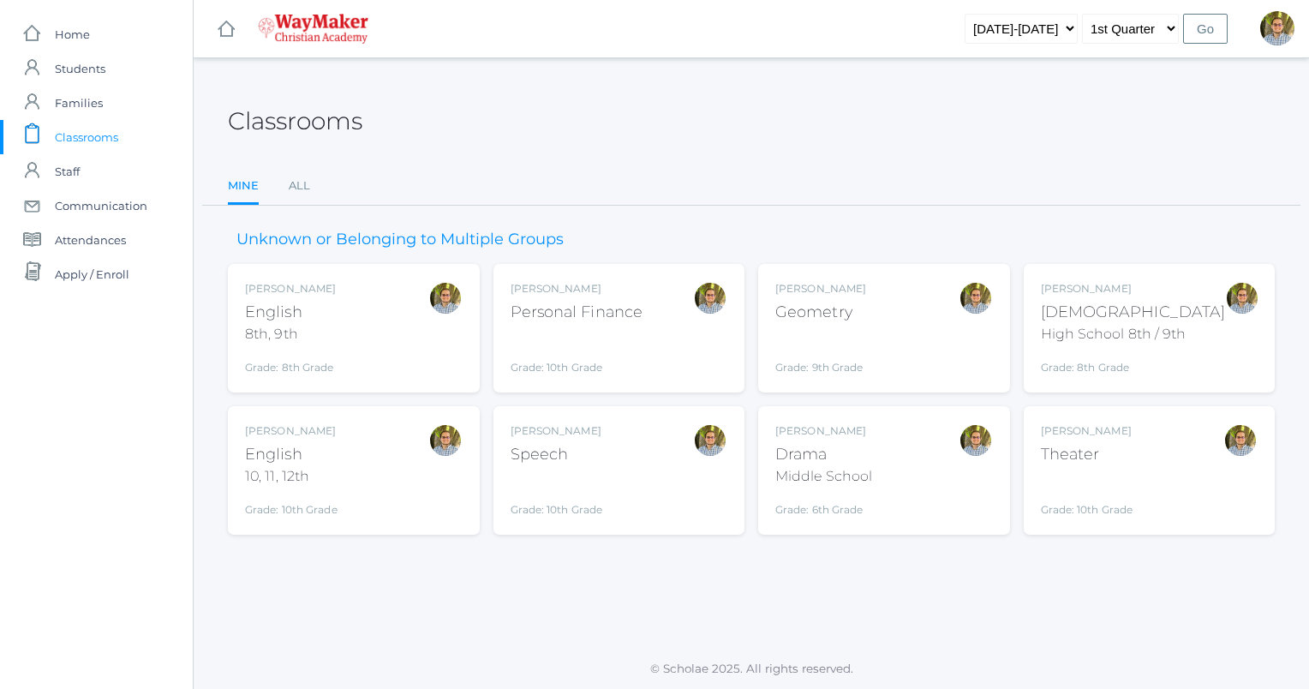
click at [364, 452] on div "Kylen Braileanu English 10, 11, 12th Grade: 10th Grade HSENGLISH" at bounding box center [354, 470] width 218 height 94
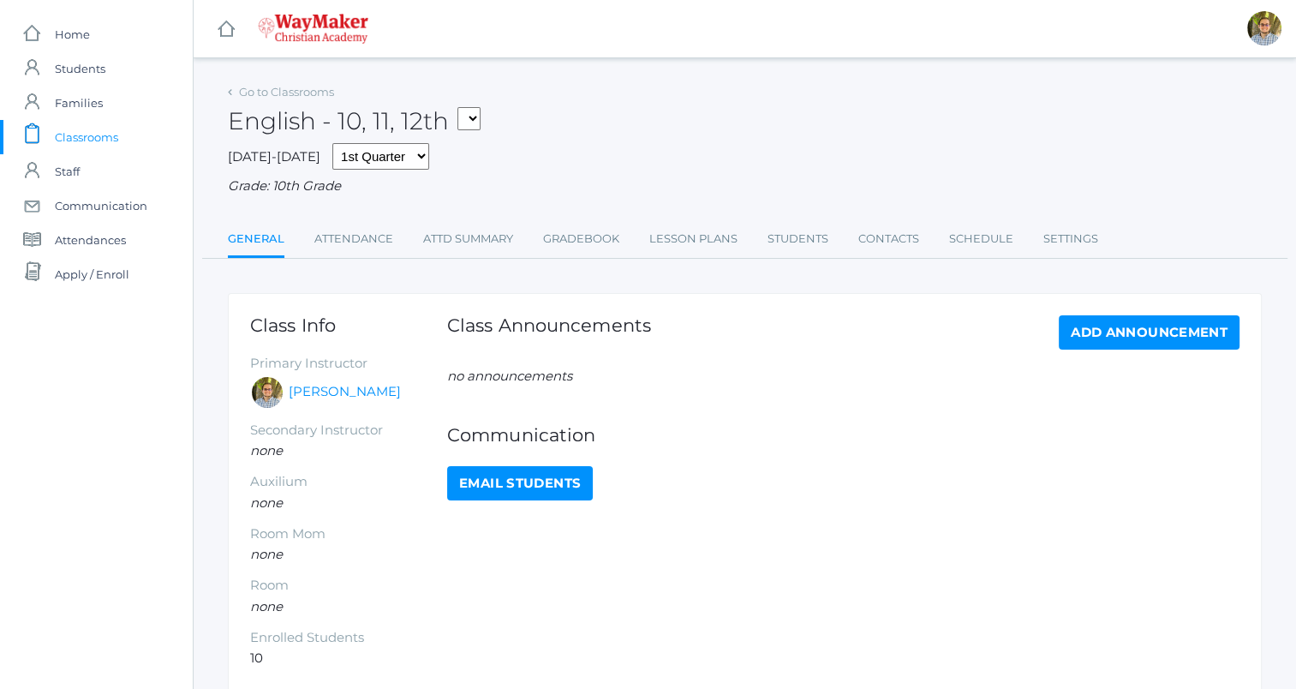
scroll to position [81, 0]
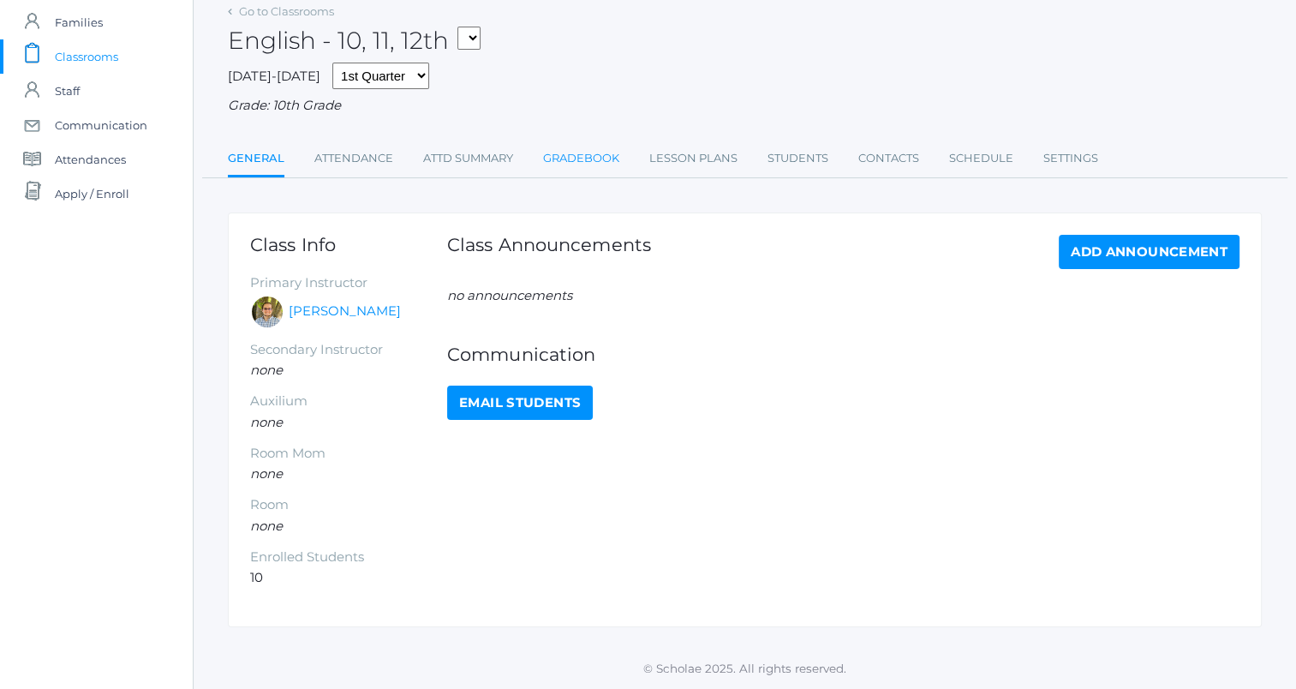
click at [594, 144] on link "Gradebook" at bounding box center [581, 158] width 76 height 34
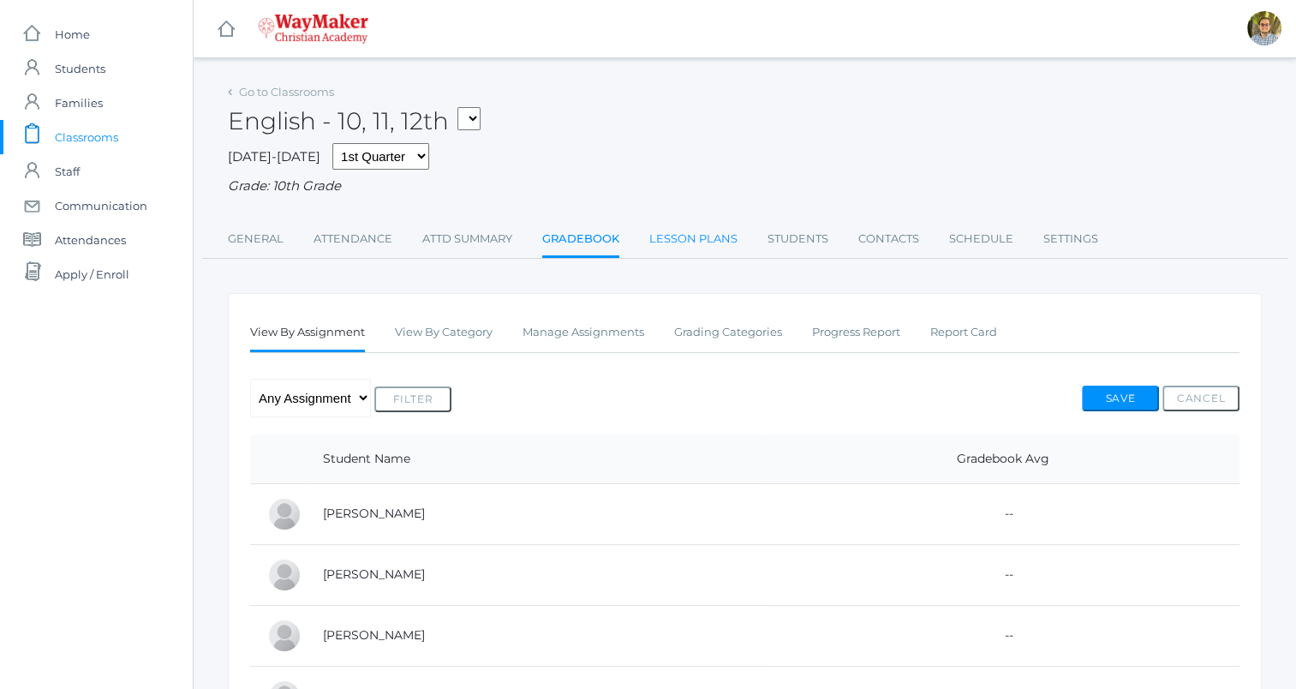
click at [723, 248] on link "Lesson Plans" at bounding box center [693, 239] width 88 height 34
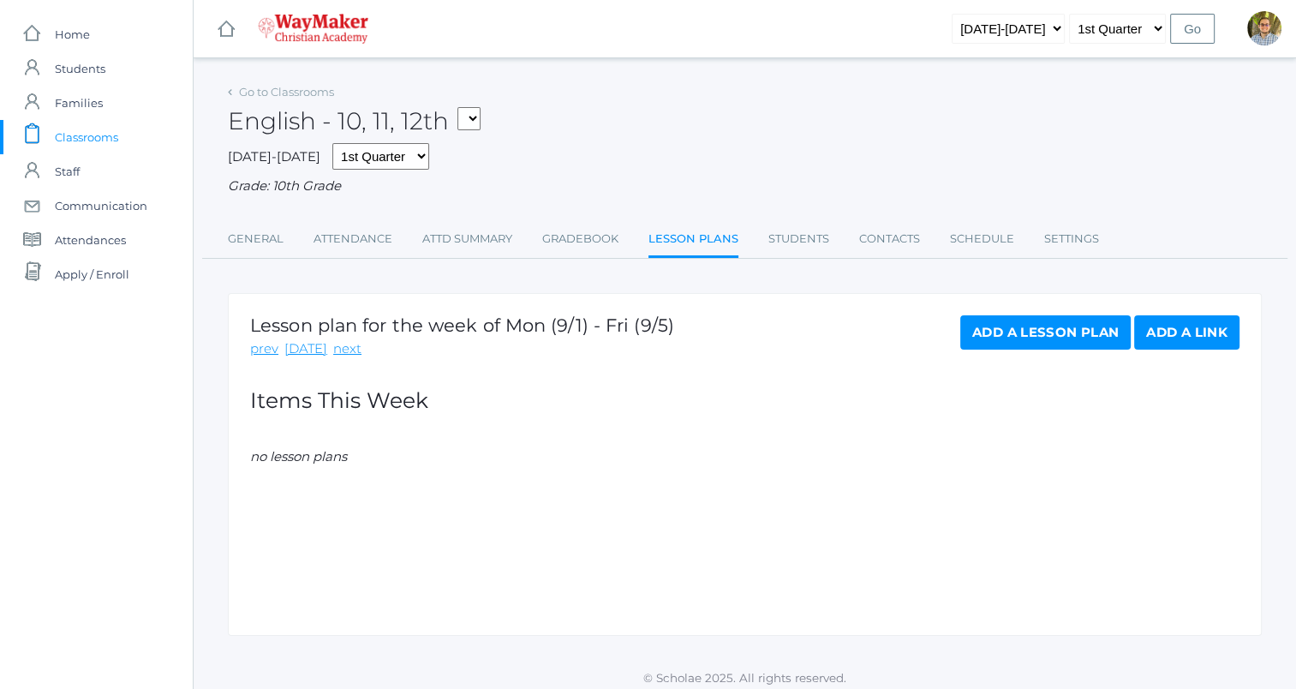
click at [1055, 334] on link "Add a Lesson Plan" at bounding box center [1045, 332] width 170 height 34
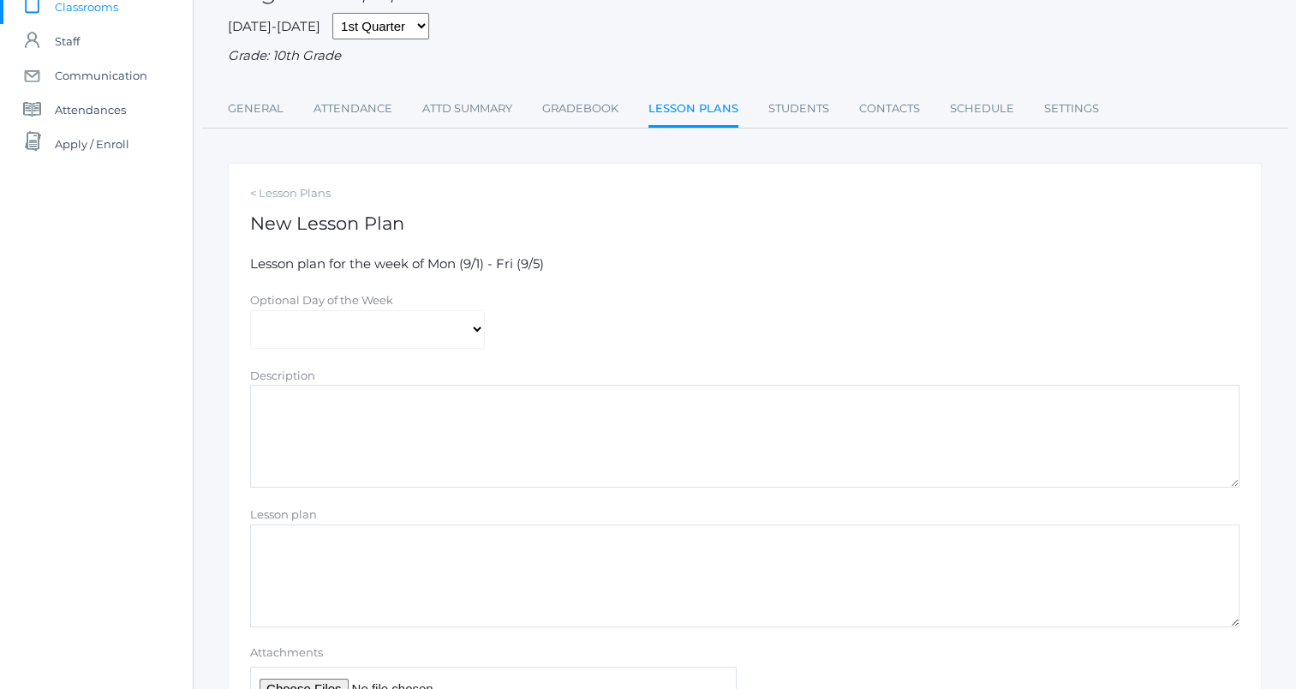
scroll to position [146, 0]
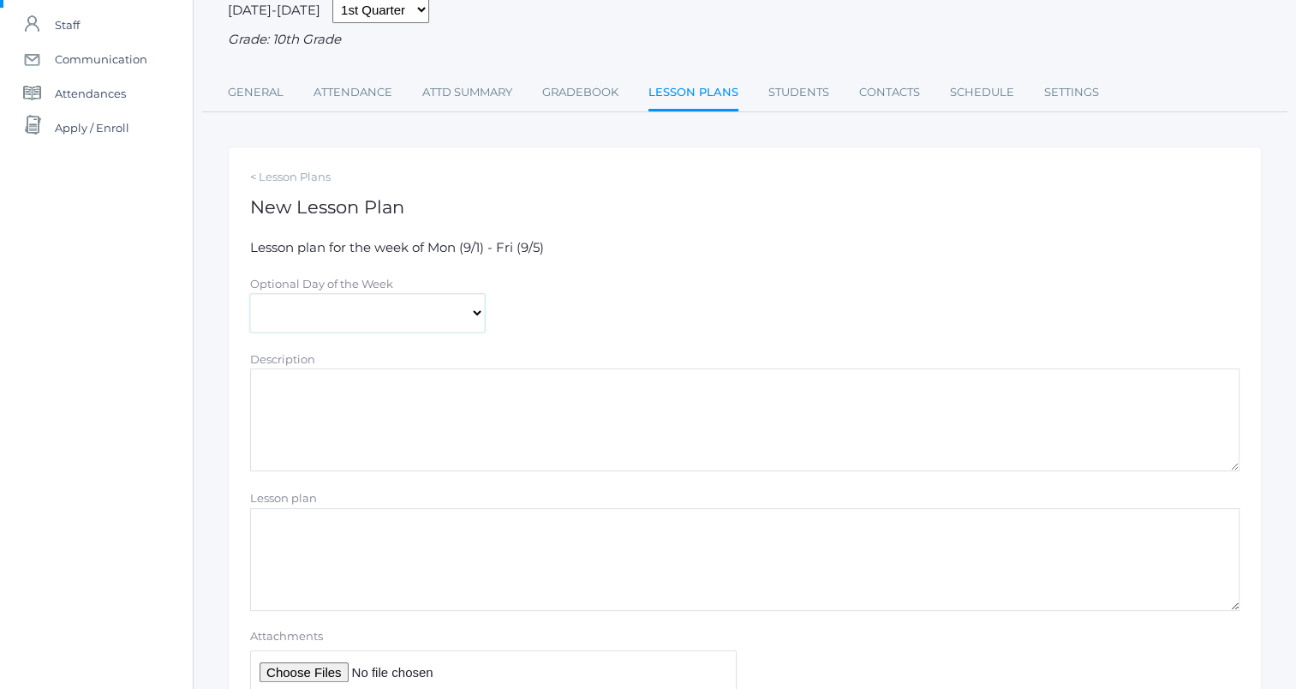
click at [452, 306] on select "Monday Tuesday Wednesday Thursday Friday" at bounding box center [367, 313] width 235 height 39
select select "2025-09-02"
click at [250, 294] on select "Monday Tuesday Wednesday Thursday Friday" at bounding box center [367, 313] width 235 height 39
click at [607, 541] on textarea "Lesson plan" at bounding box center [744, 559] width 989 height 103
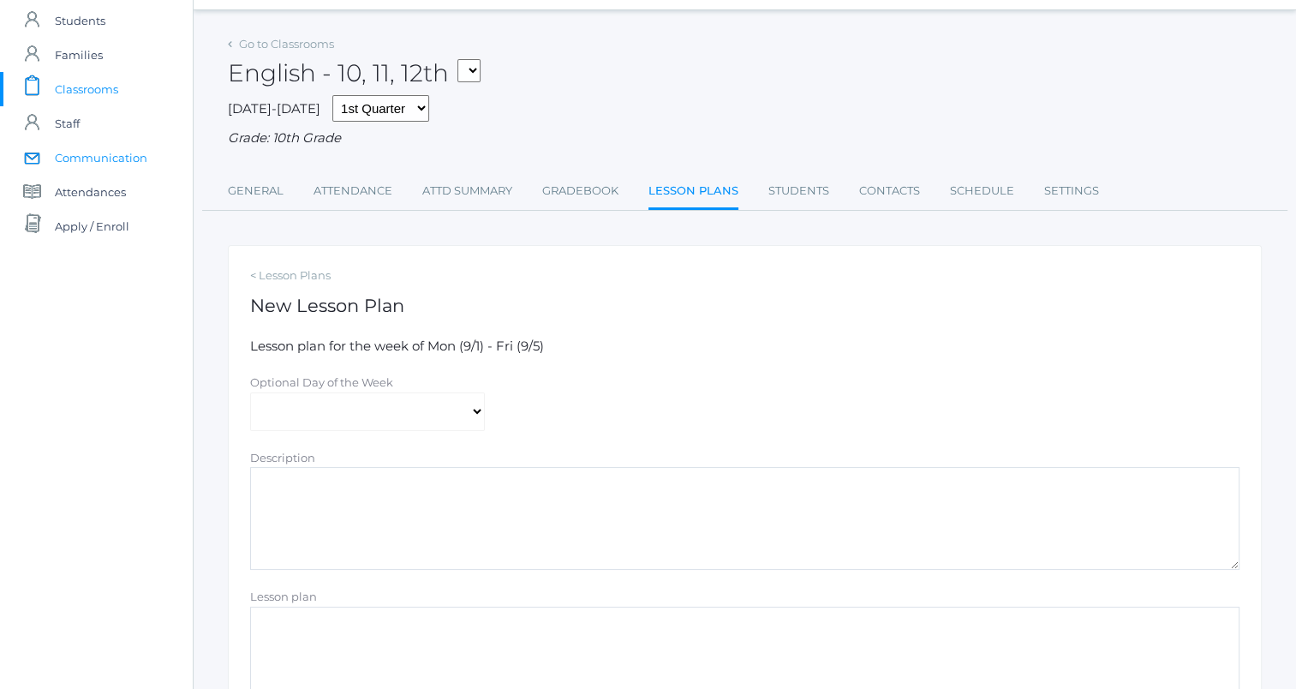
scroll to position [46, 0]
click at [110, 86] on span "Classrooms" at bounding box center [86, 91] width 63 height 34
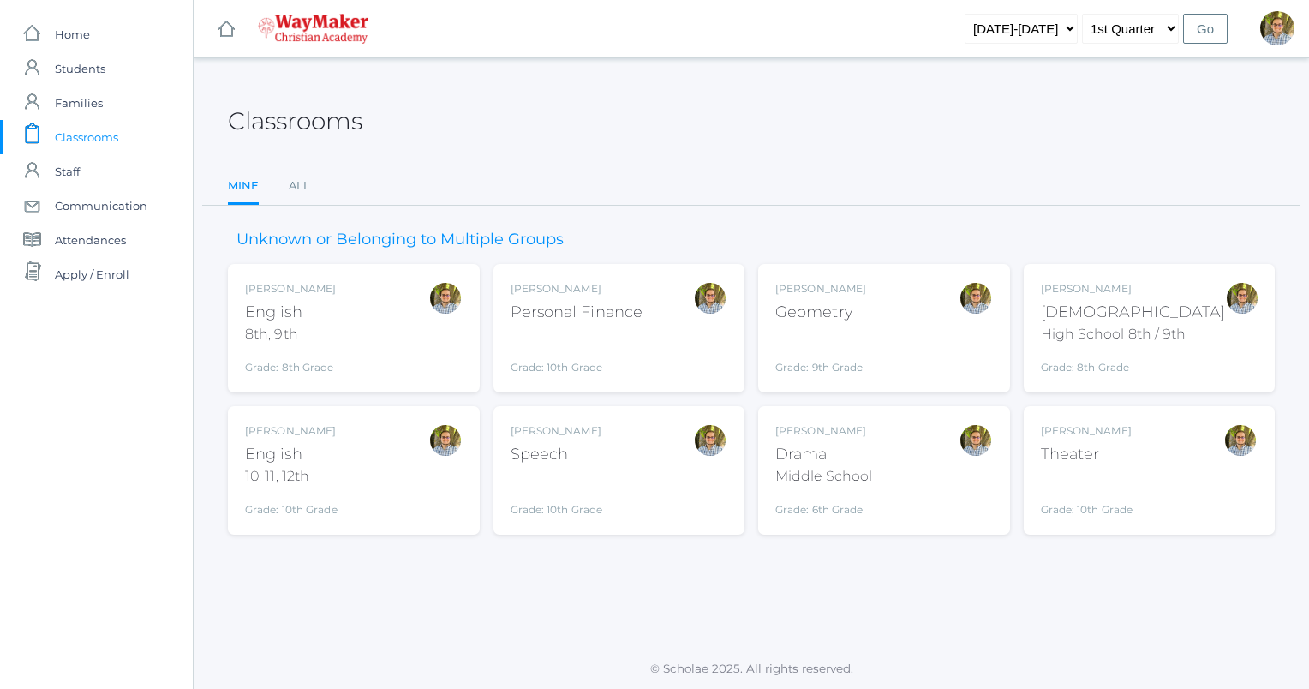
click at [634, 469] on div "Kylen Braileanu Speech Grade: 10th Grade SPEECH" at bounding box center [620, 470] width 218 height 94
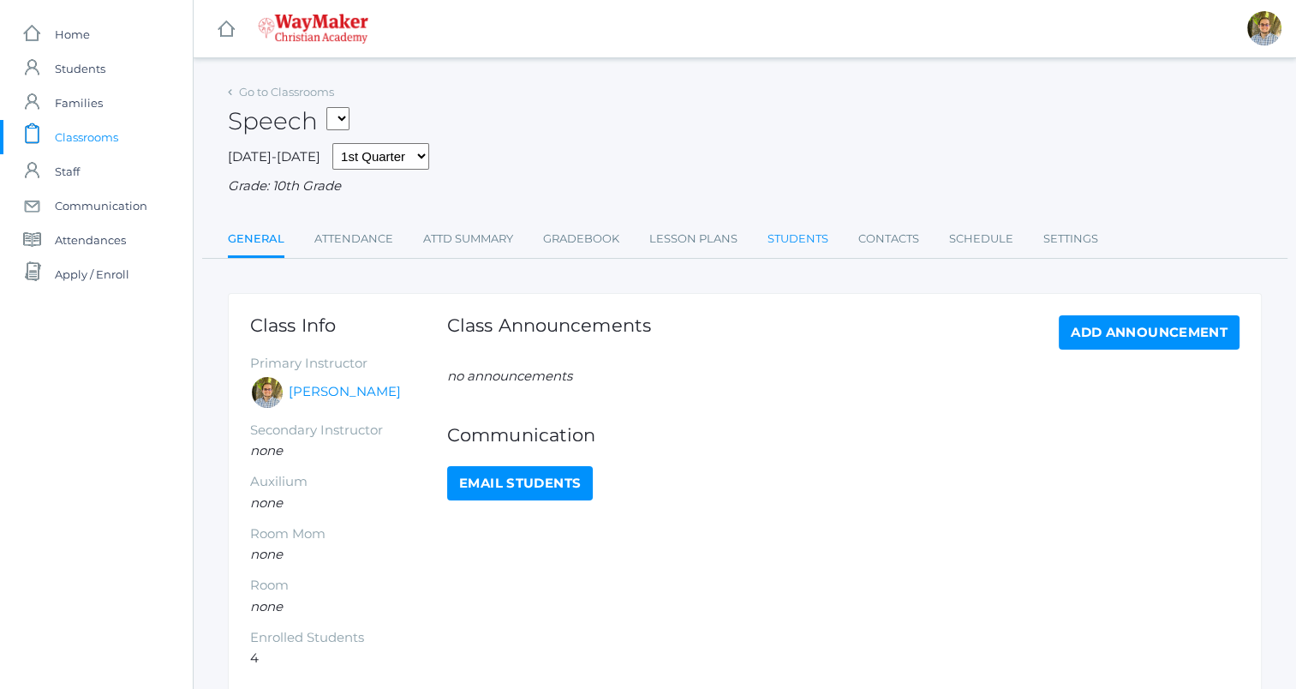
click at [812, 254] on link "Students" at bounding box center [798, 239] width 61 height 34
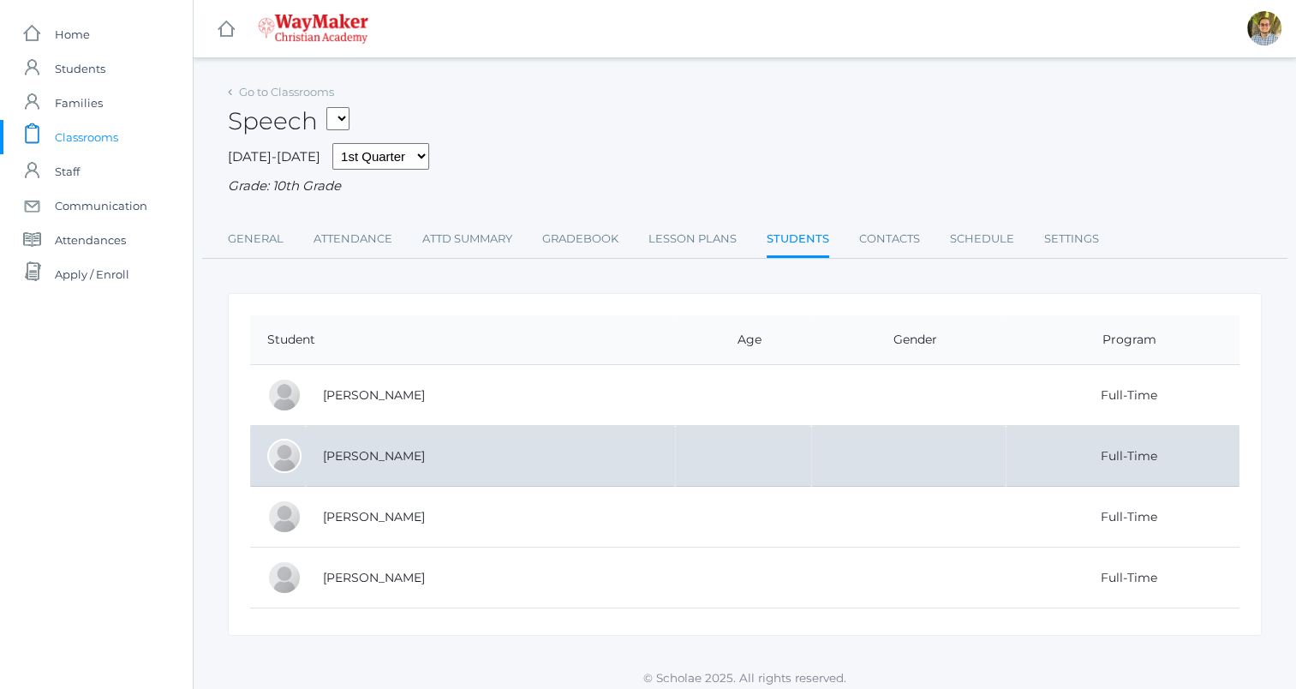
scroll to position [9, 0]
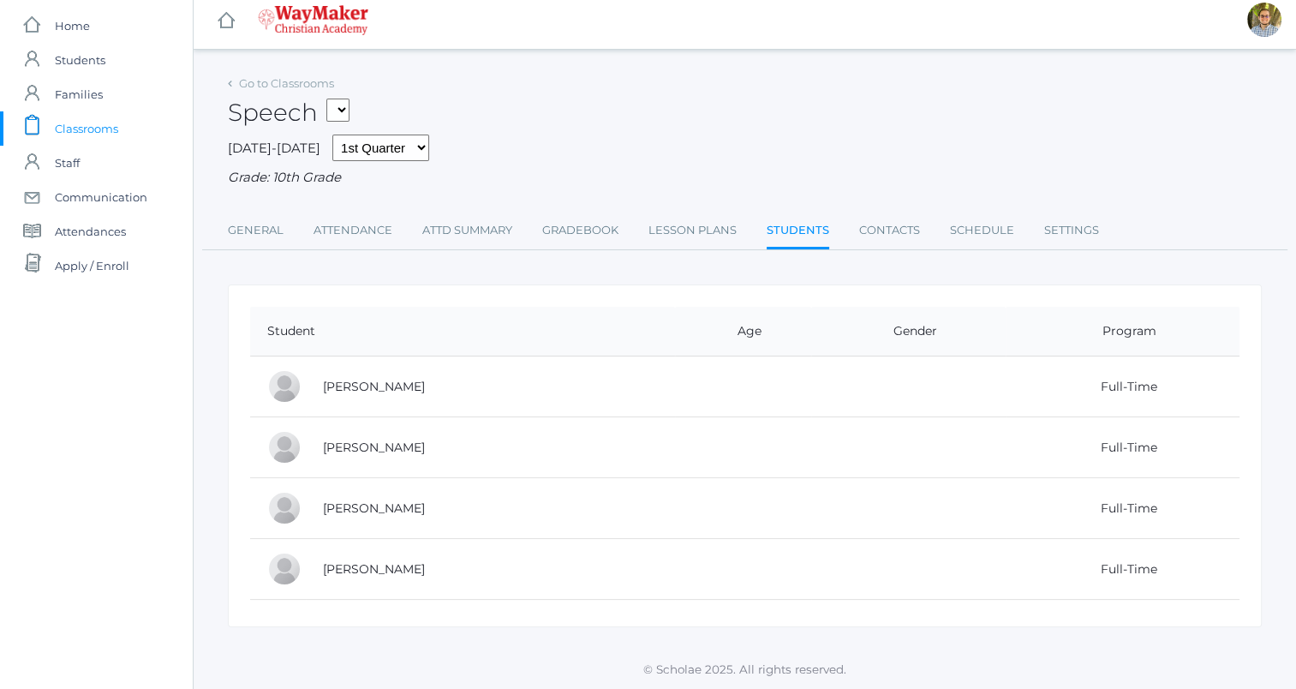
click at [120, 120] on link "icons/clipboard/plain Created with Sketch. Classrooms" at bounding box center [96, 128] width 193 height 34
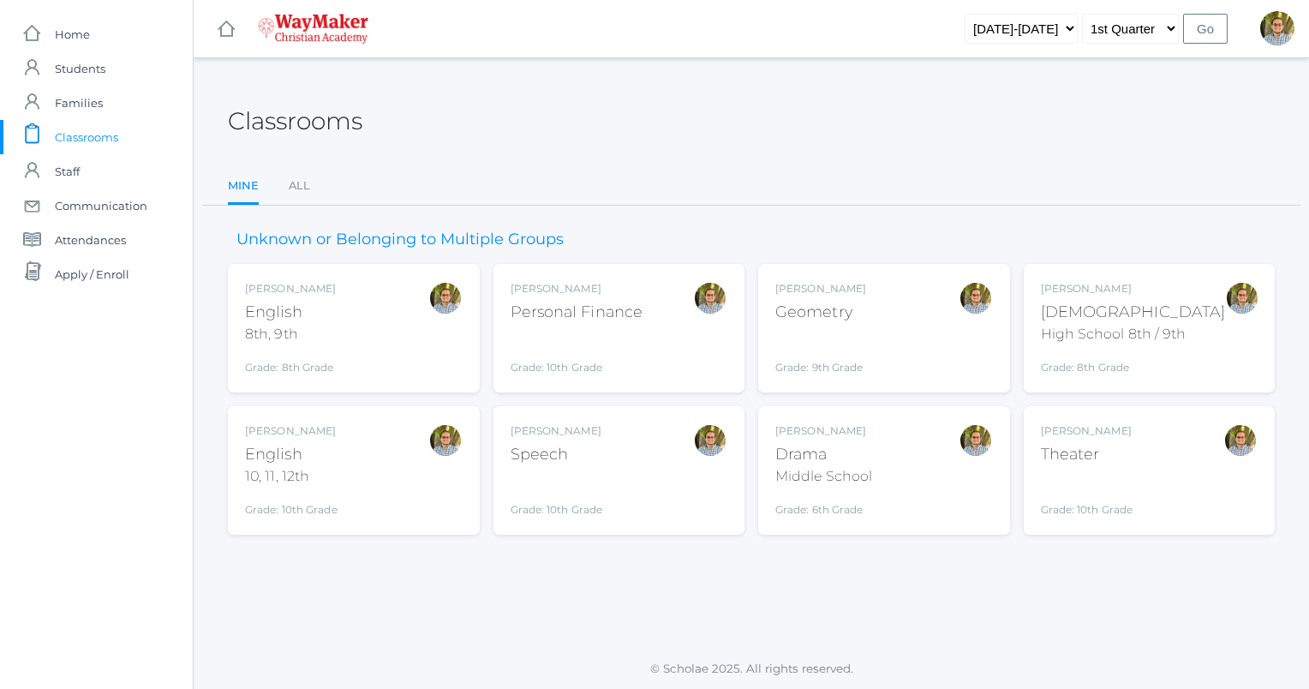
click at [632, 332] on div "Grade: 10th Grade" at bounding box center [577, 353] width 133 height 45
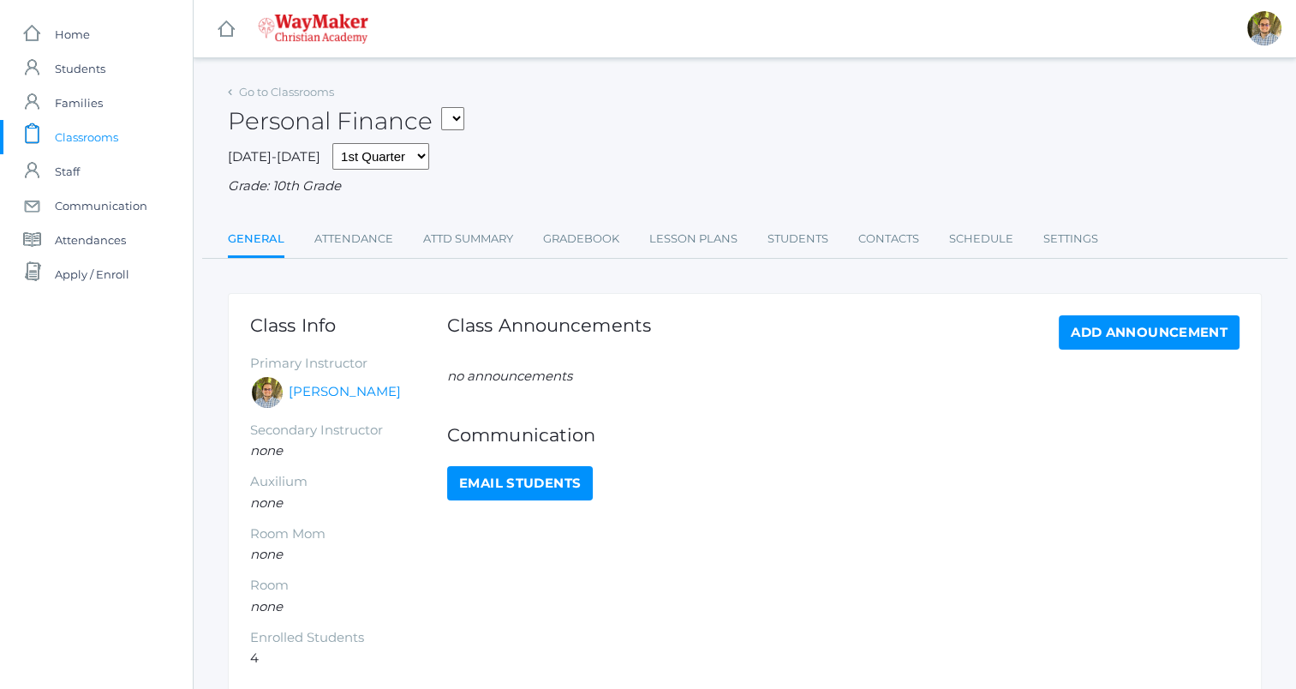
click at [802, 264] on div "Go to Classrooms Personal Finance THEATER - Drama Middle School THEATER - Theat…" at bounding box center [745, 394] width 1034 height 628
click at [795, 250] on link "Students" at bounding box center [798, 239] width 61 height 34
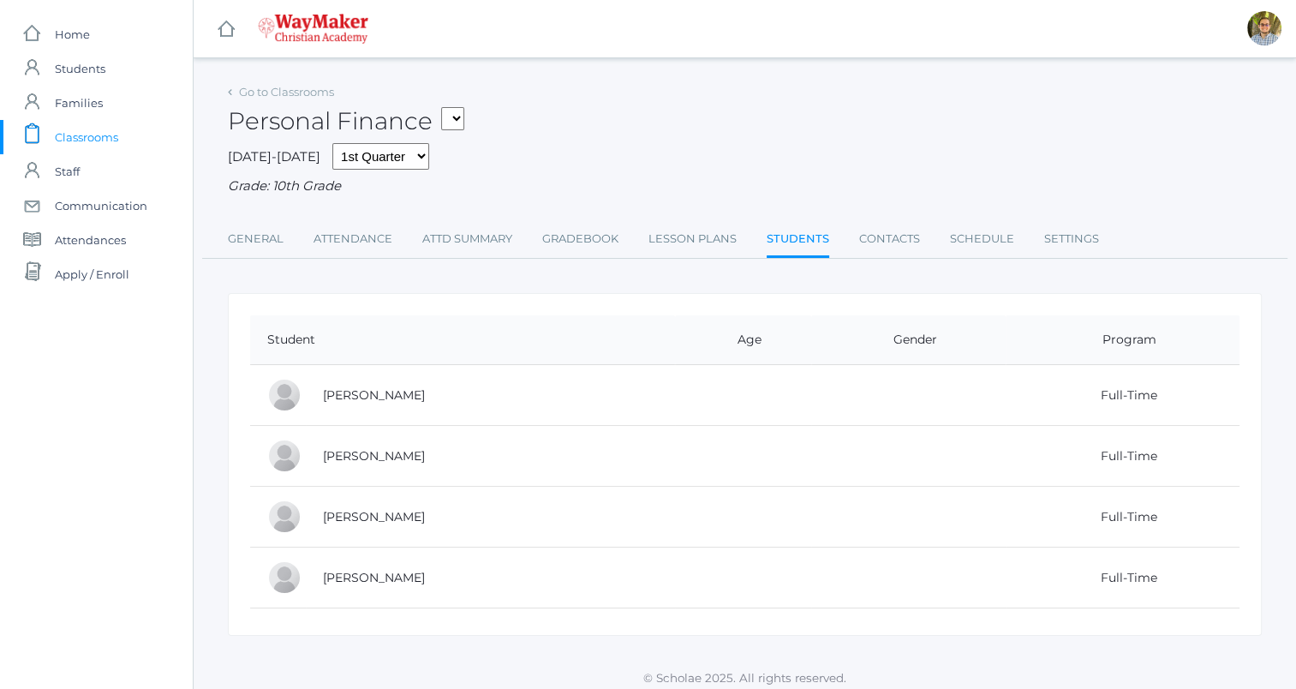
click at [111, 134] on span "Classrooms" at bounding box center [86, 137] width 63 height 34
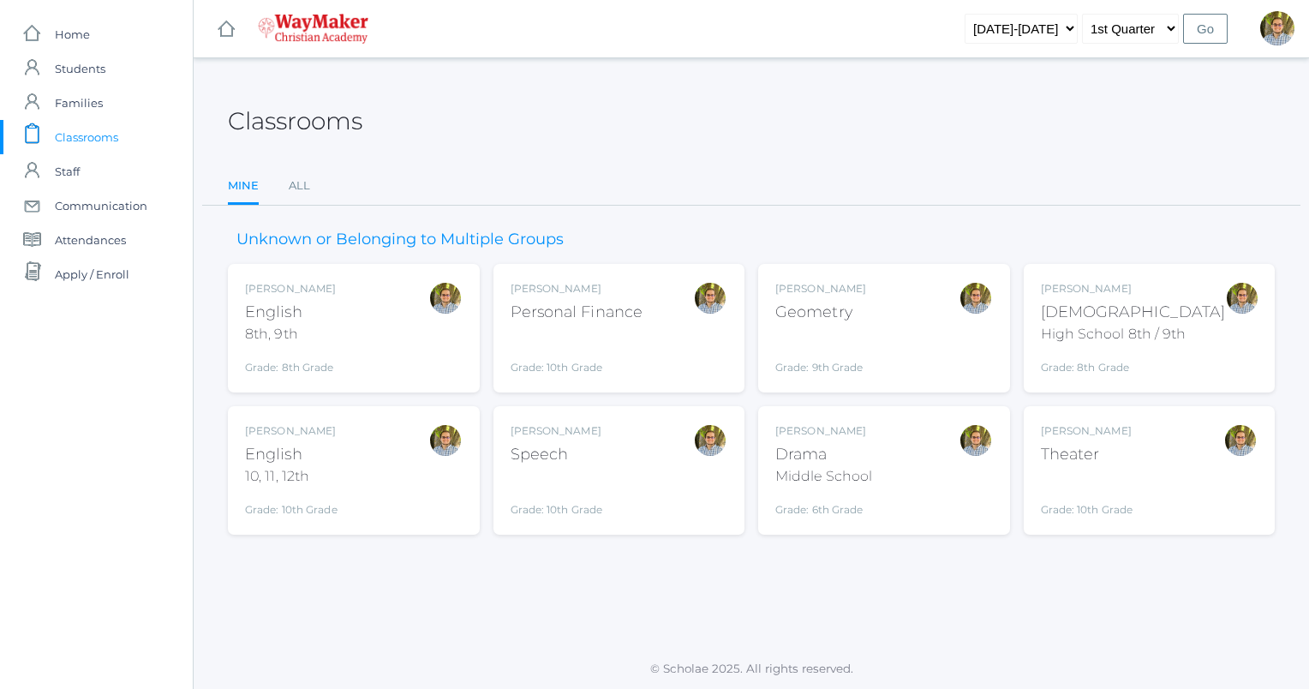
click at [374, 463] on div "[PERSON_NAME] English 10, 11, 12th Grade: 10th Grade HSENGLISH" at bounding box center [354, 470] width 218 height 94
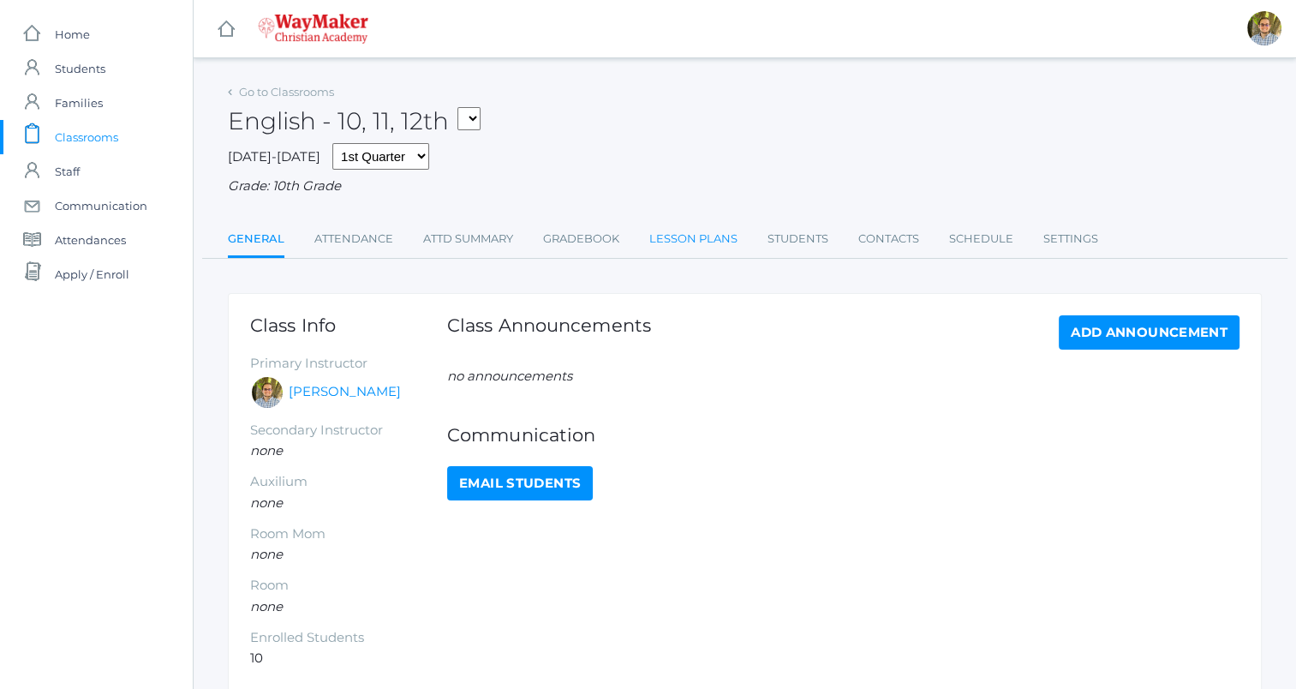
click at [694, 247] on link "Lesson Plans" at bounding box center [693, 239] width 88 height 34
